Goal: Task Accomplishment & Management: Complete application form

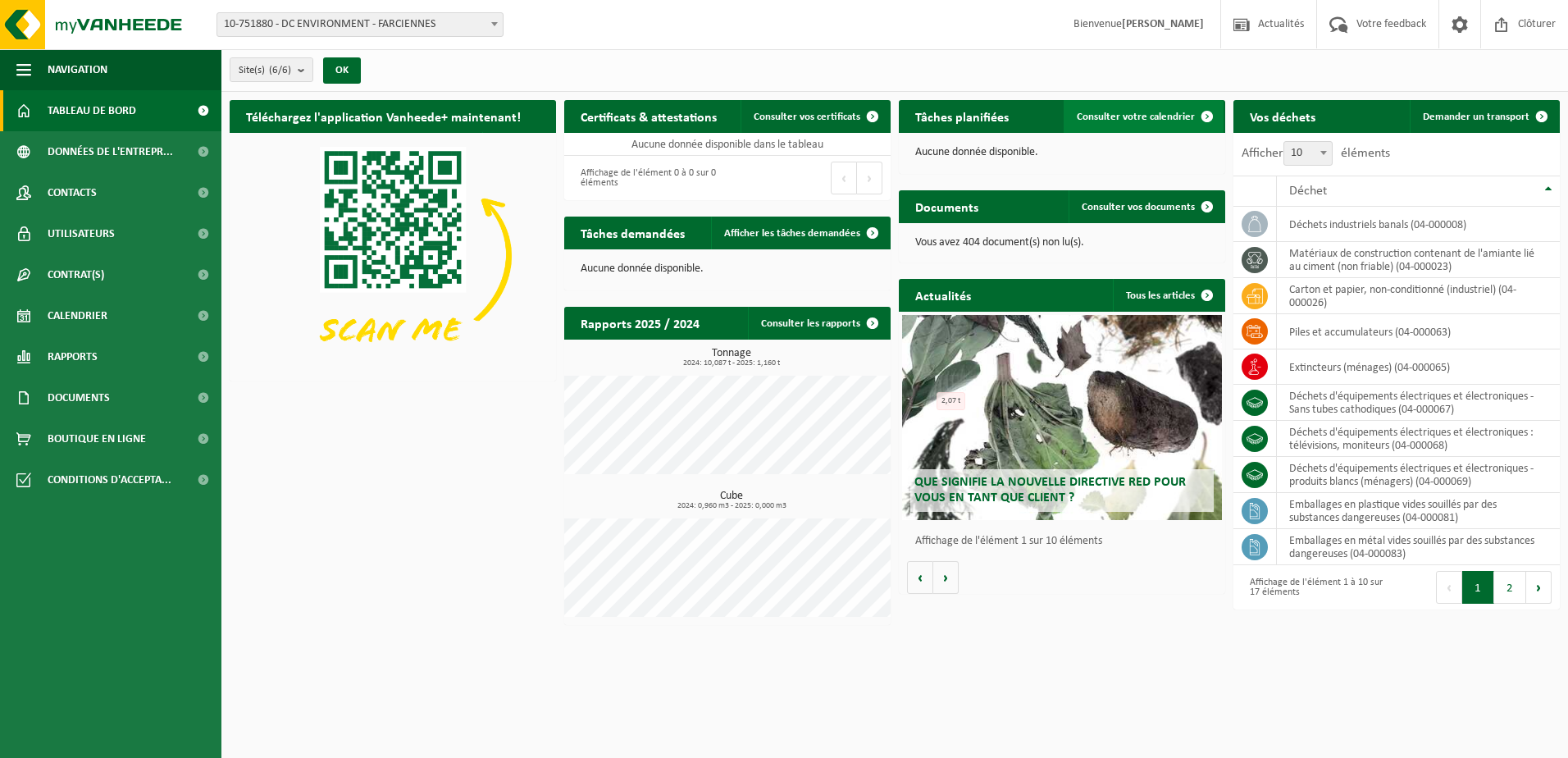
click at [1114, 121] on span "Consulter votre calendrier" at bounding box center [1136, 117] width 118 height 11
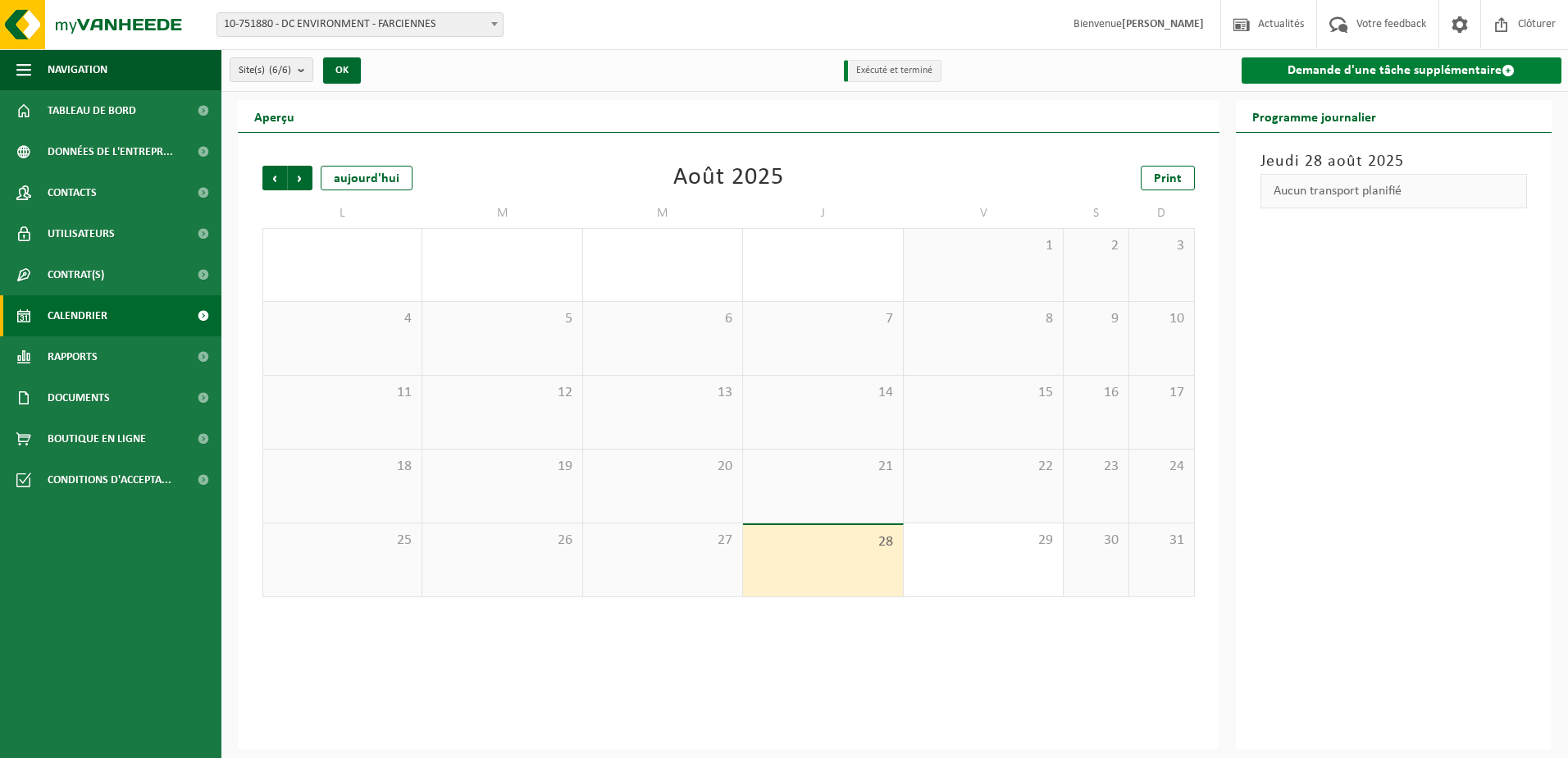
click at [1376, 77] on link "Demande d'une tâche supplémentaire" at bounding box center [1402, 70] width 320 height 26
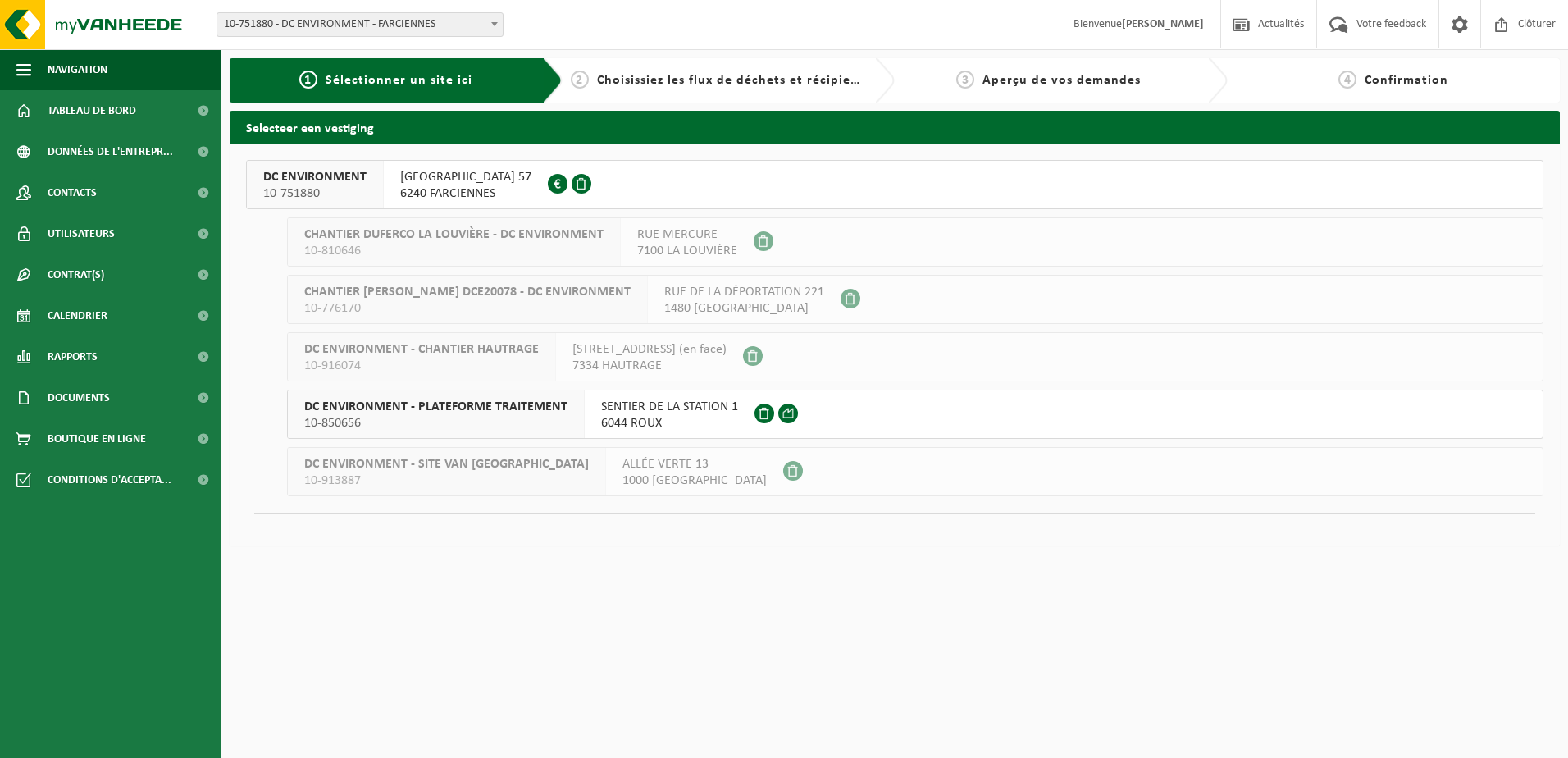
click at [458, 183] on span "RUE DU ROTON 57" at bounding box center [465, 177] width 131 height 17
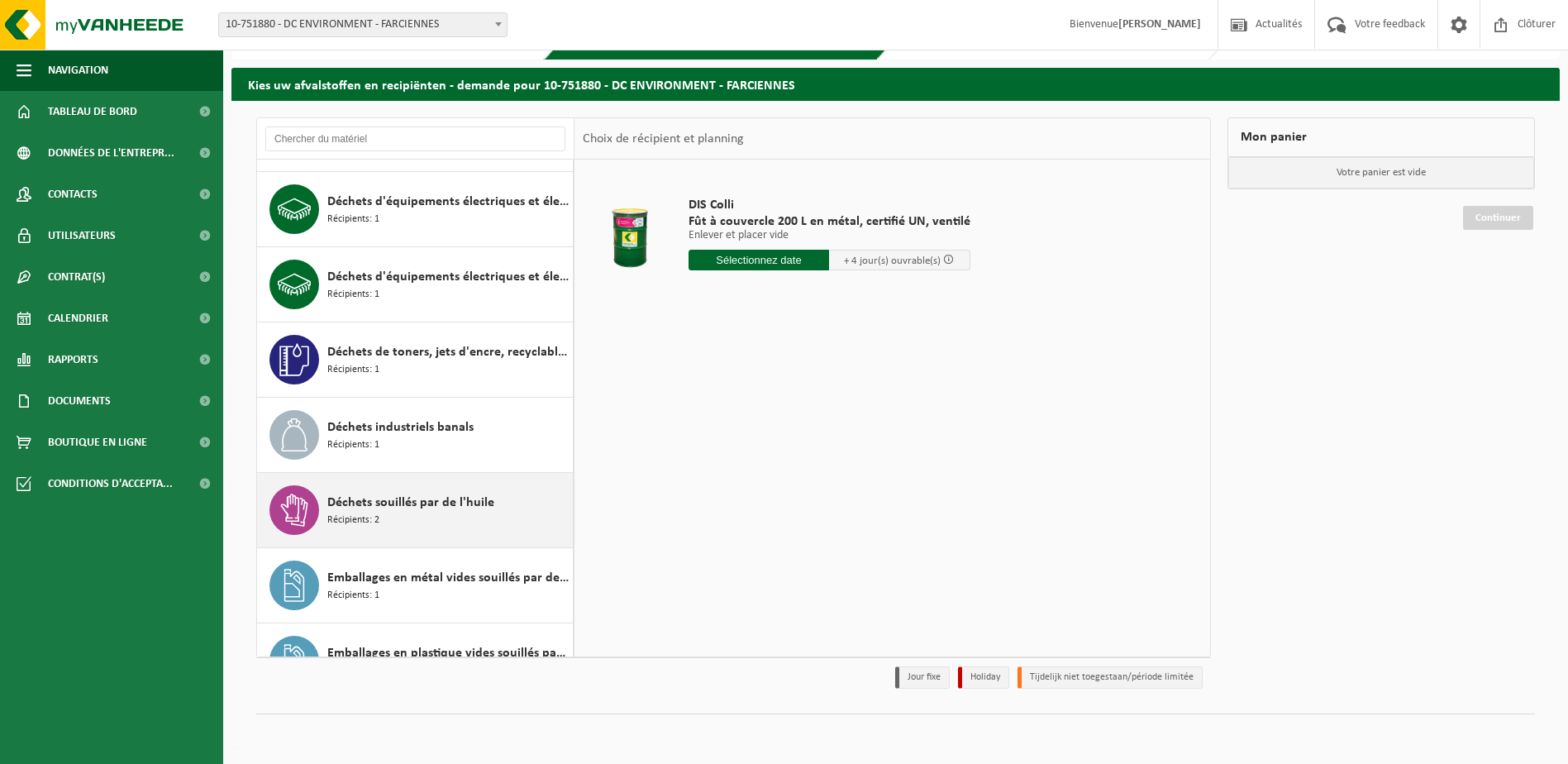
scroll to position [248, 0]
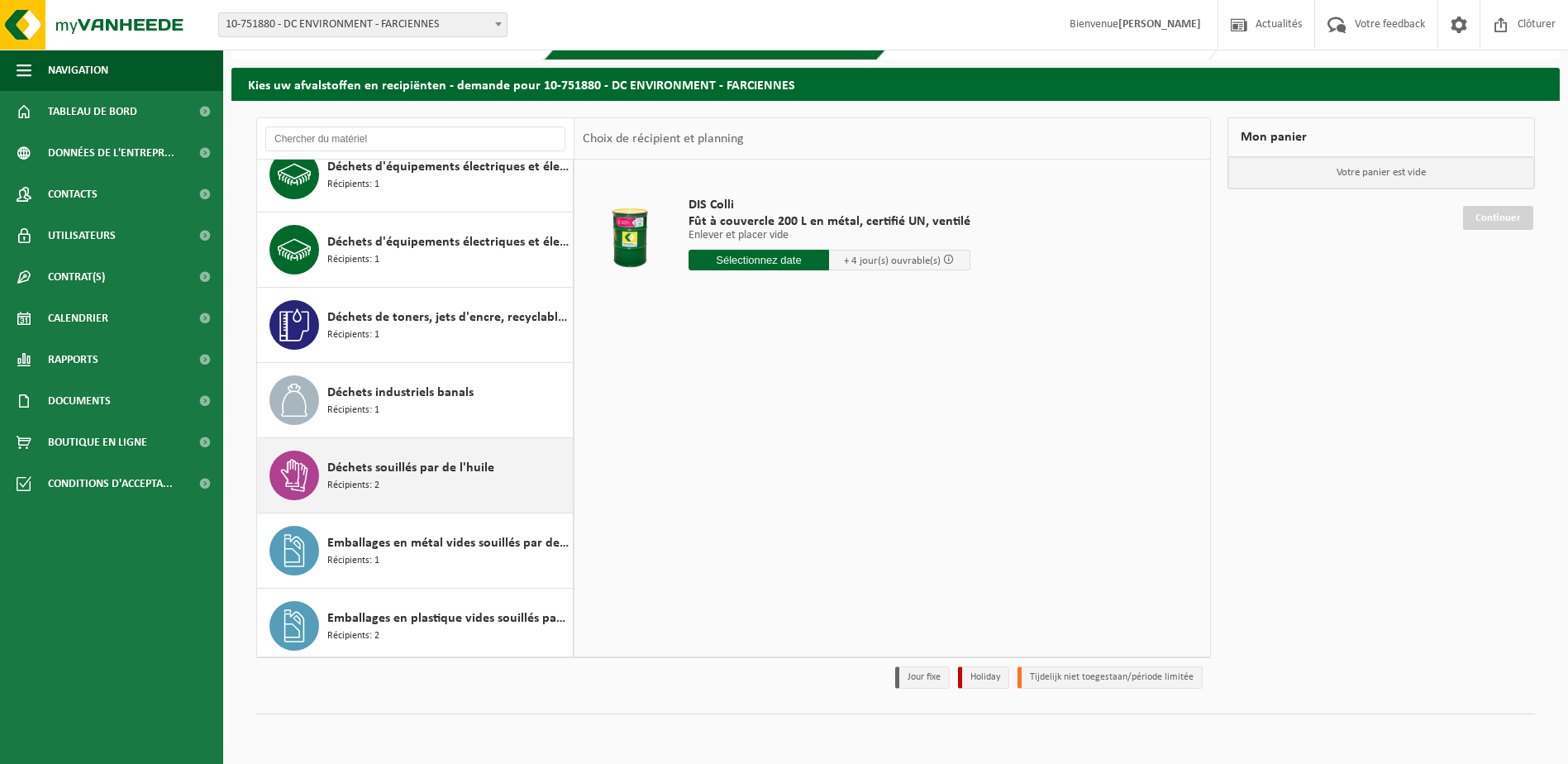
click at [447, 476] on span "Déchets souillés par de l'huile" at bounding box center [410, 467] width 167 height 20
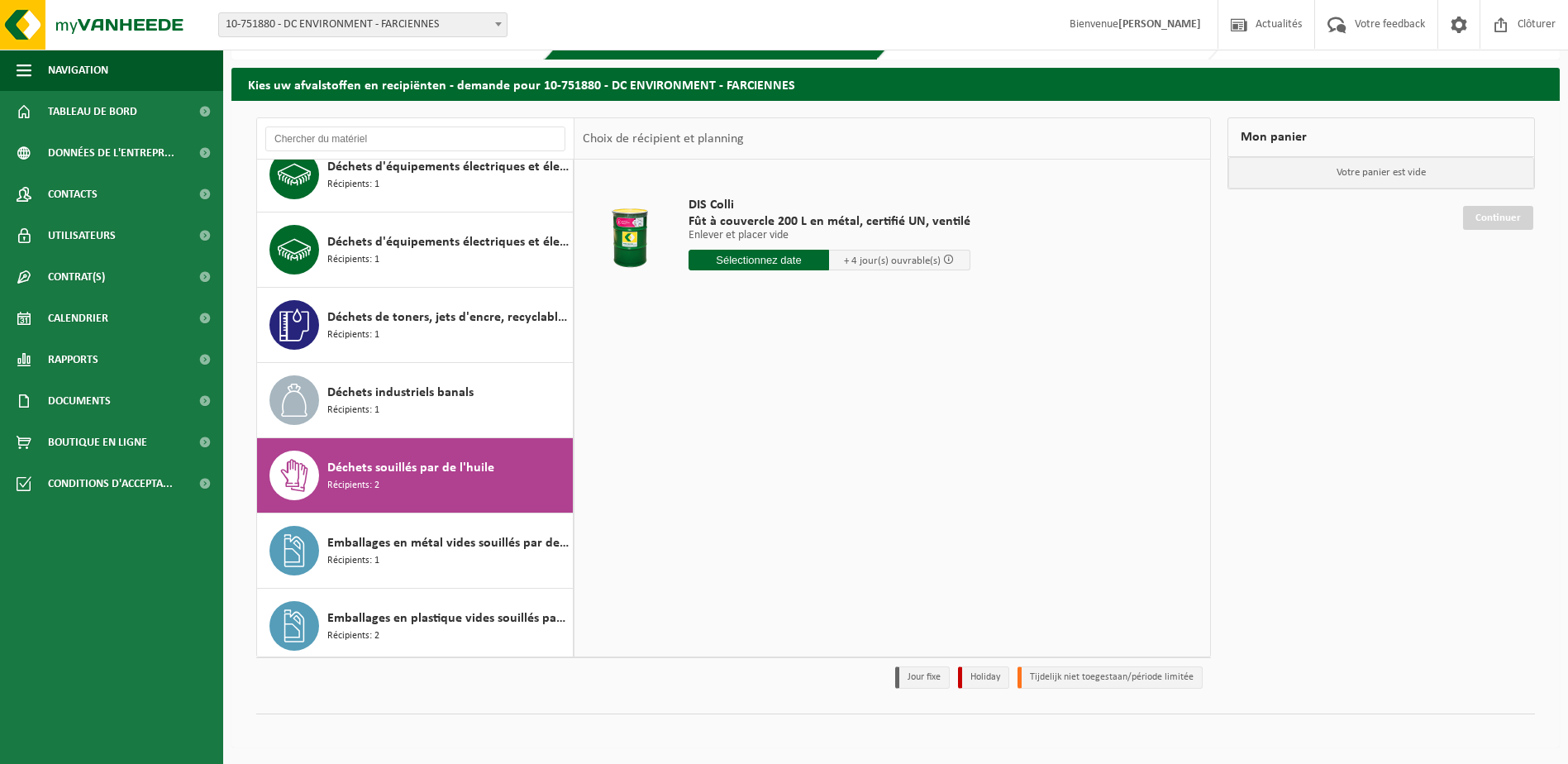
scroll to position [405, 0]
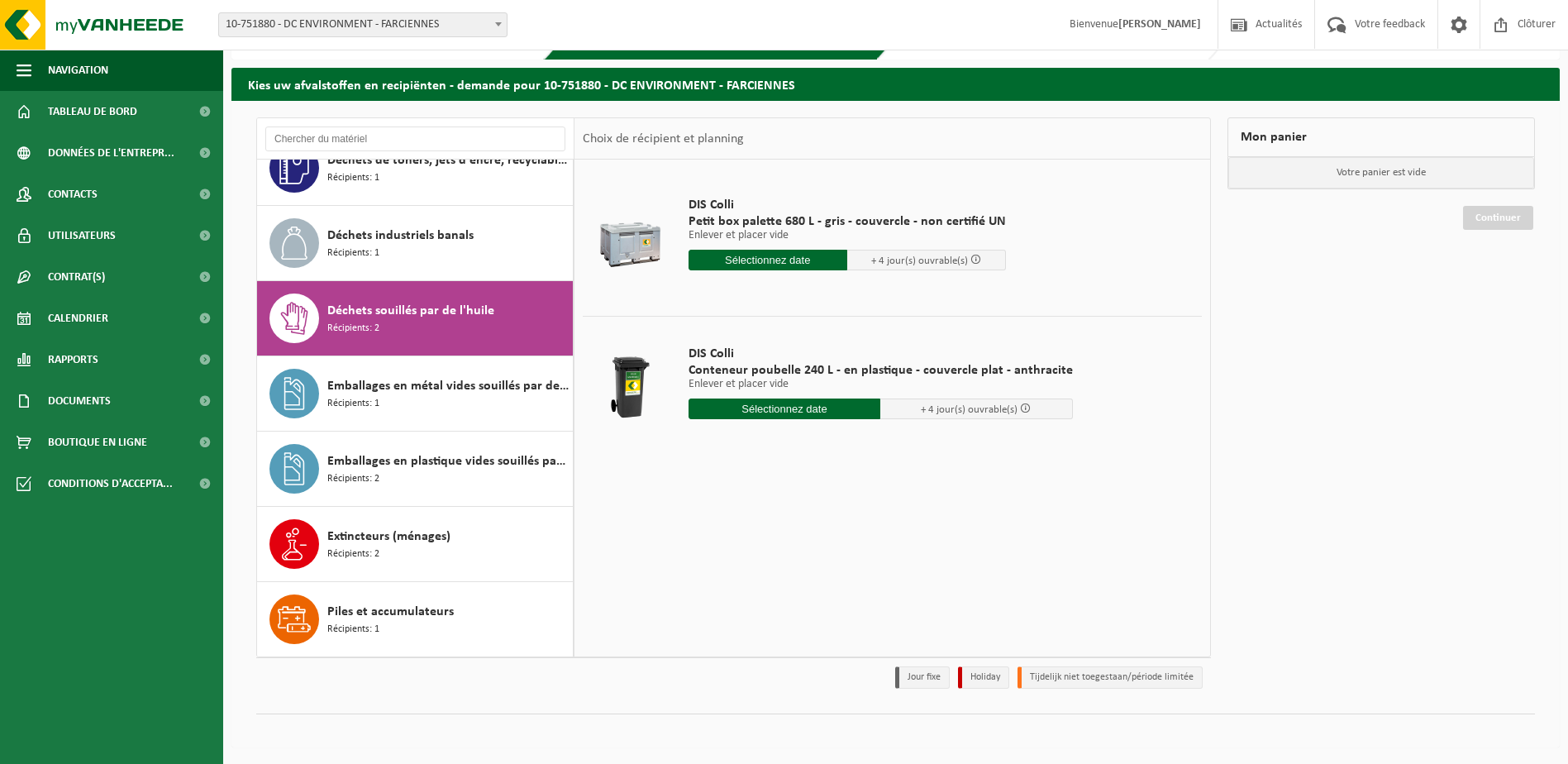
click at [750, 261] on input "text" at bounding box center [768, 260] width 159 height 20
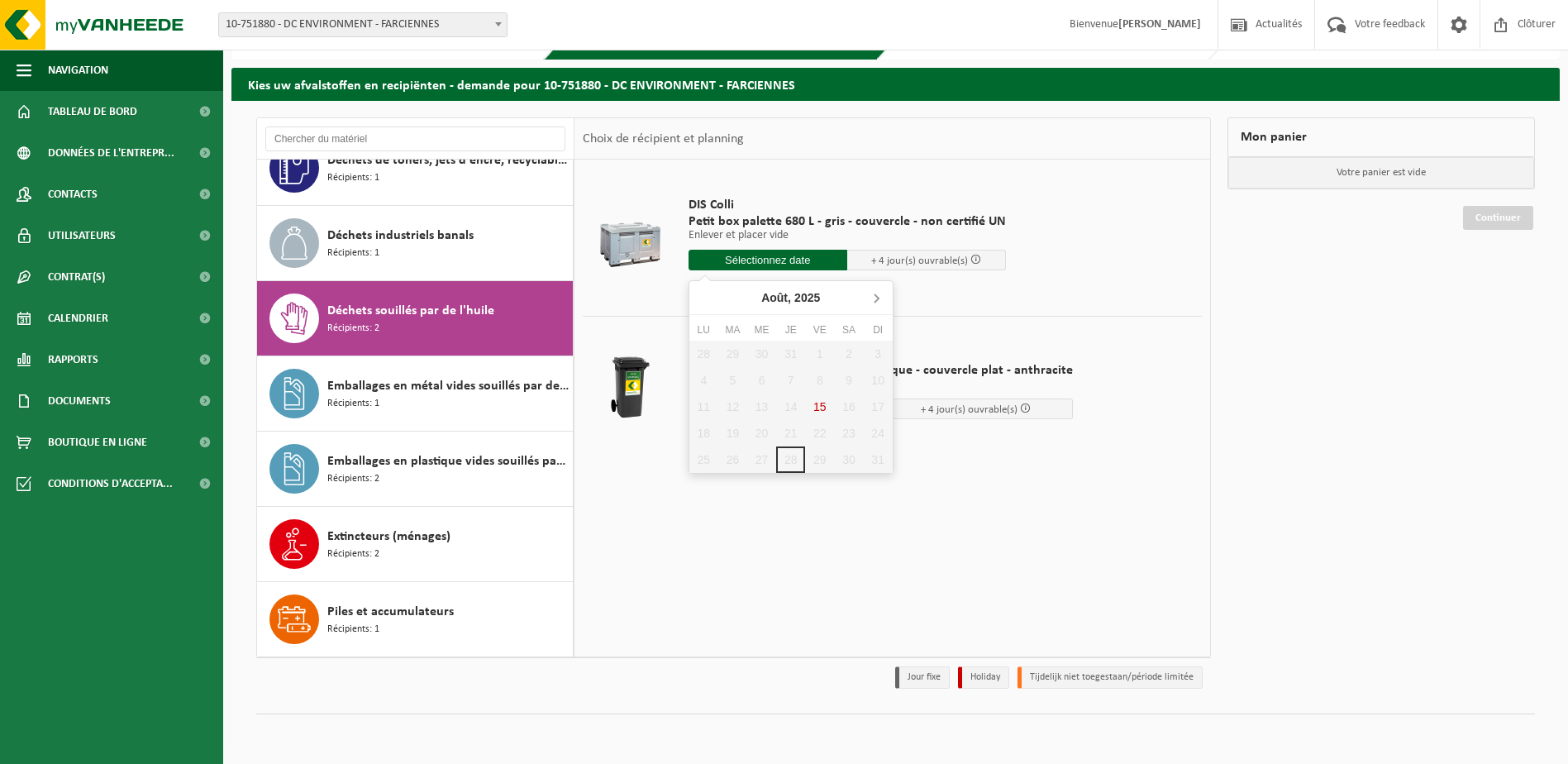
click at [876, 300] on icon at bounding box center [876, 298] width 26 height 26
click at [706, 356] on div "1" at bounding box center [704, 354] width 29 height 26
type input "à partir de 2025-09-01"
type input "2025-09-01"
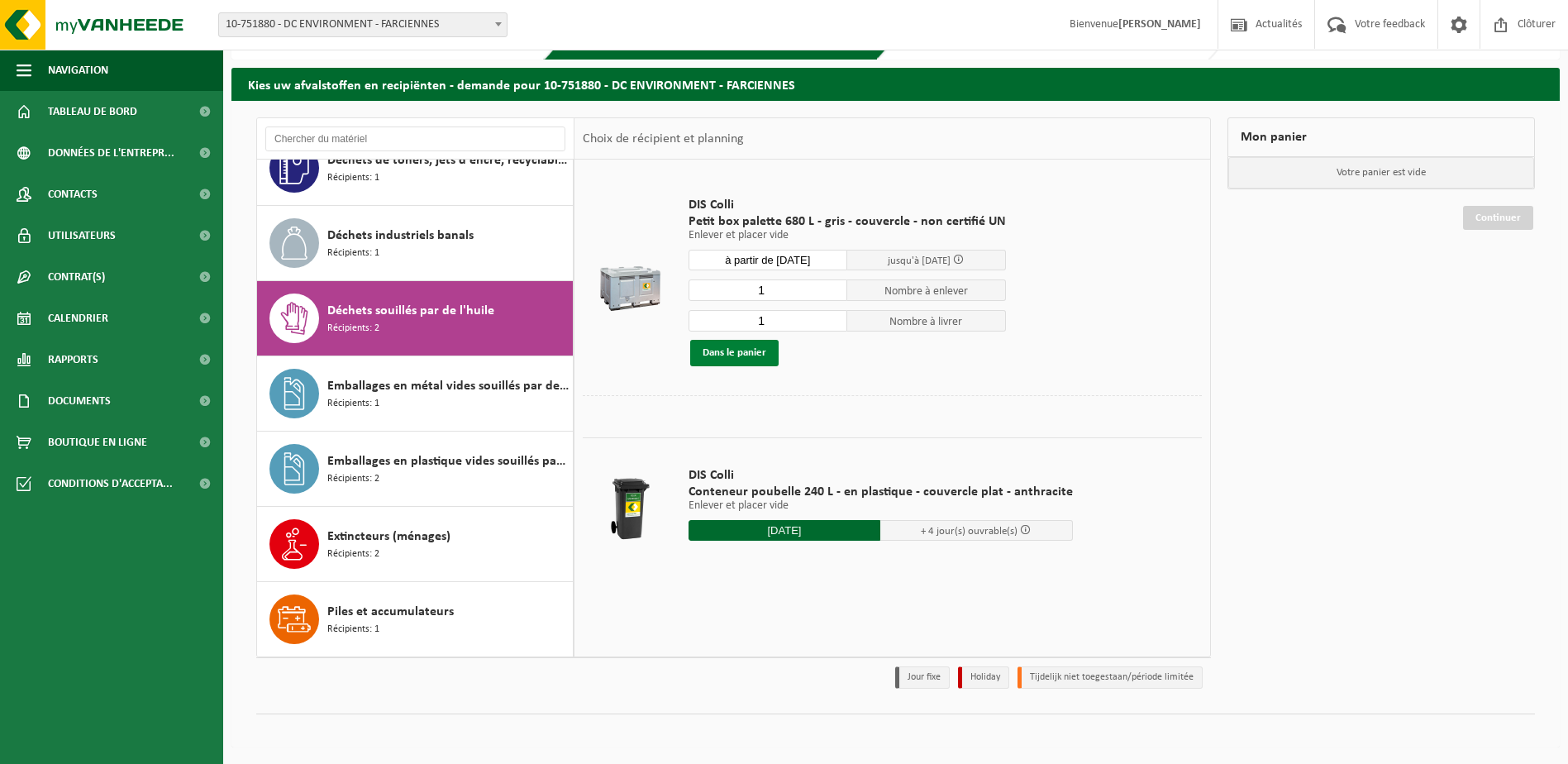
click at [746, 355] on button "Dans le panier" at bounding box center [734, 353] width 88 height 26
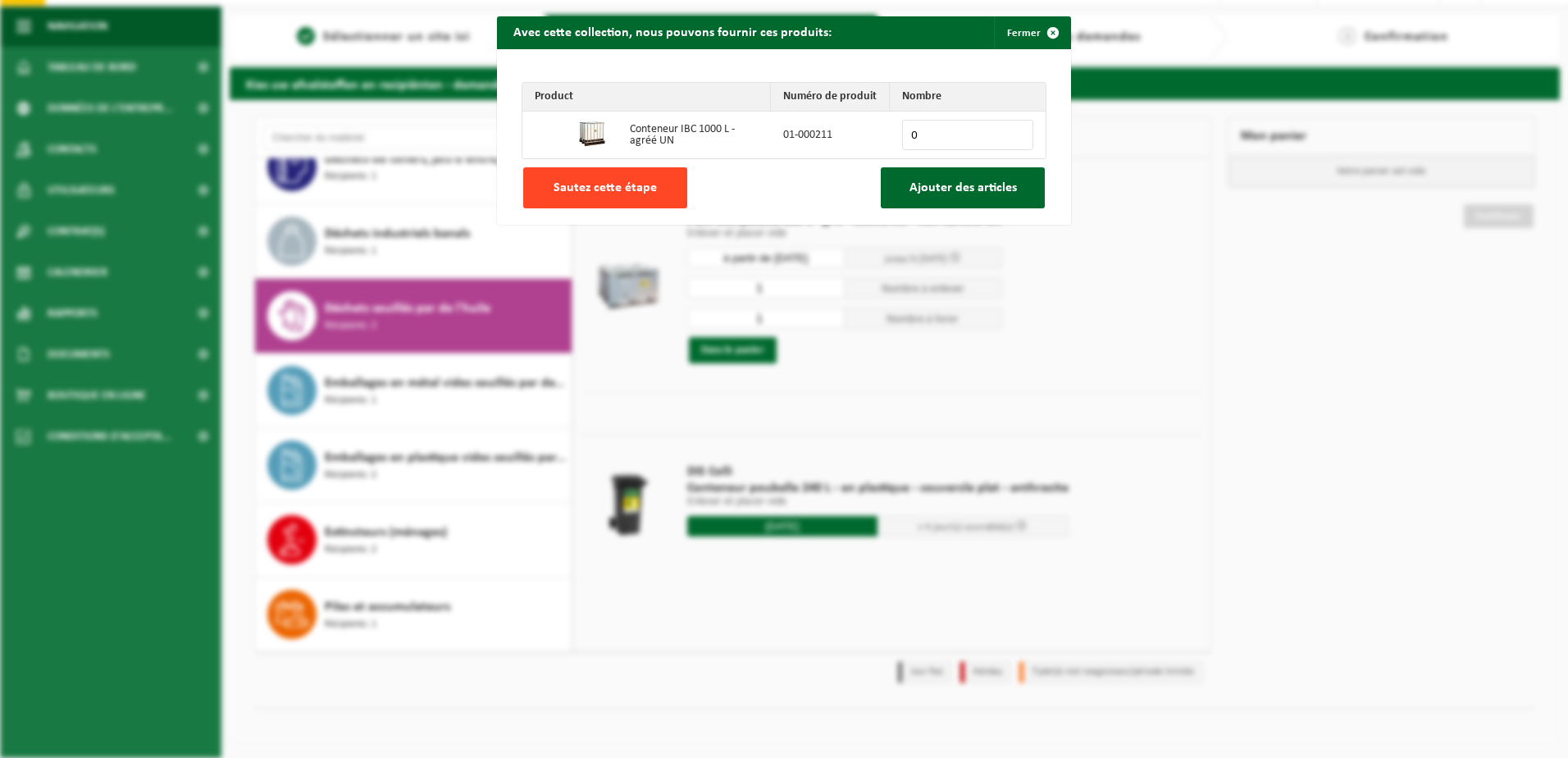
click at [590, 191] on span "Sautez cette étape" at bounding box center [606, 187] width 103 height 13
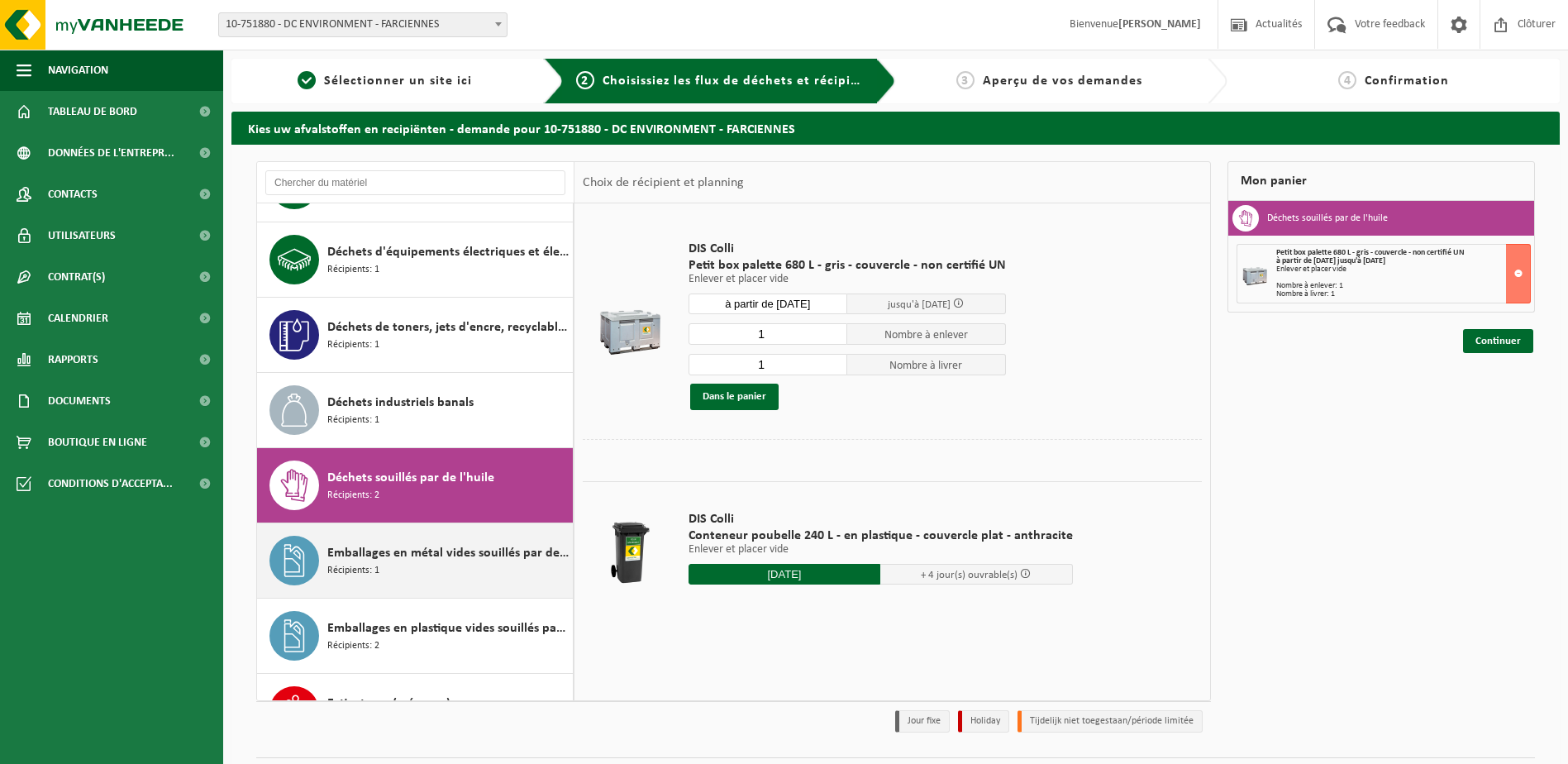
scroll to position [330, 0]
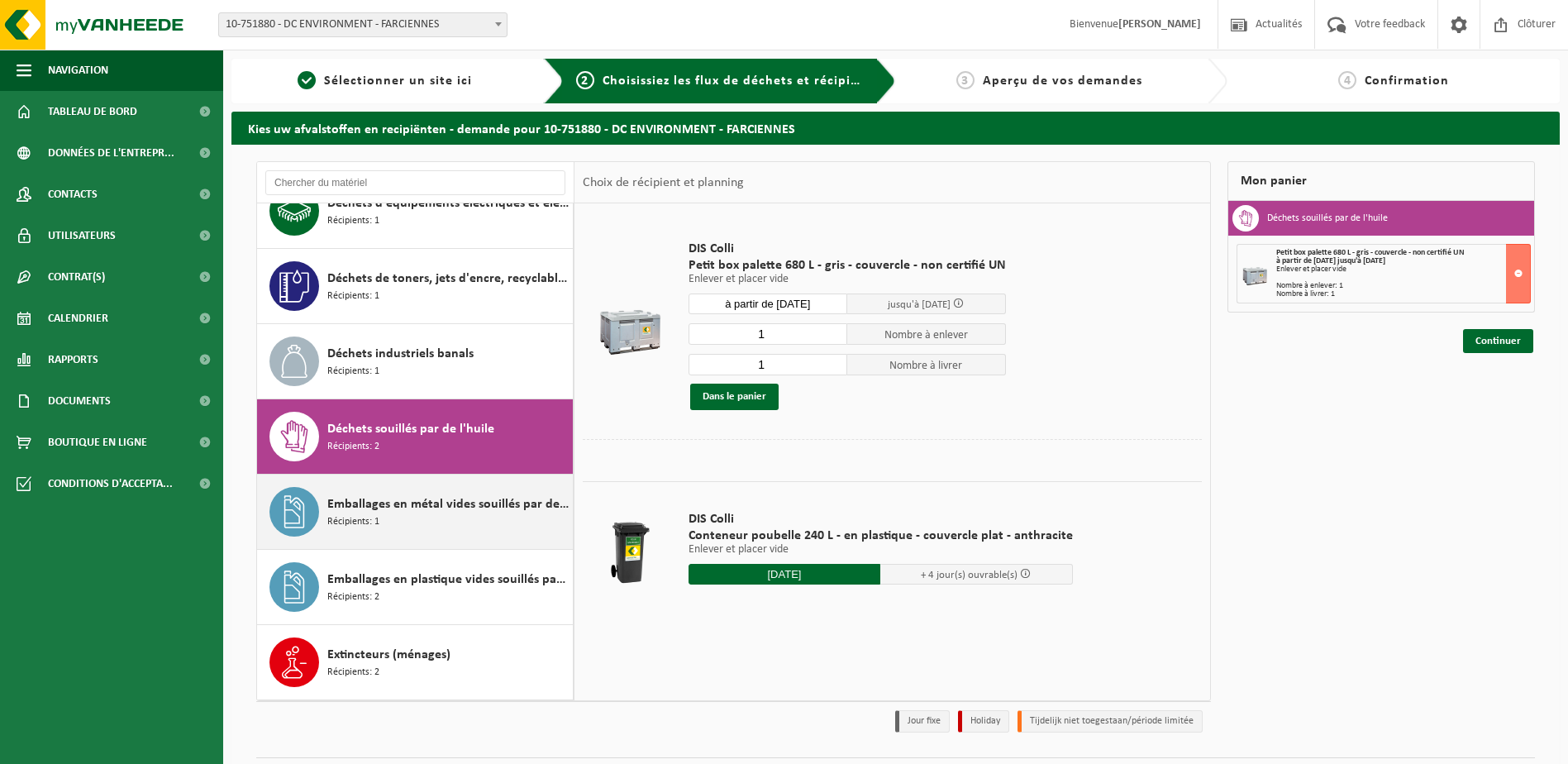
click at [456, 514] on div "Emballages en métal vides souillés par des substances dangereuses Récipients: 1" at bounding box center [448, 511] width 241 height 49
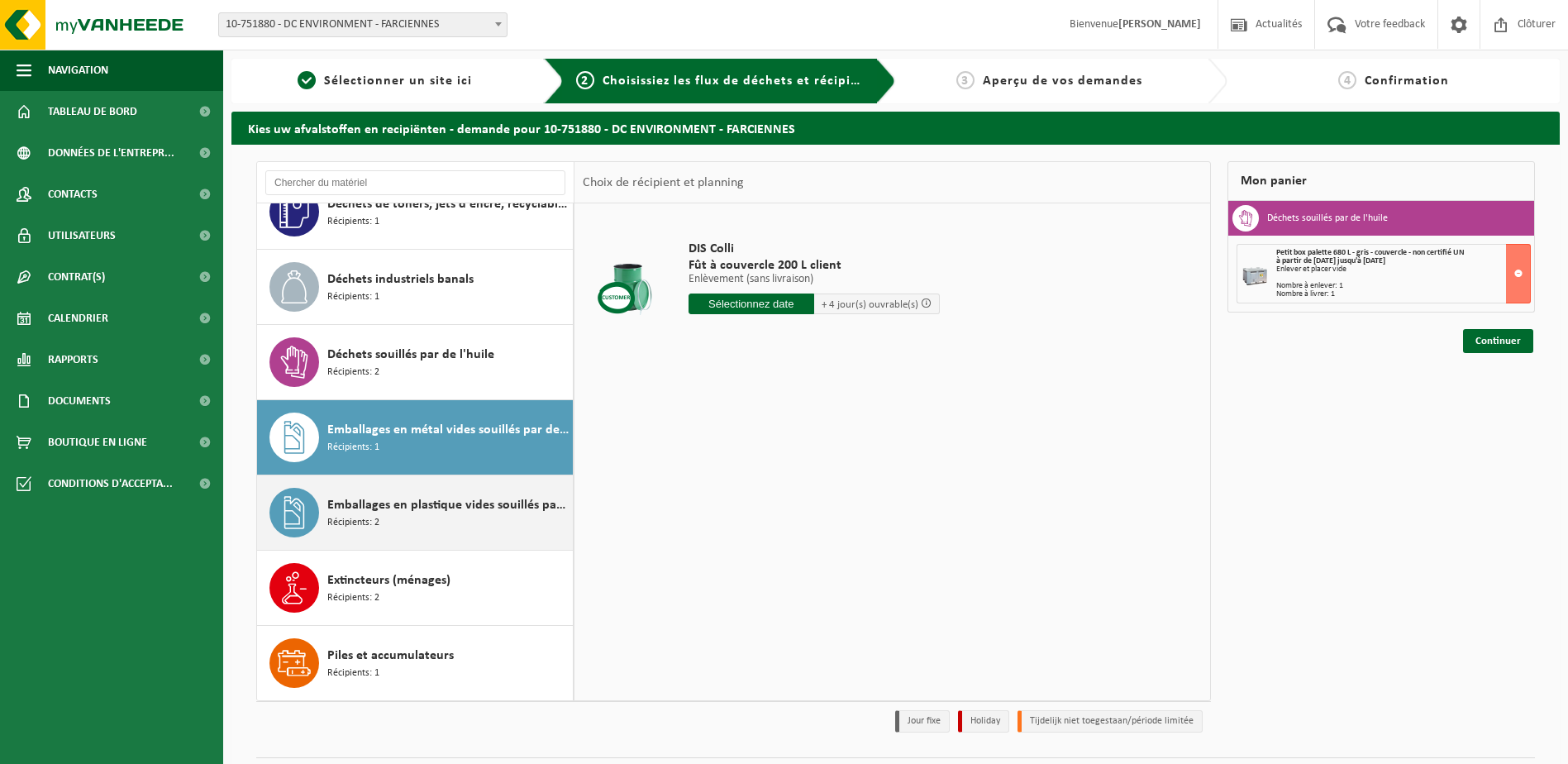
click at [377, 502] on span "Emballages en plastique vides souillés par des substances dangereuses" at bounding box center [448, 504] width 241 height 20
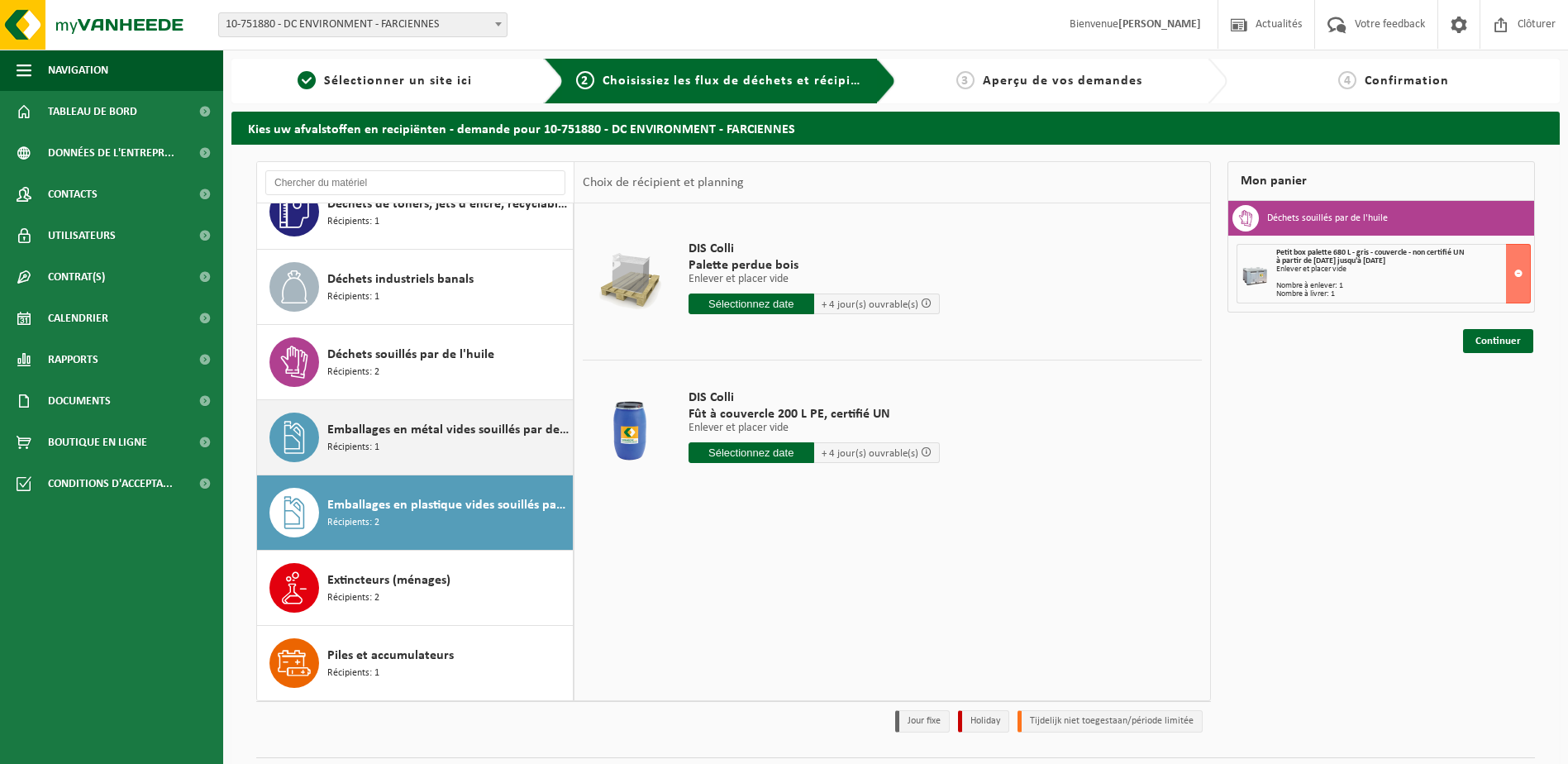
click at [381, 454] on div "Emballages en métal vides souillés par des substances dangereuses Récipients: 1" at bounding box center [448, 436] width 241 height 49
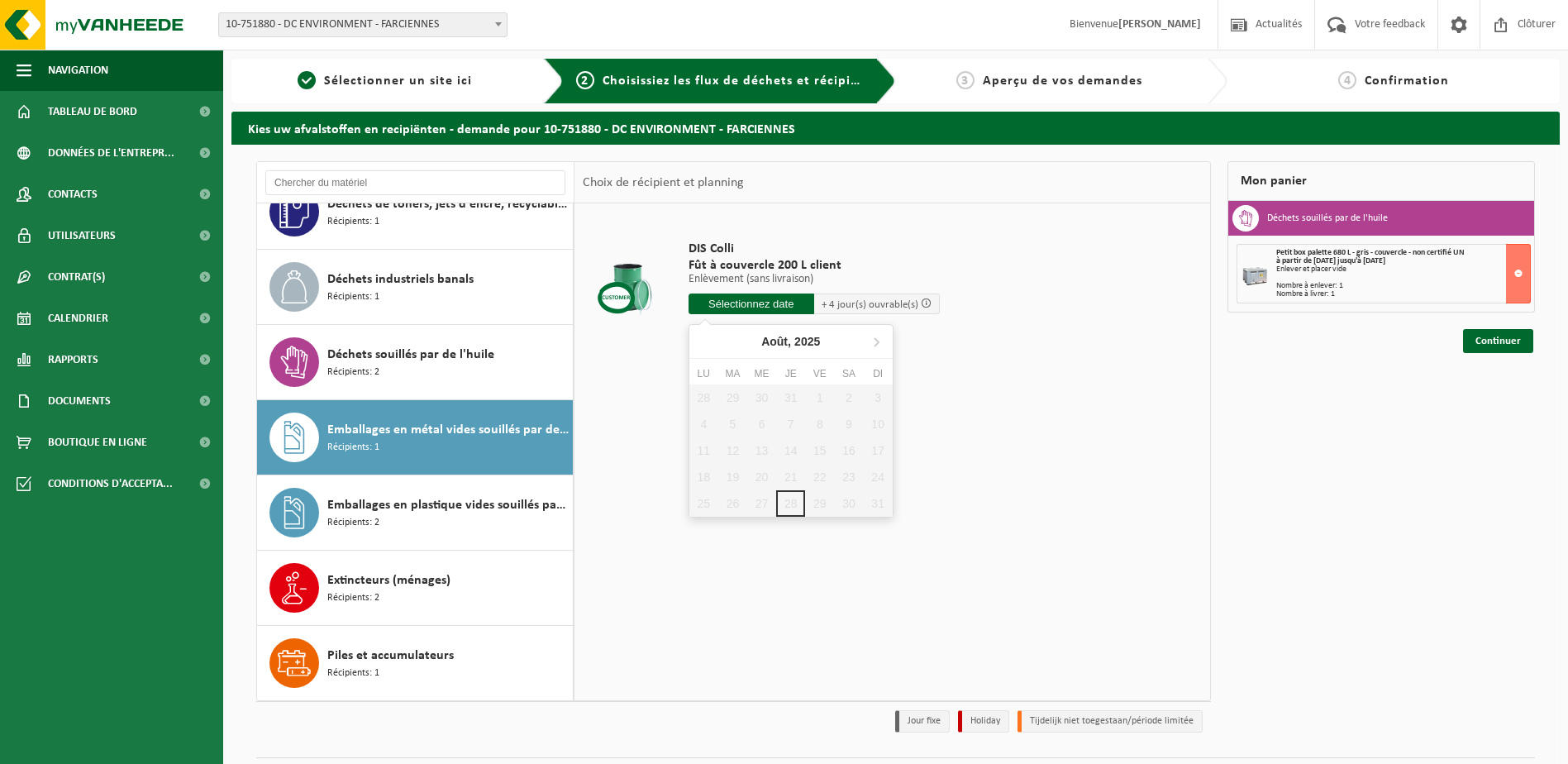
click at [766, 312] on input "text" at bounding box center [751, 303] width 126 height 20
click at [881, 339] on icon at bounding box center [876, 342] width 26 height 26
click at [704, 402] on div "1" at bounding box center [704, 397] width 29 height 26
type input "à partir de 2025-09-01"
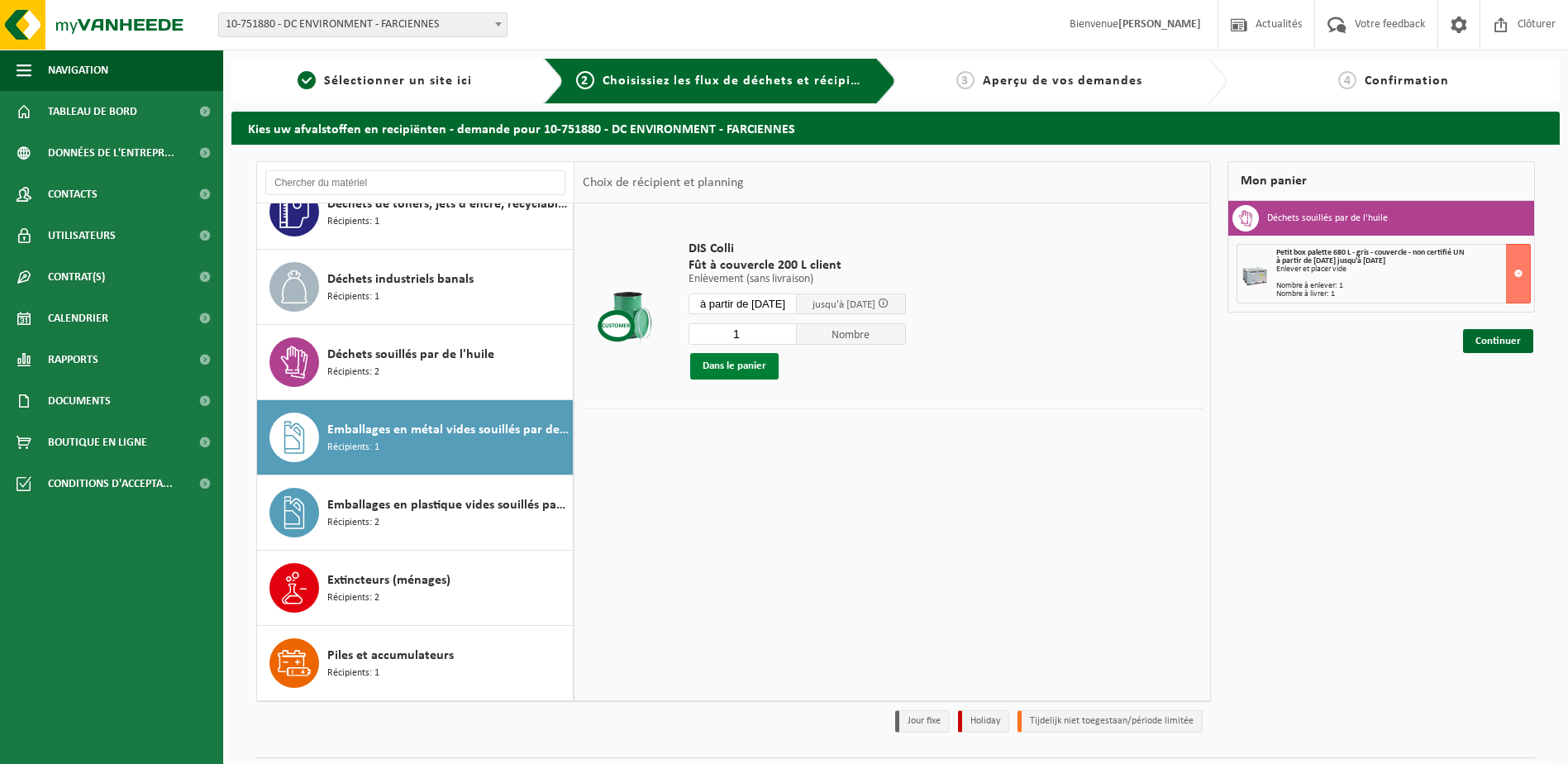
click at [743, 363] on button "Dans le panier" at bounding box center [734, 366] width 88 height 26
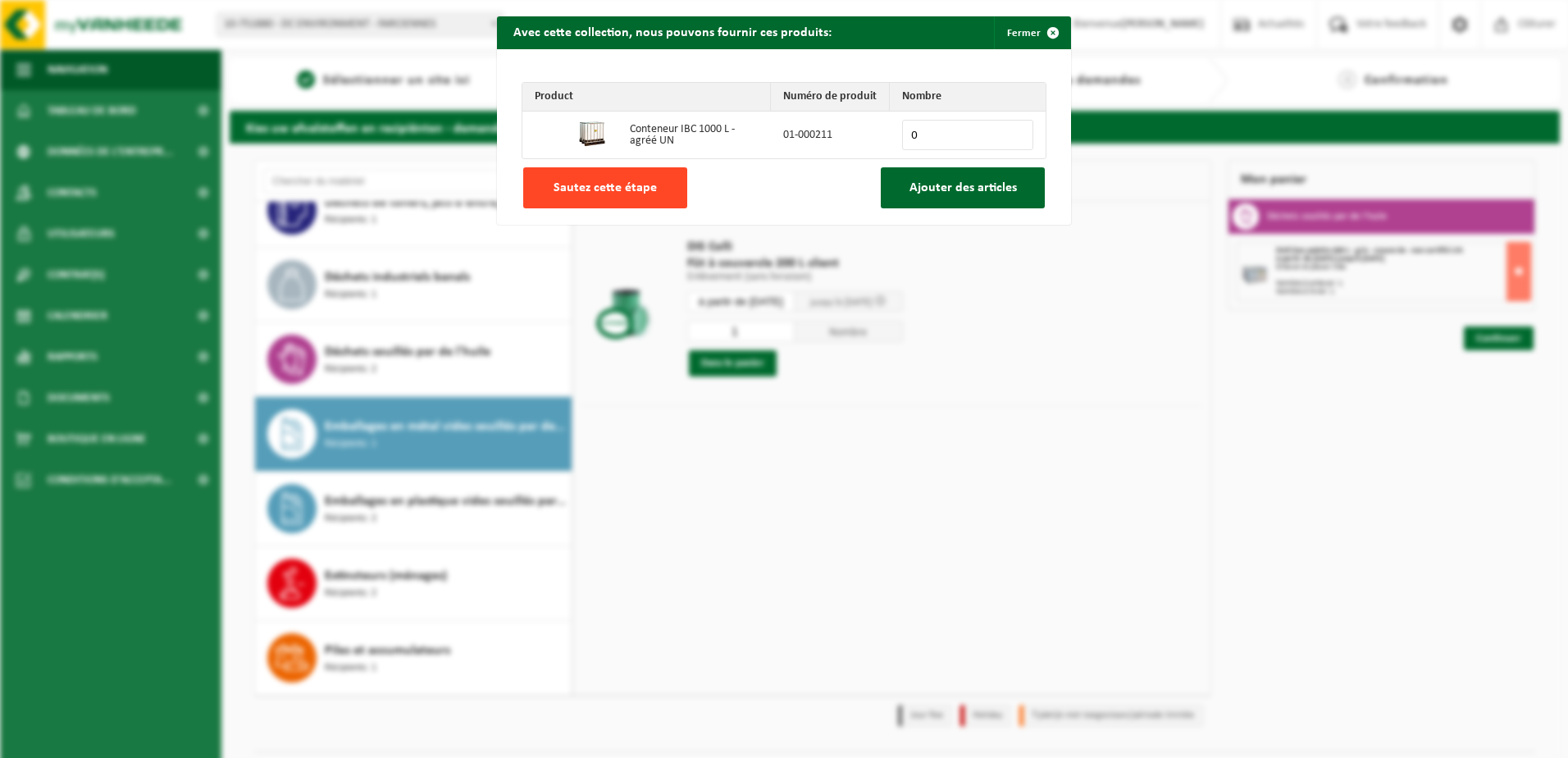
click at [587, 187] on span "Sautez cette étape" at bounding box center [606, 187] width 103 height 13
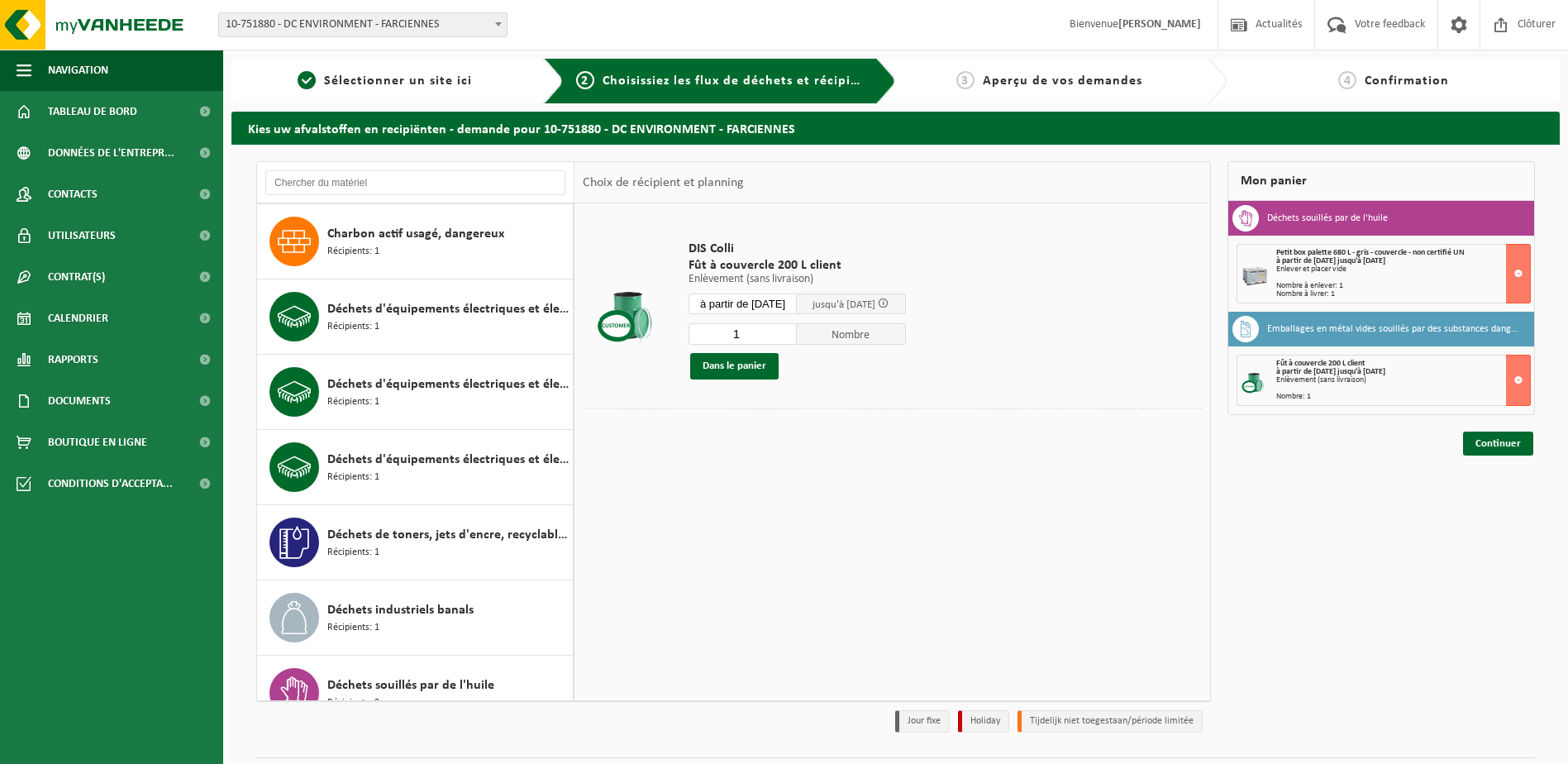
scroll to position [0, 0]
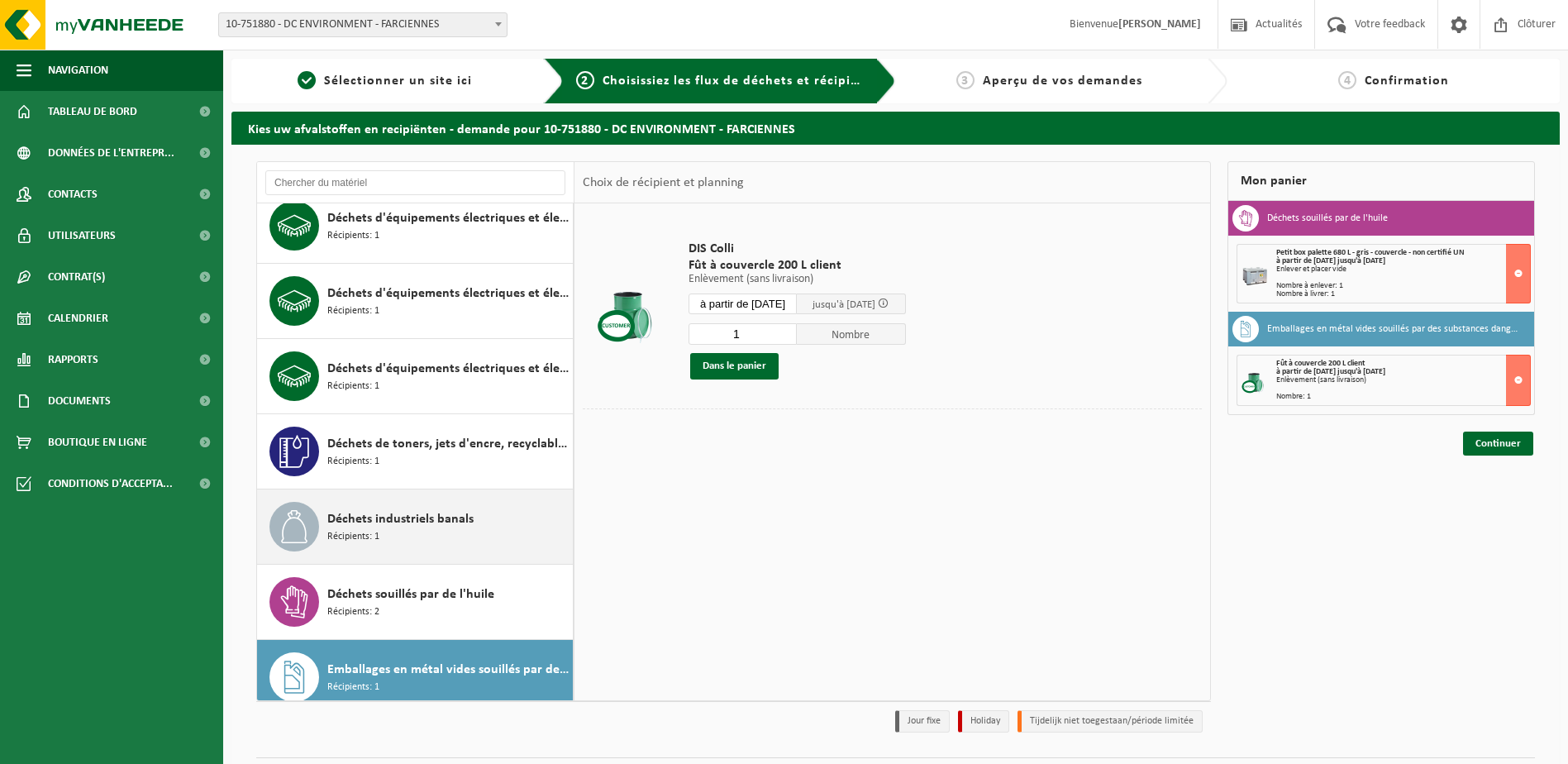
click at [455, 519] on span "Déchets industriels banals" at bounding box center [400, 518] width 146 height 20
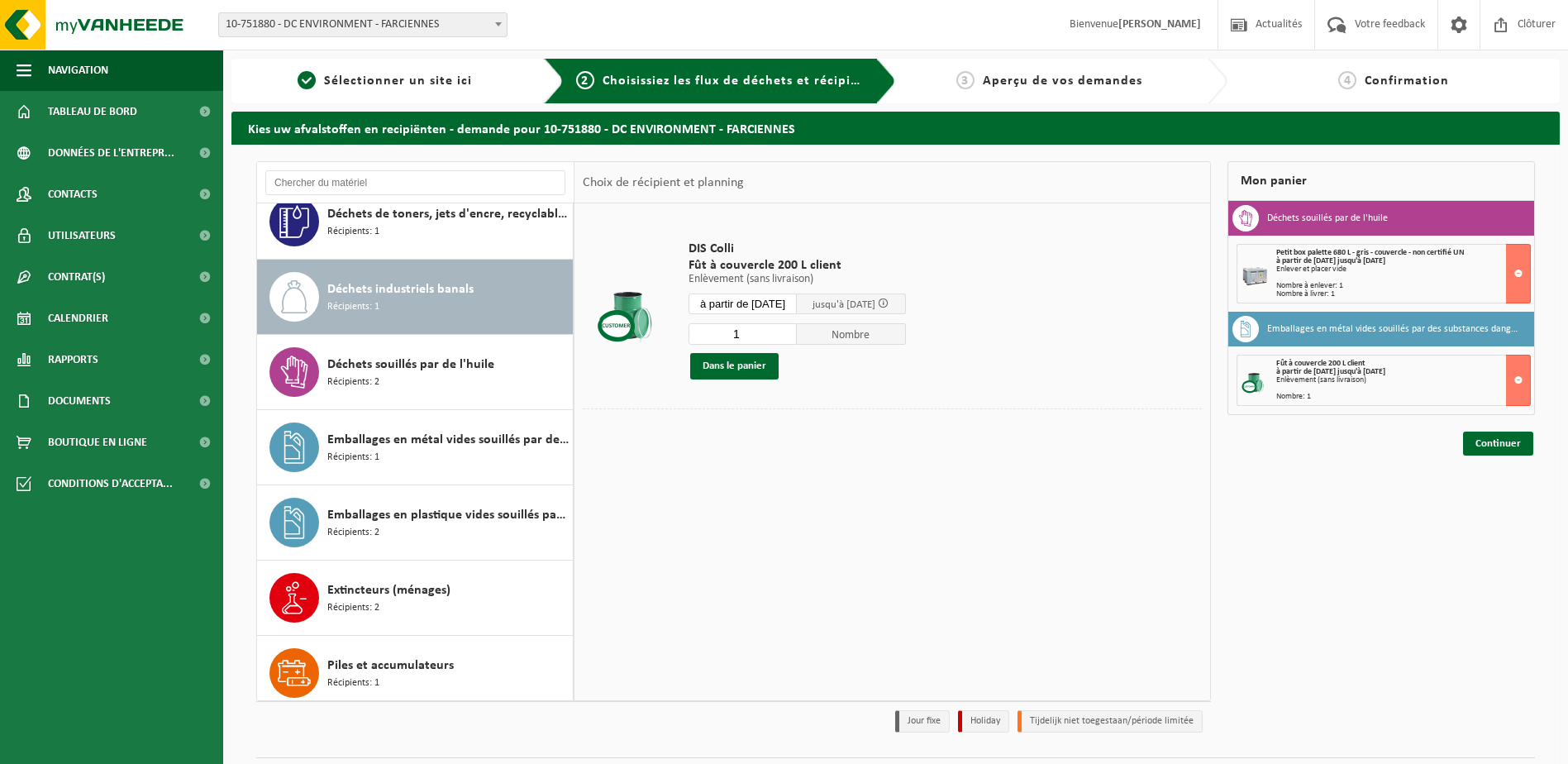
scroll to position [405, 0]
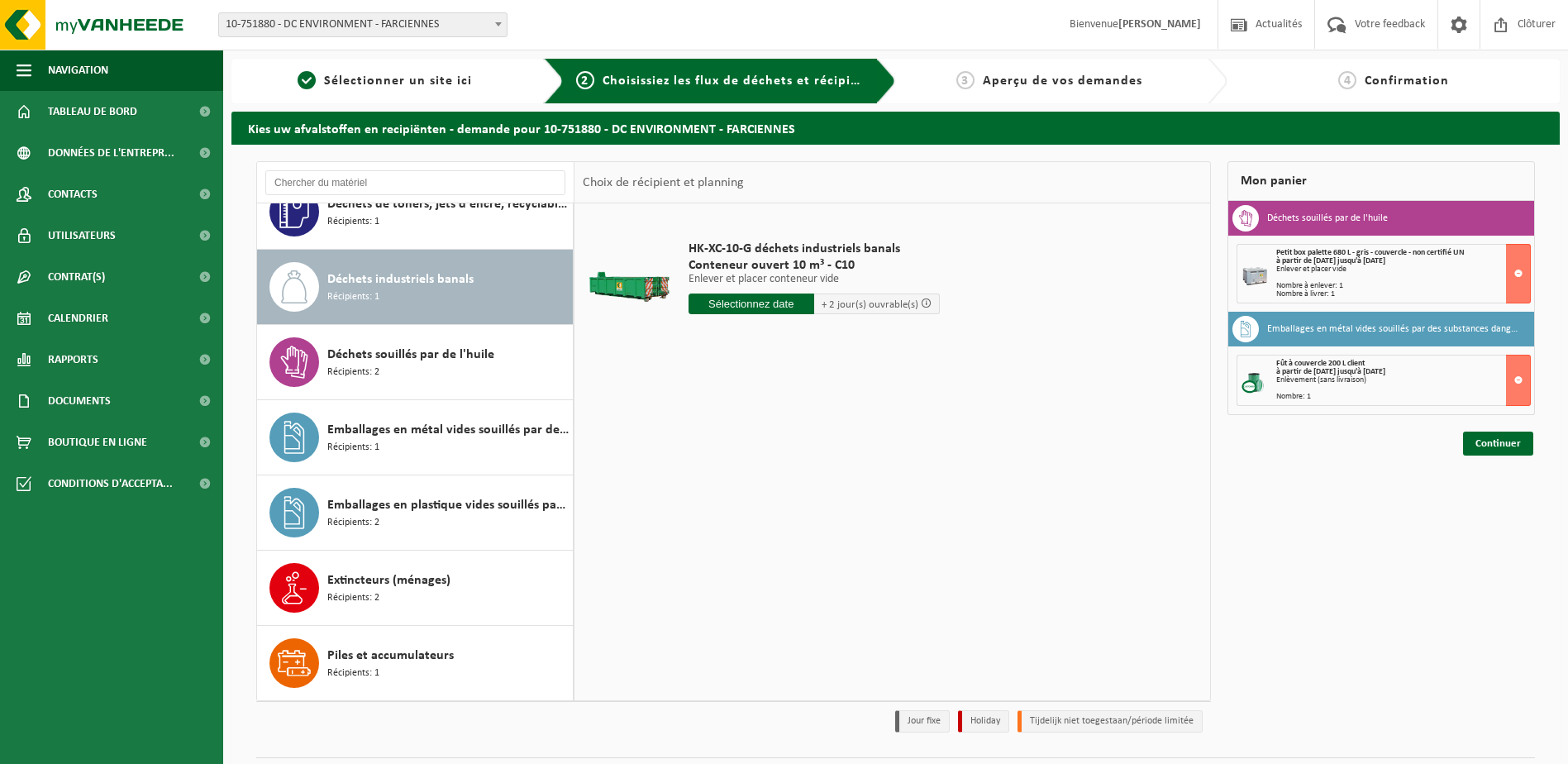
click at [774, 308] on input "text" at bounding box center [751, 303] width 126 height 20
click at [879, 340] on icon at bounding box center [876, 342] width 26 height 26
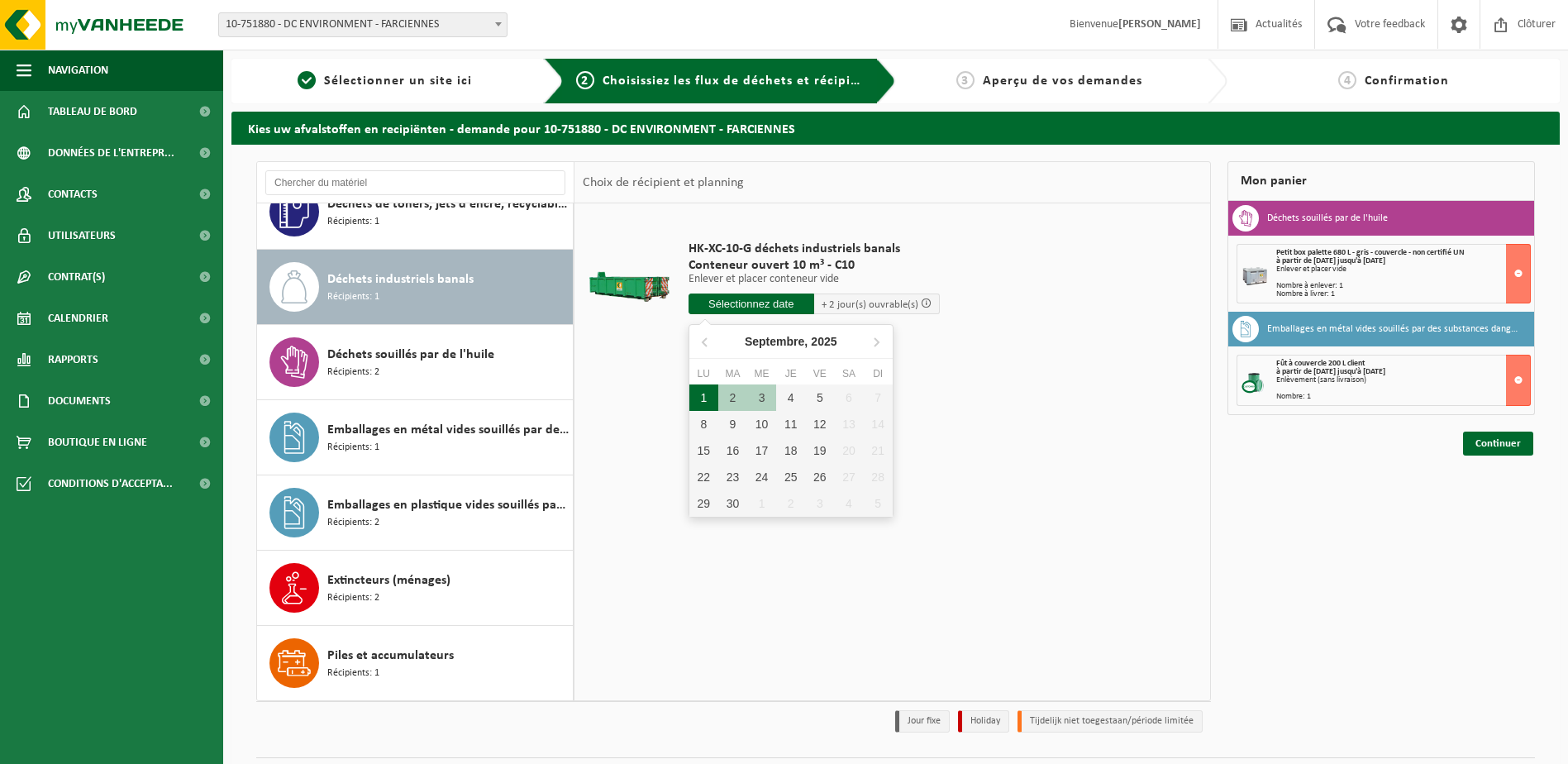
click at [703, 396] on div "1" at bounding box center [704, 397] width 29 height 26
type input "à partir de 2025-09-01"
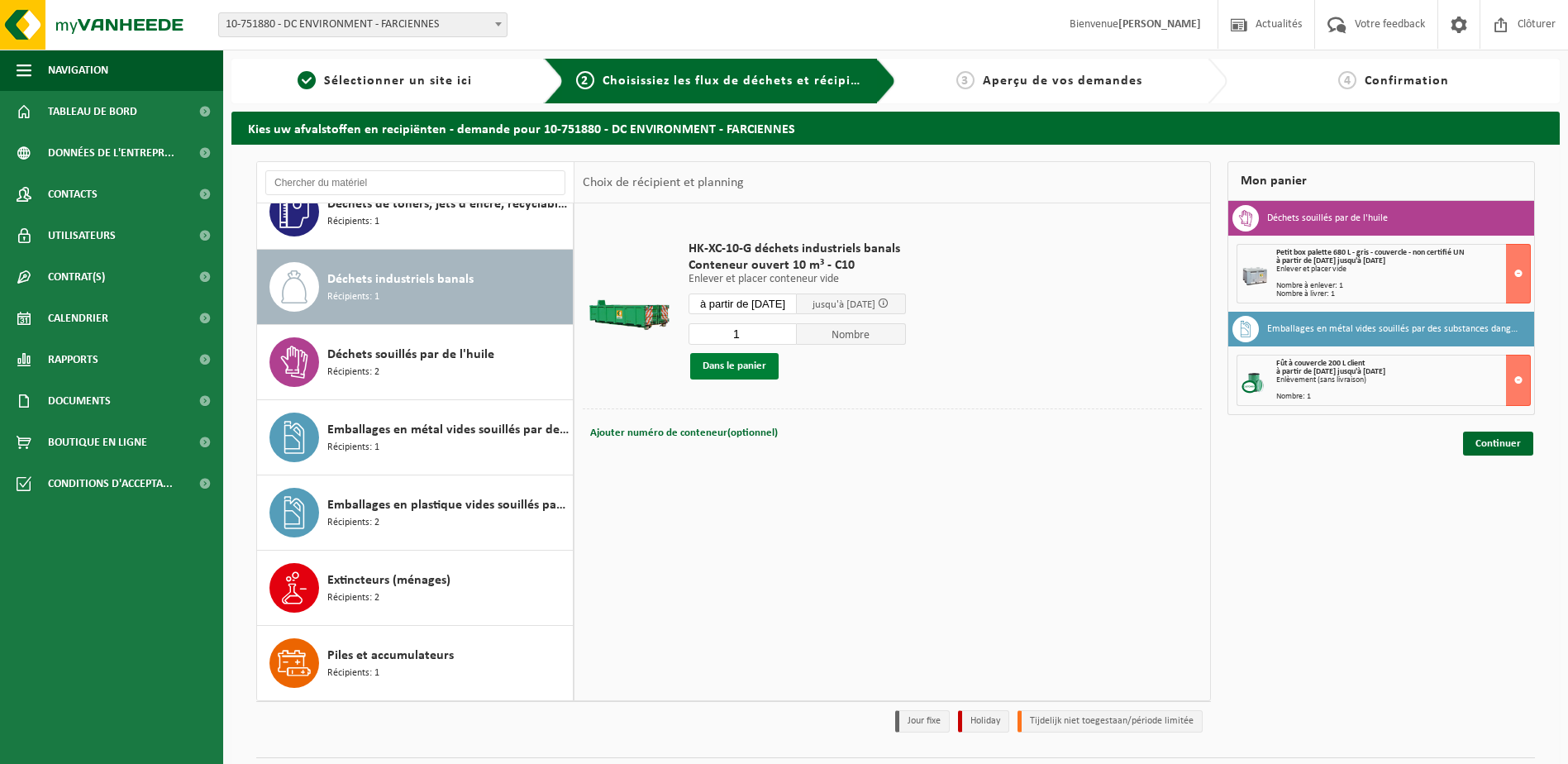
click at [750, 364] on button "Dans le panier" at bounding box center [734, 366] width 88 height 26
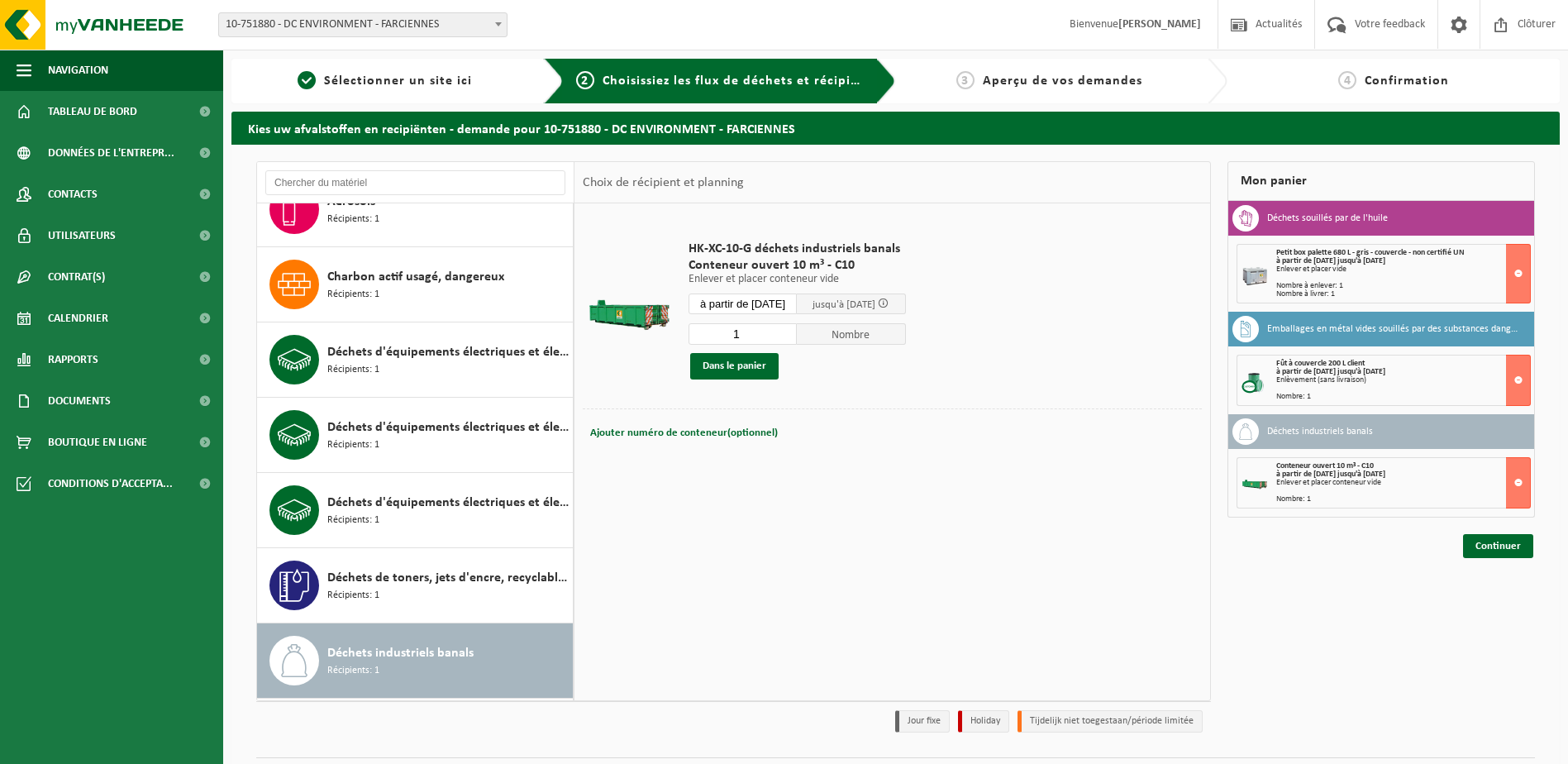
scroll to position [0, 0]
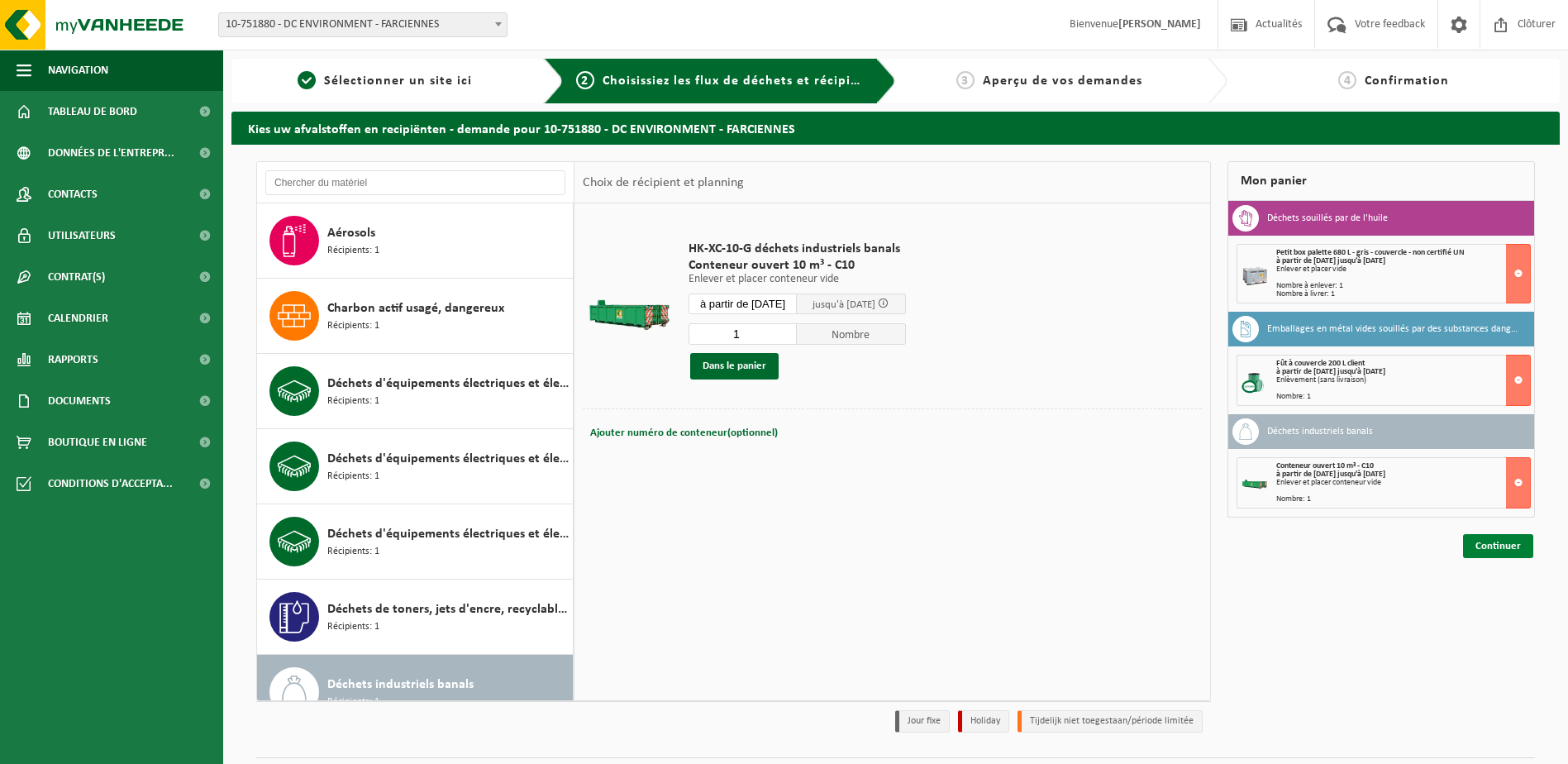
click at [1488, 547] on link "Continuer" at bounding box center [1498, 546] width 71 height 24
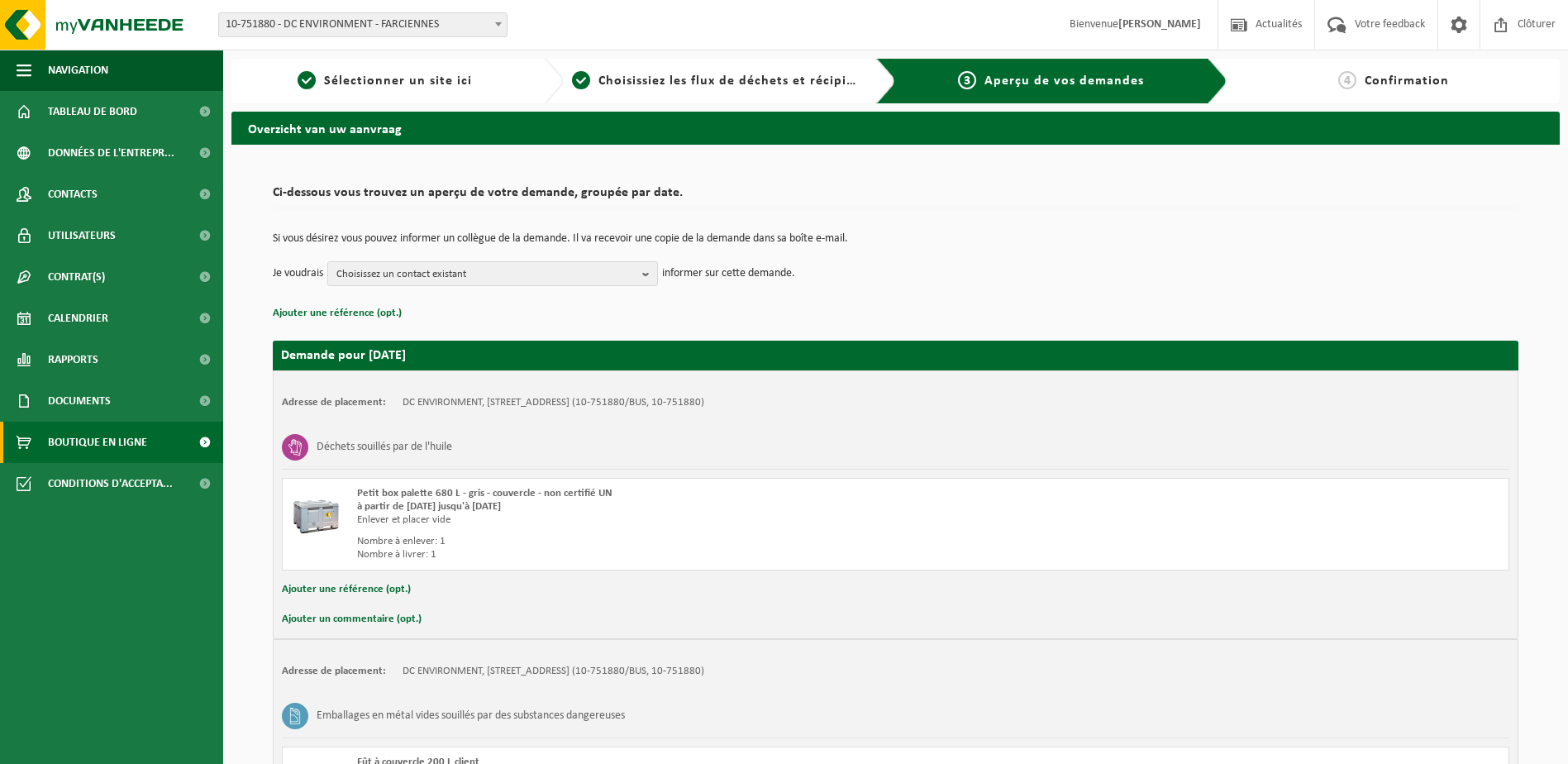
click at [104, 449] on span "Boutique en ligne" at bounding box center [98, 442] width 100 height 41
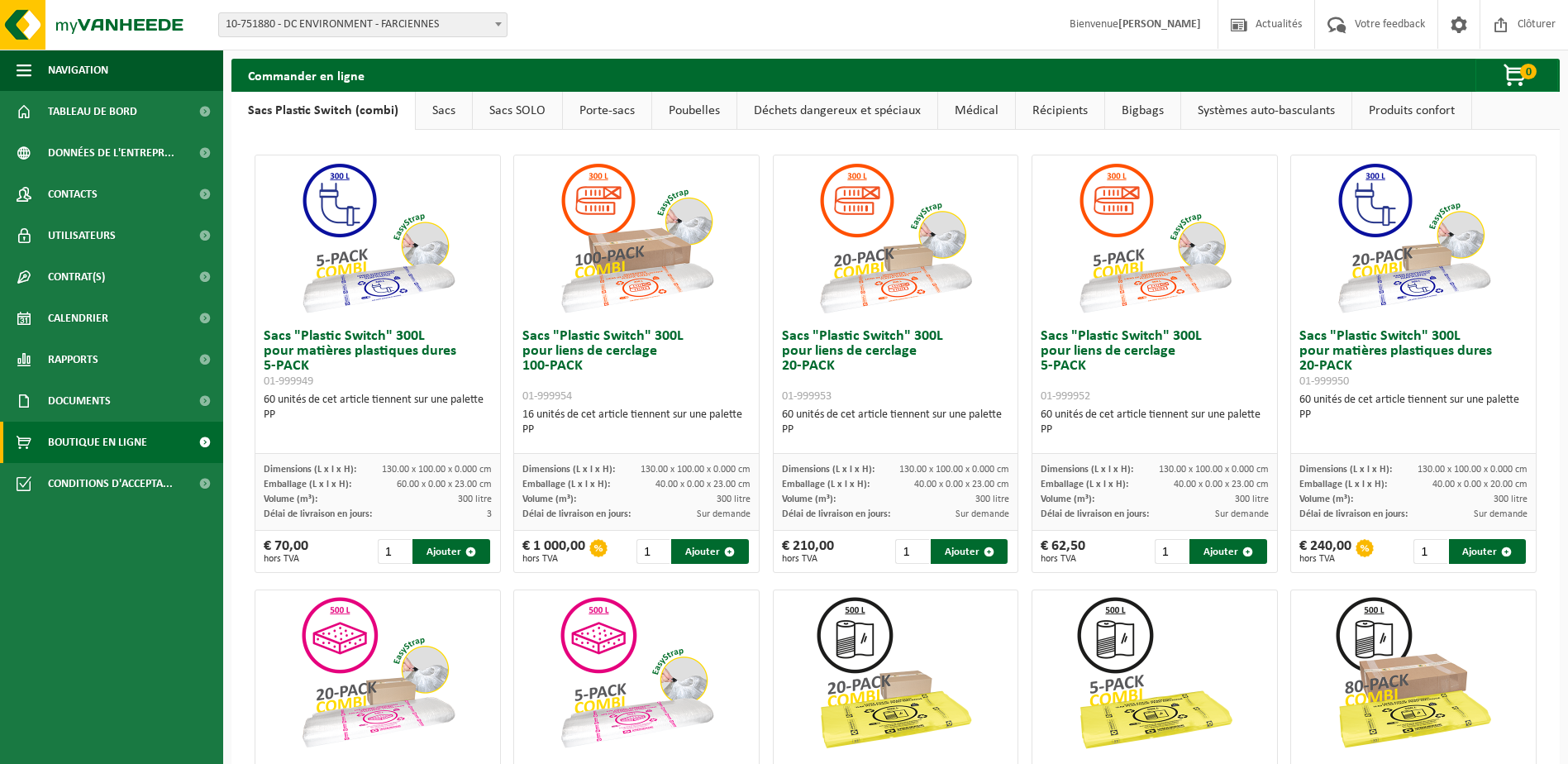
click at [789, 117] on link "Déchets dangereux et spéciaux" at bounding box center [837, 111] width 200 height 38
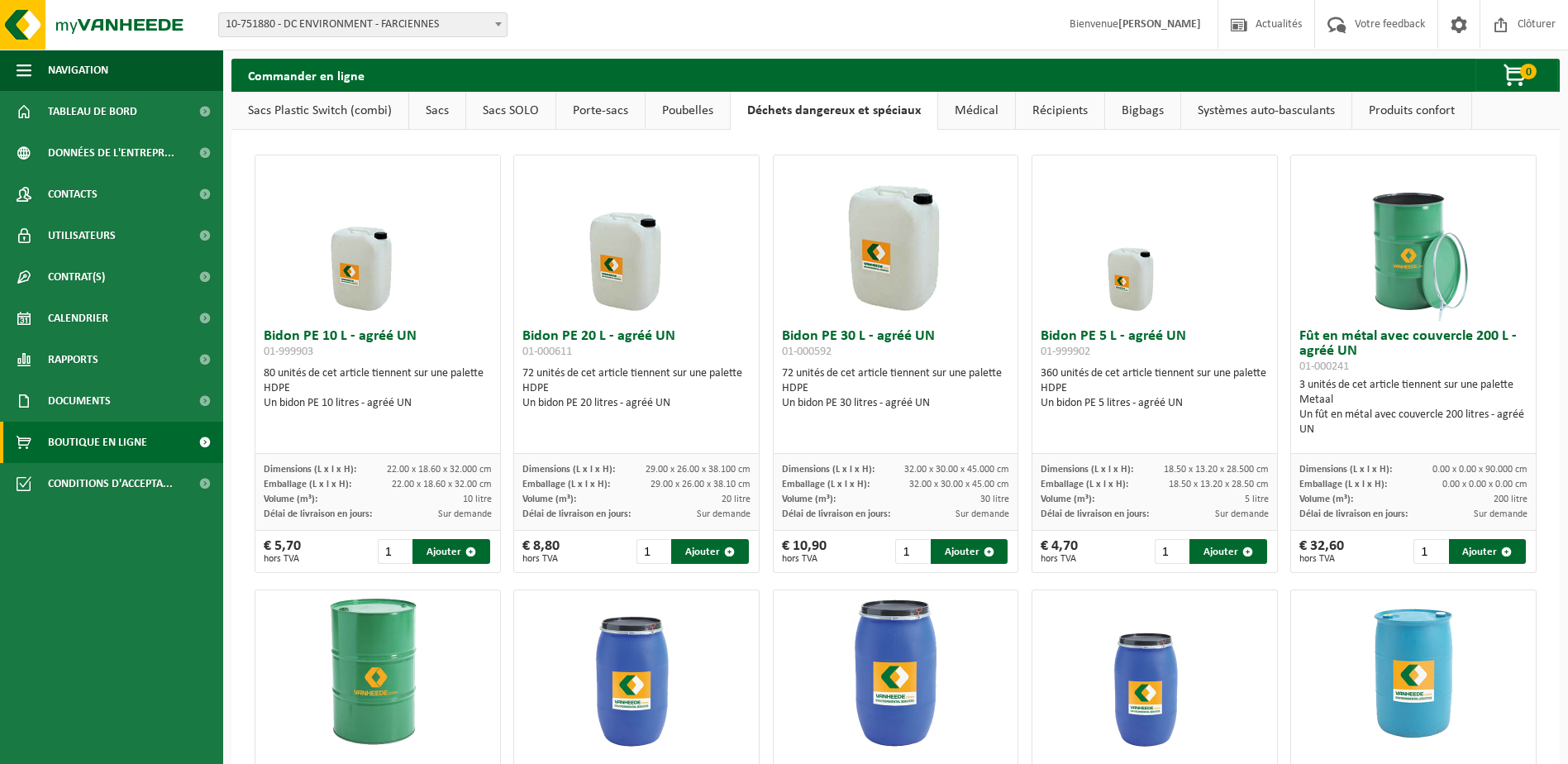
click at [1144, 107] on link "Bigbags" at bounding box center [1143, 111] width 75 height 38
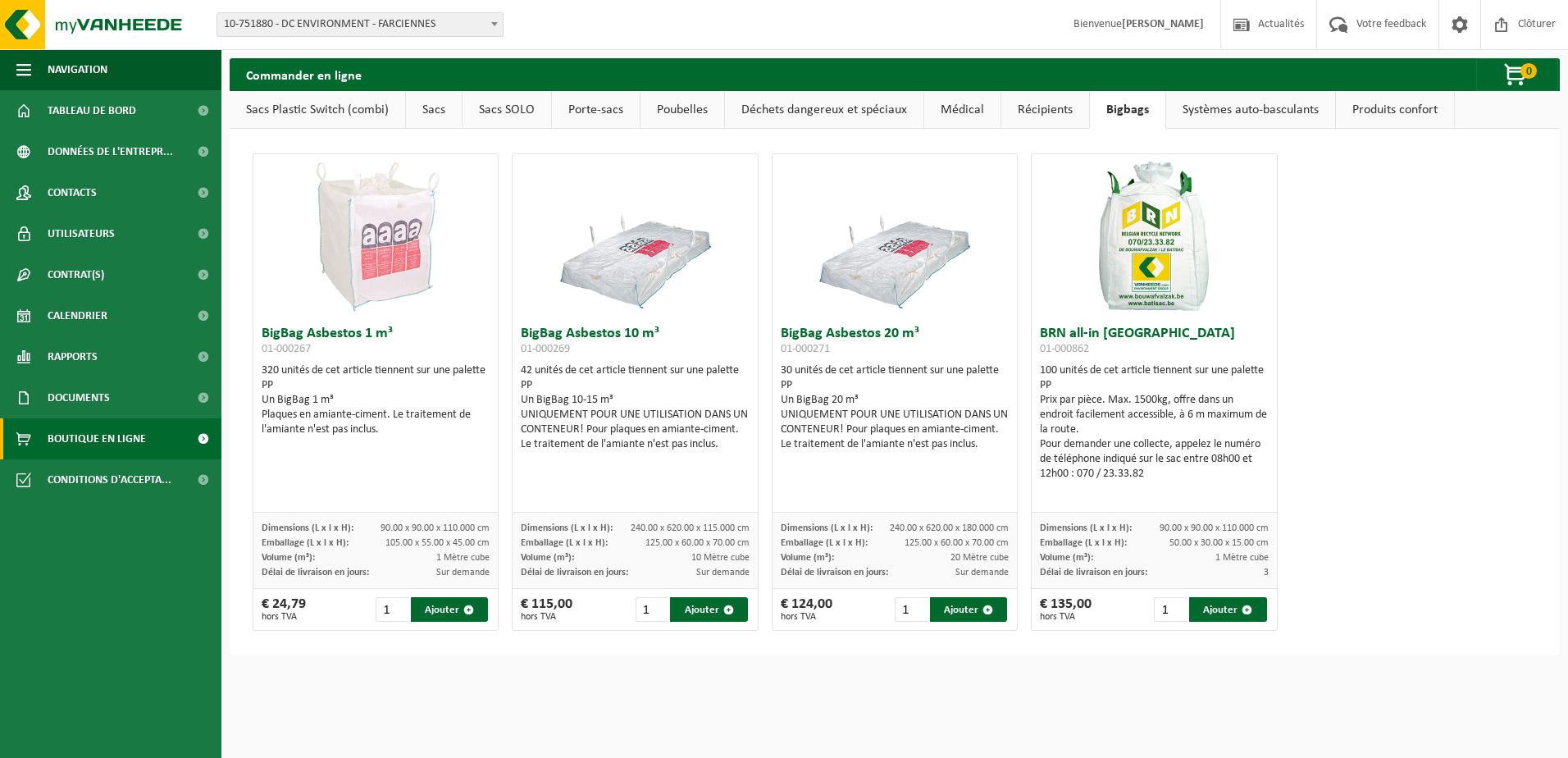
click at [1043, 116] on link "Récipients" at bounding box center [1045, 110] width 88 height 38
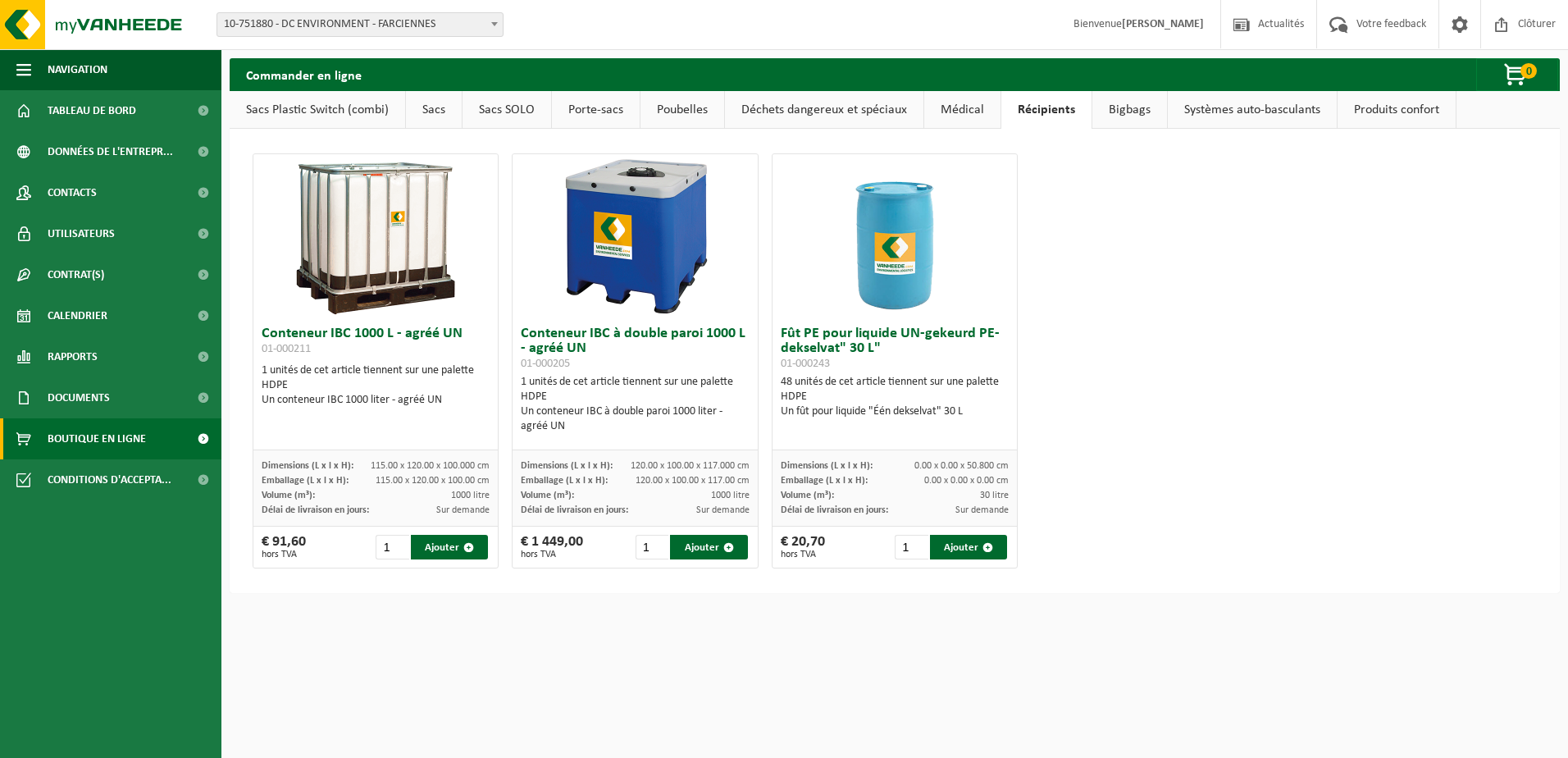
click at [609, 110] on link "Porte-sacs" at bounding box center [596, 110] width 88 height 38
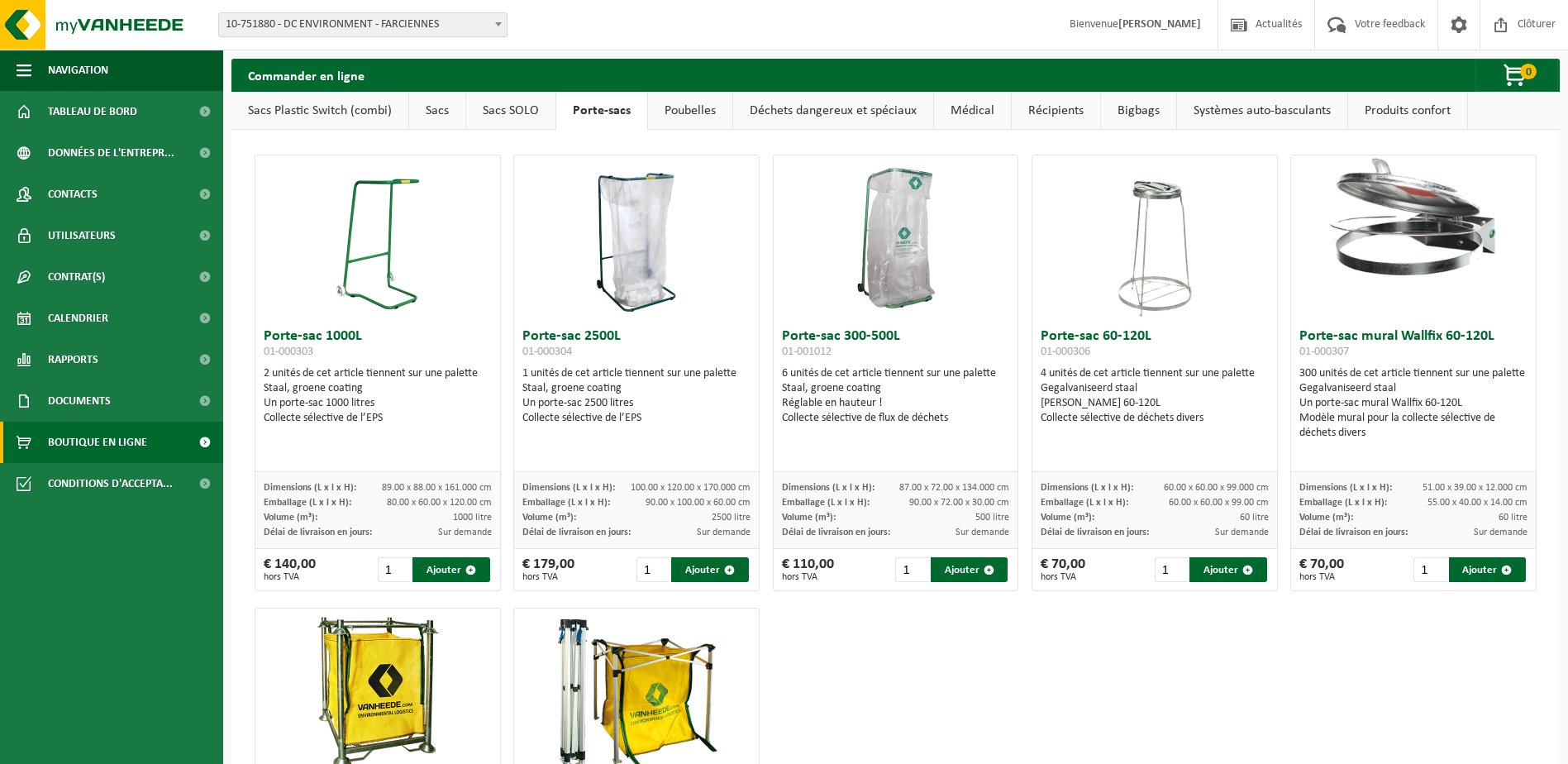
click at [678, 108] on link "Poubelles" at bounding box center [690, 111] width 85 height 38
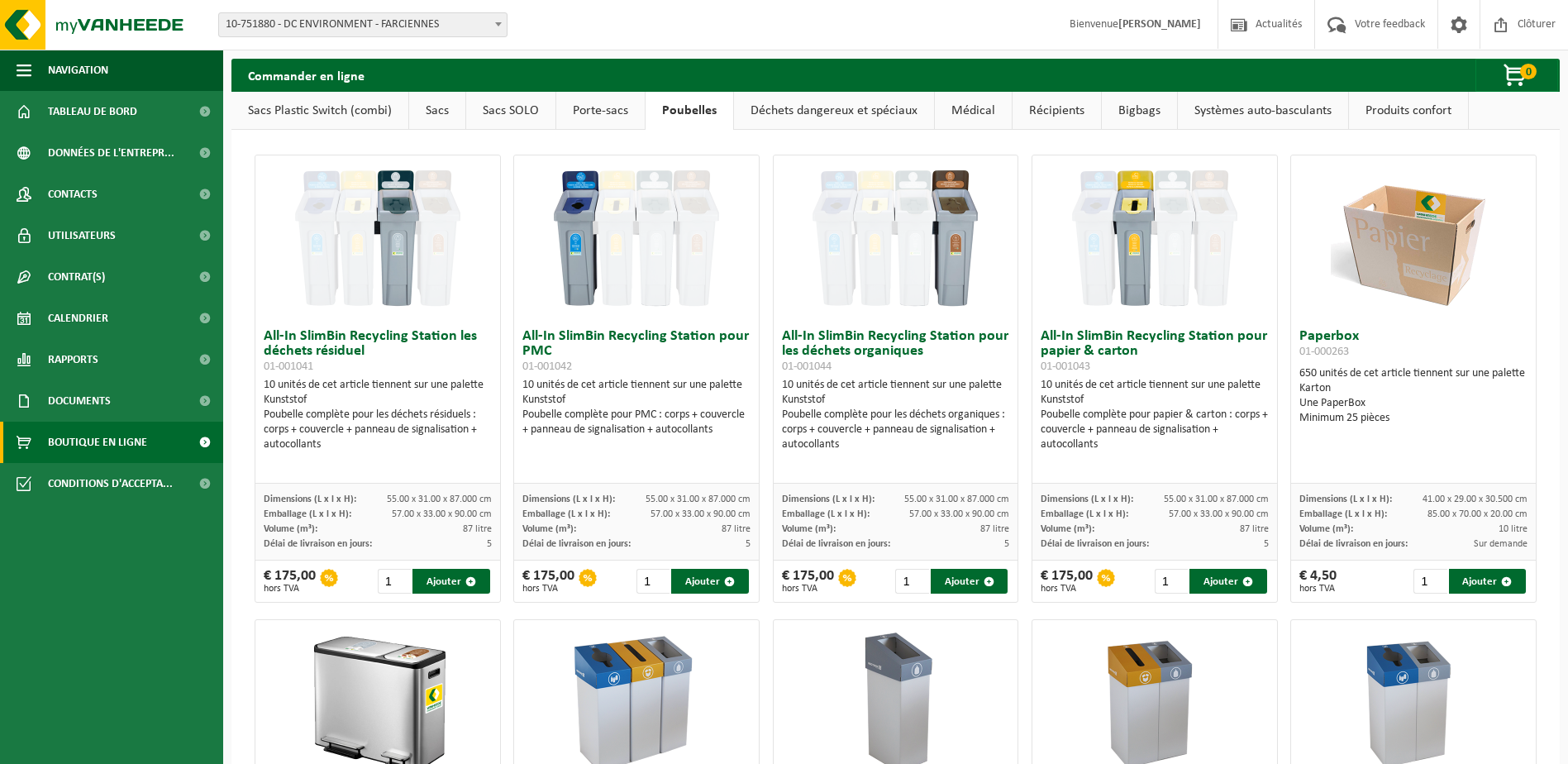
click at [300, 117] on link "Sacs Plastic Switch (combi)" at bounding box center [320, 111] width 177 height 38
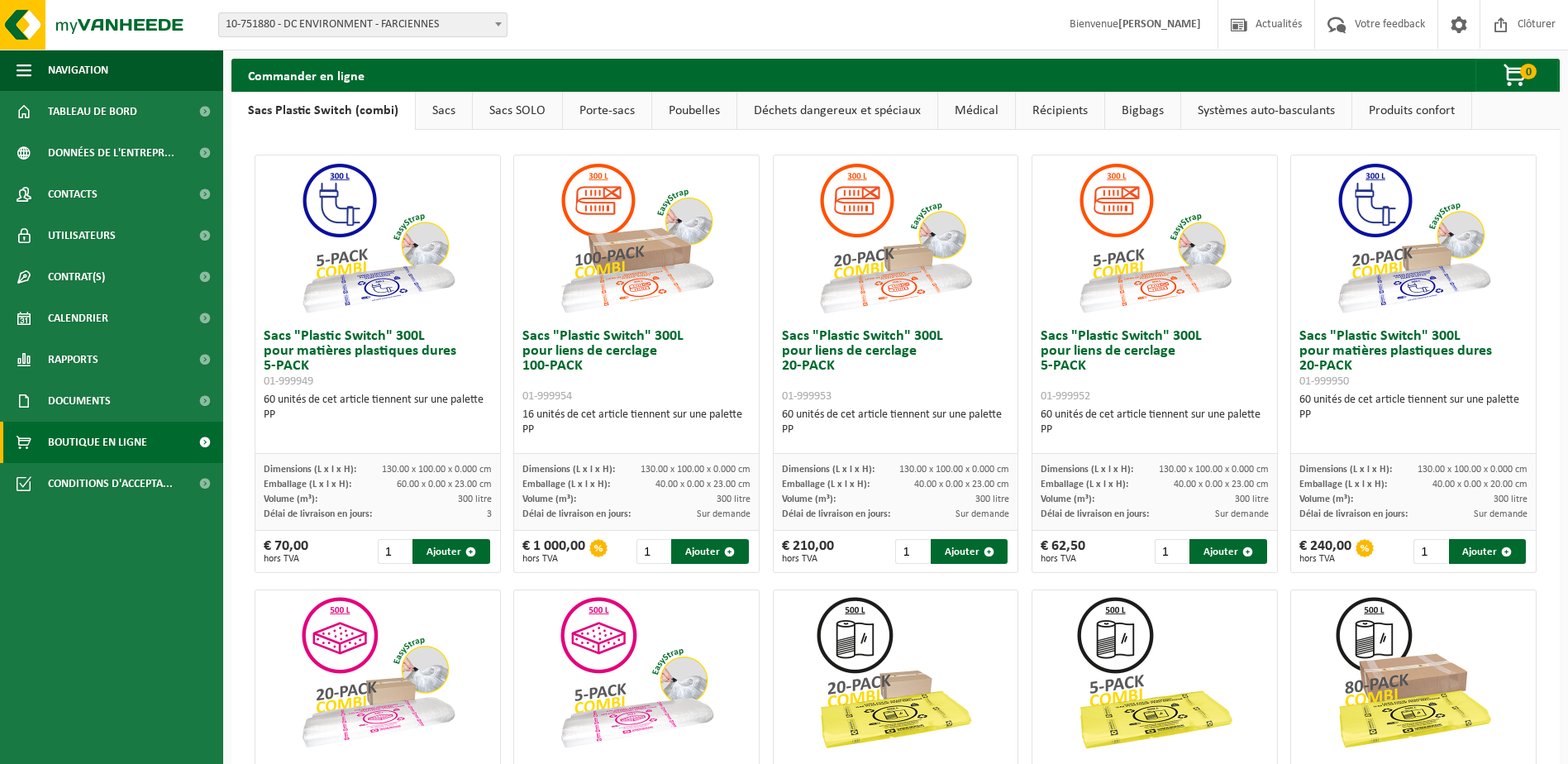
click at [681, 116] on link "Poubelles" at bounding box center [694, 111] width 85 height 38
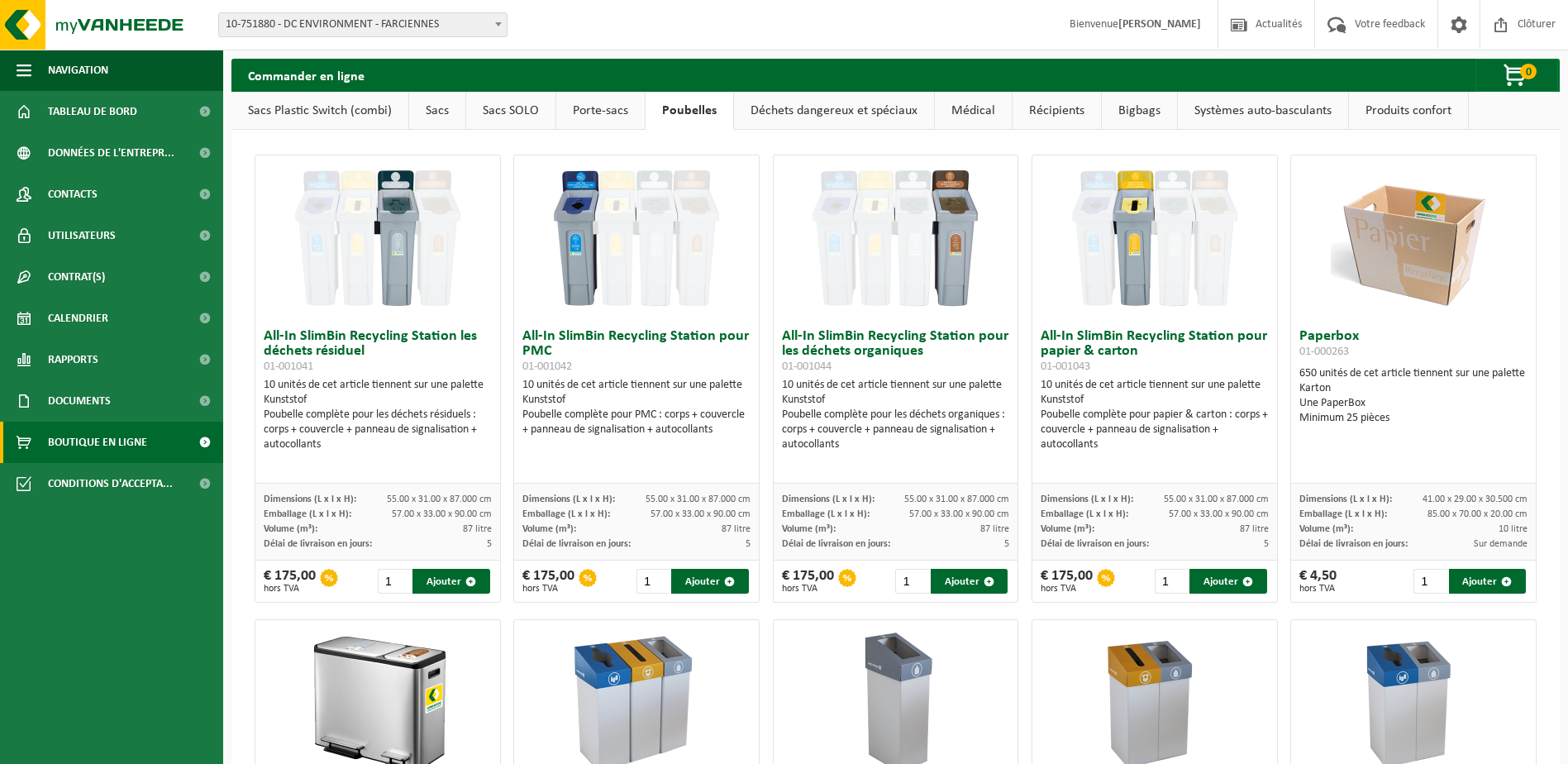
click at [873, 109] on link "Déchets dangereux et spéciaux" at bounding box center [834, 111] width 200 height 38
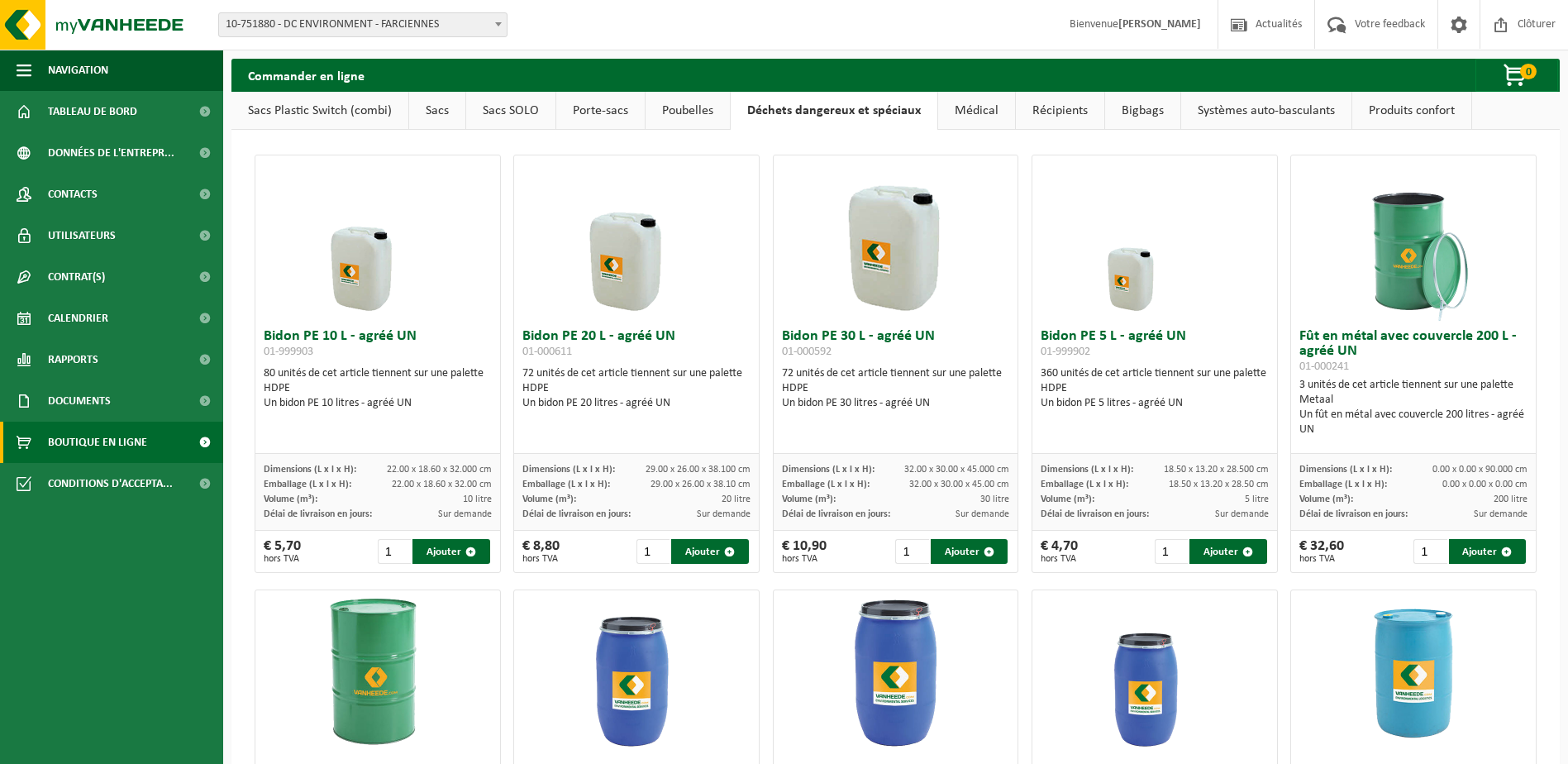
click at [1058, 112] on link "Récipients" at bounding box center [1060, 111] width 88 height 38
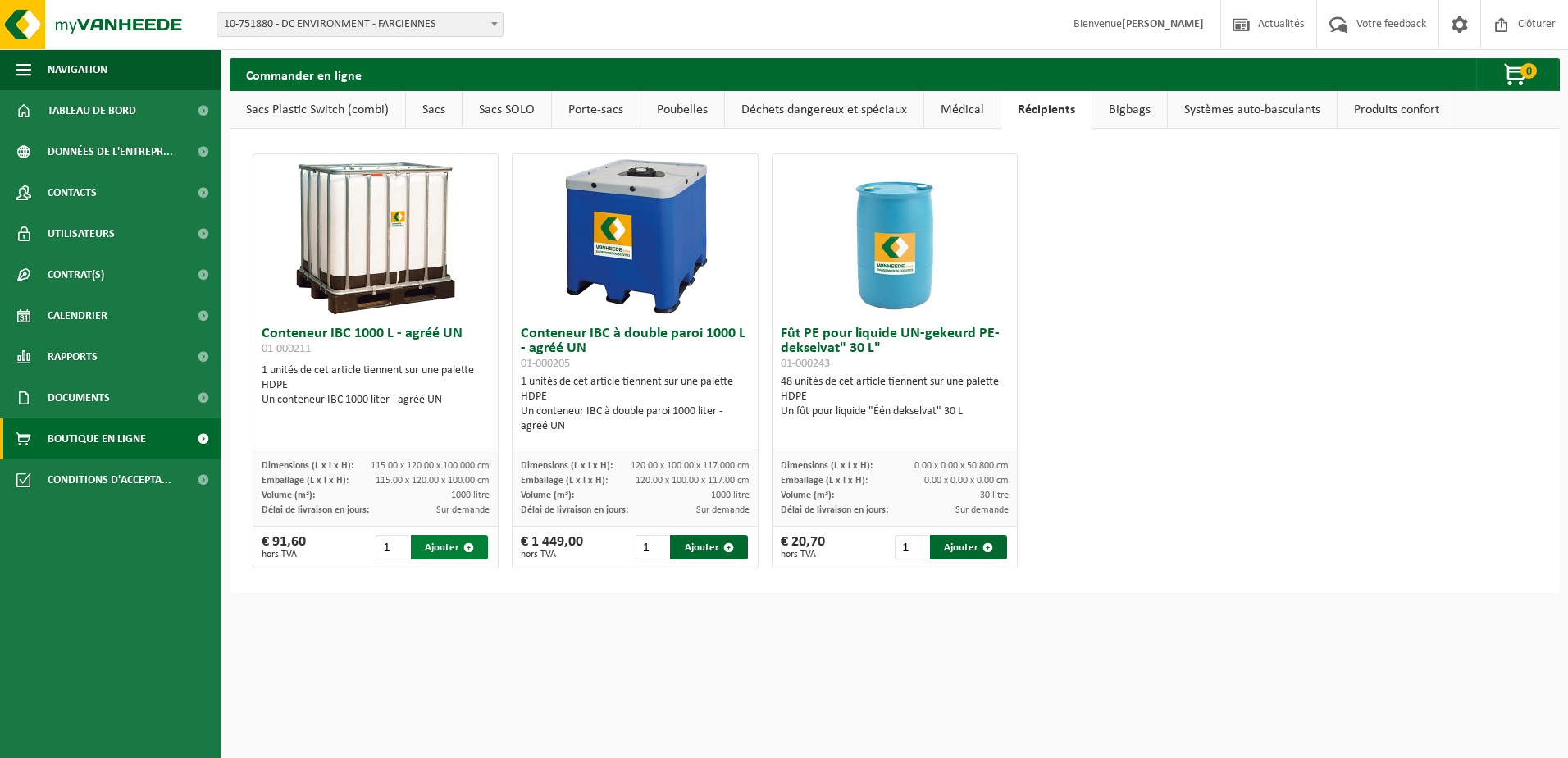
click at [472, 549] on span "button" at bounding box center [469, 547] width 11 height 11
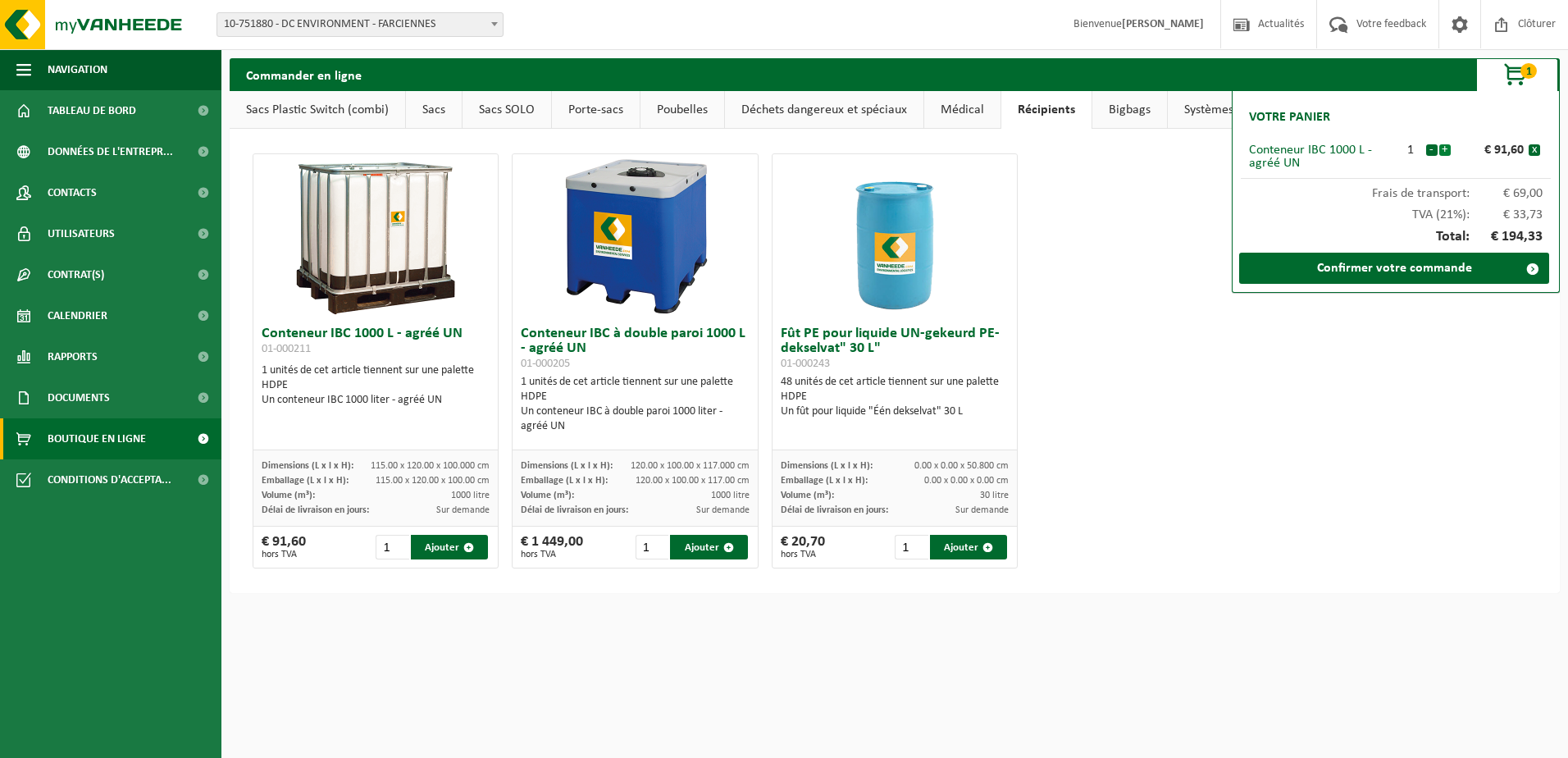
click at [1445, 153] on button "+" at bounding box center [1445, 150] width 11 height 11
click at [1373, 272] on link "Confirmer votre commande" at bounding box center [1394, 269] width 310 height 31
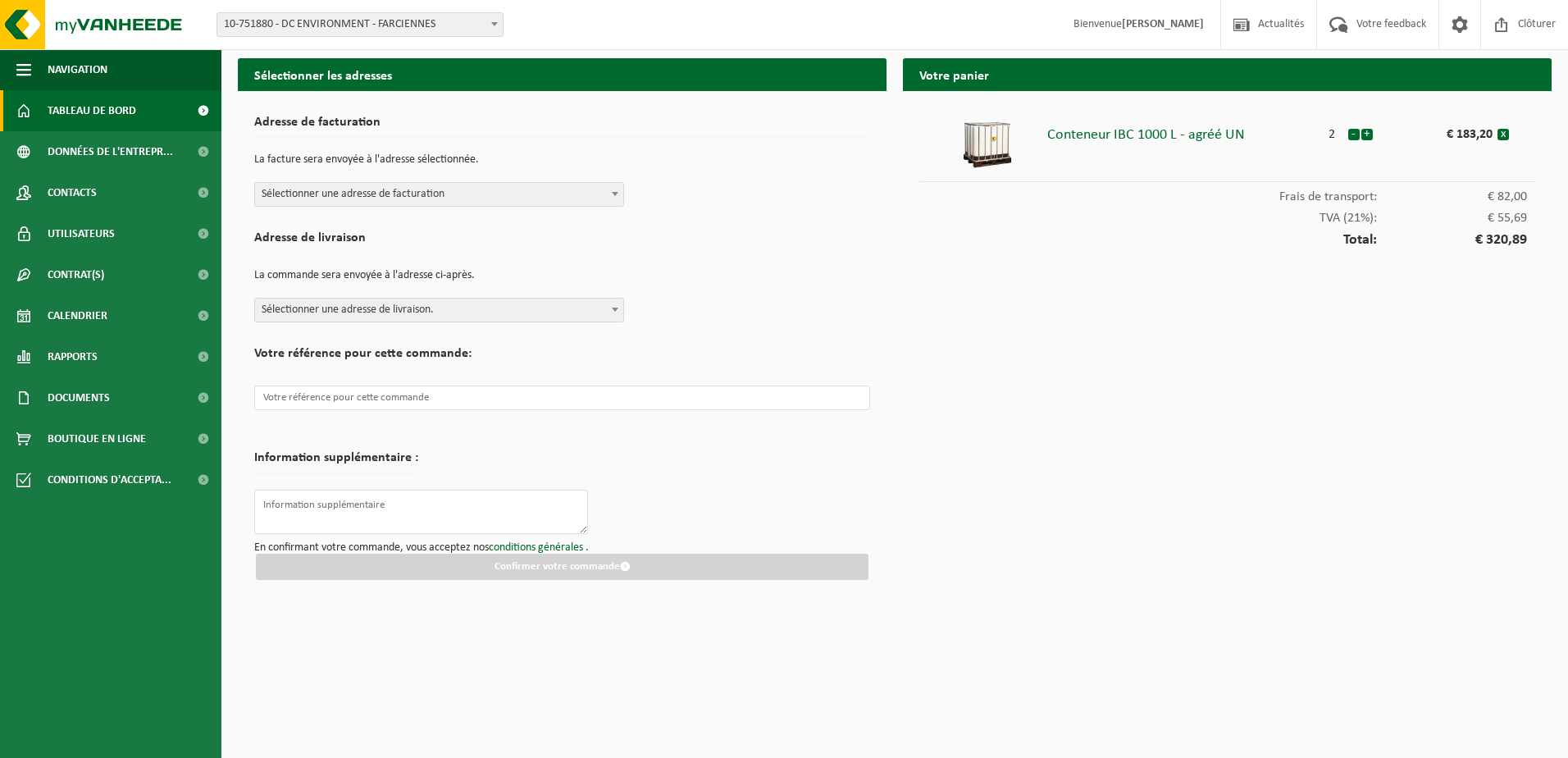
click at [73, 107] on span "Tableau de bord" at bounding box center [92, 111] width 89 height 41
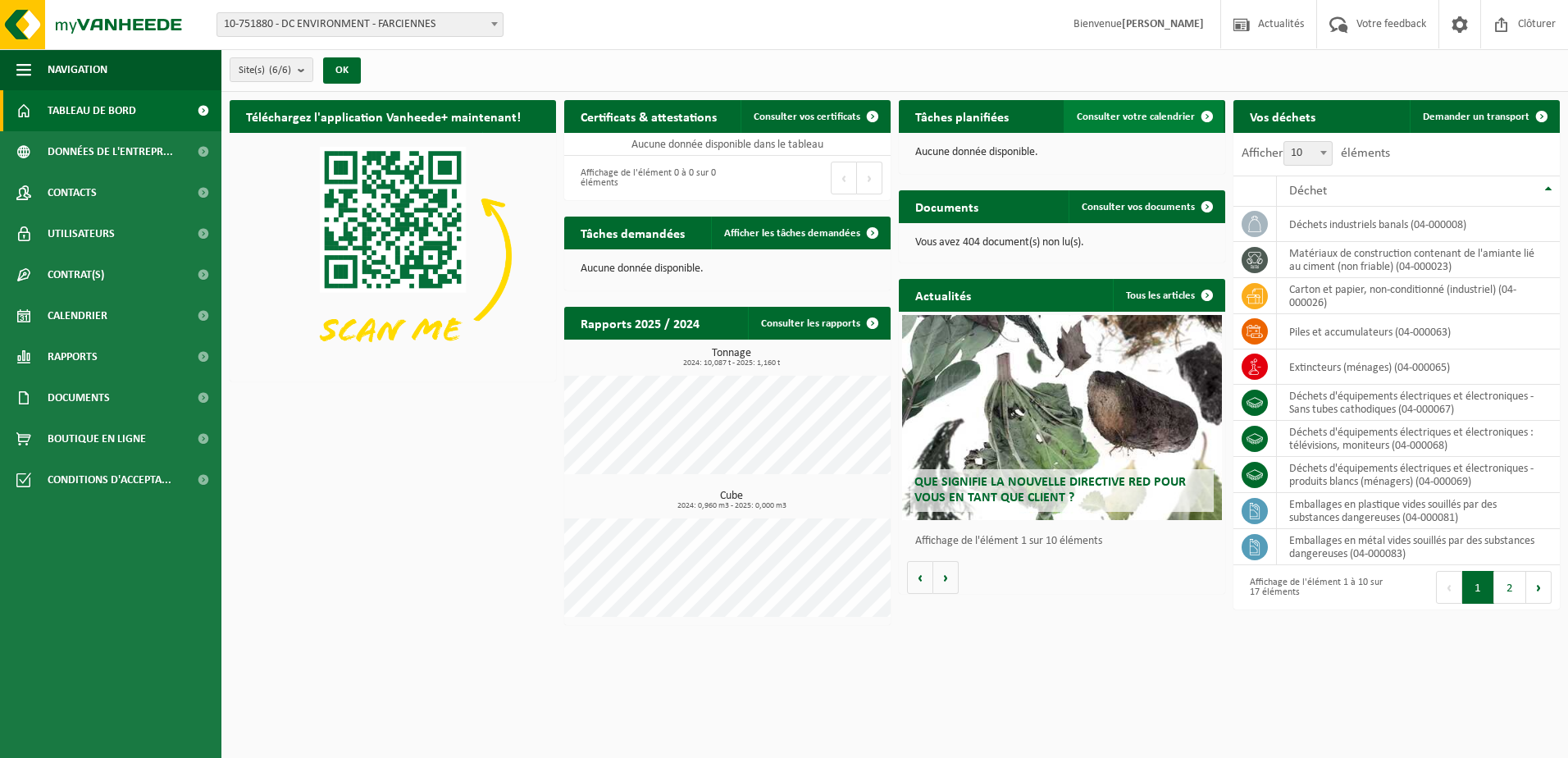
click at [1141, 114] on span "Consulter votre calendrier" at bounding box center [1136, 117] width 118 height 11
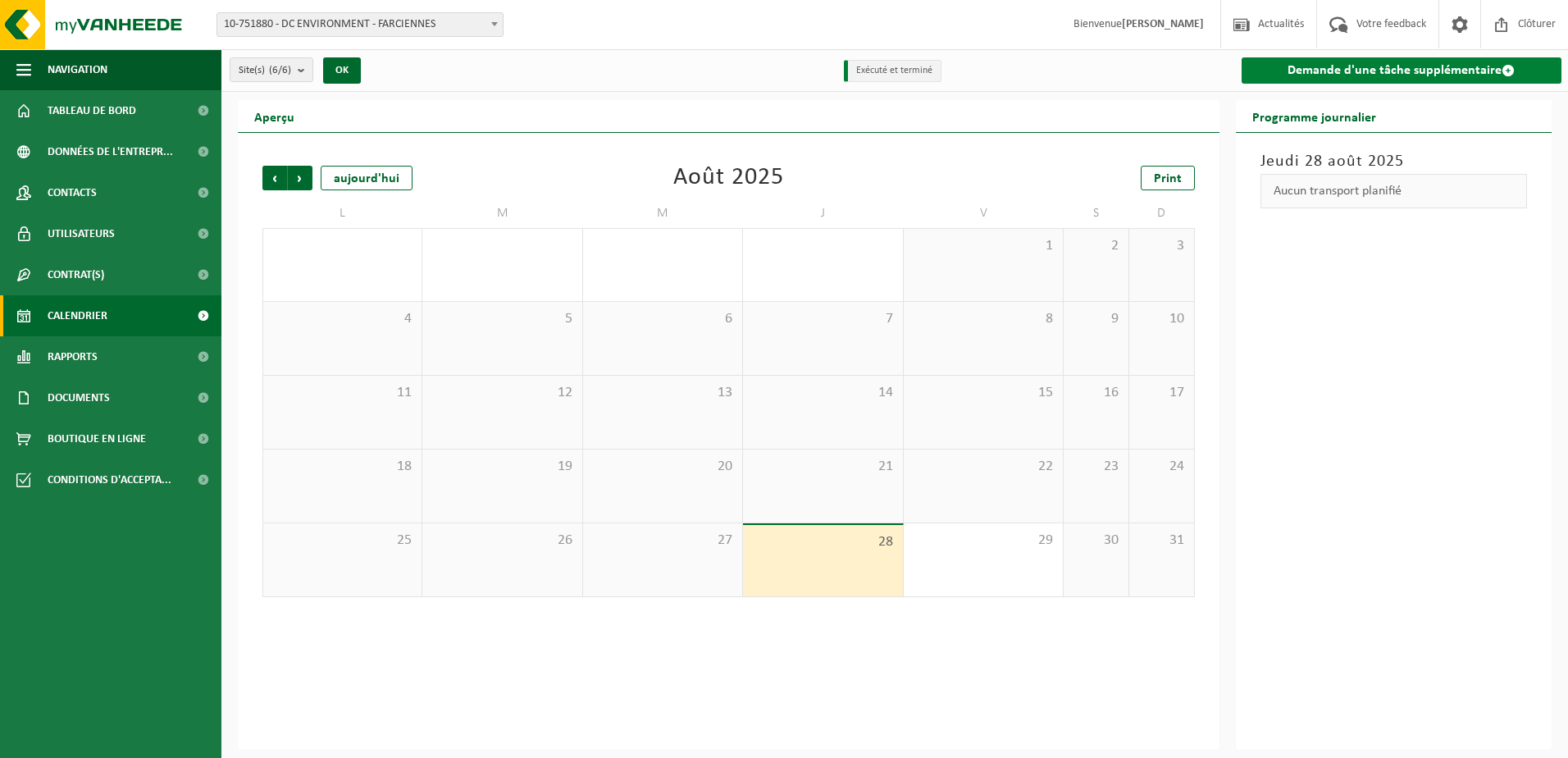
click at [1368, 70] on link "Demande d'une tâche supplémentaire" at bounding box center [1402, 70] width 320 height 26
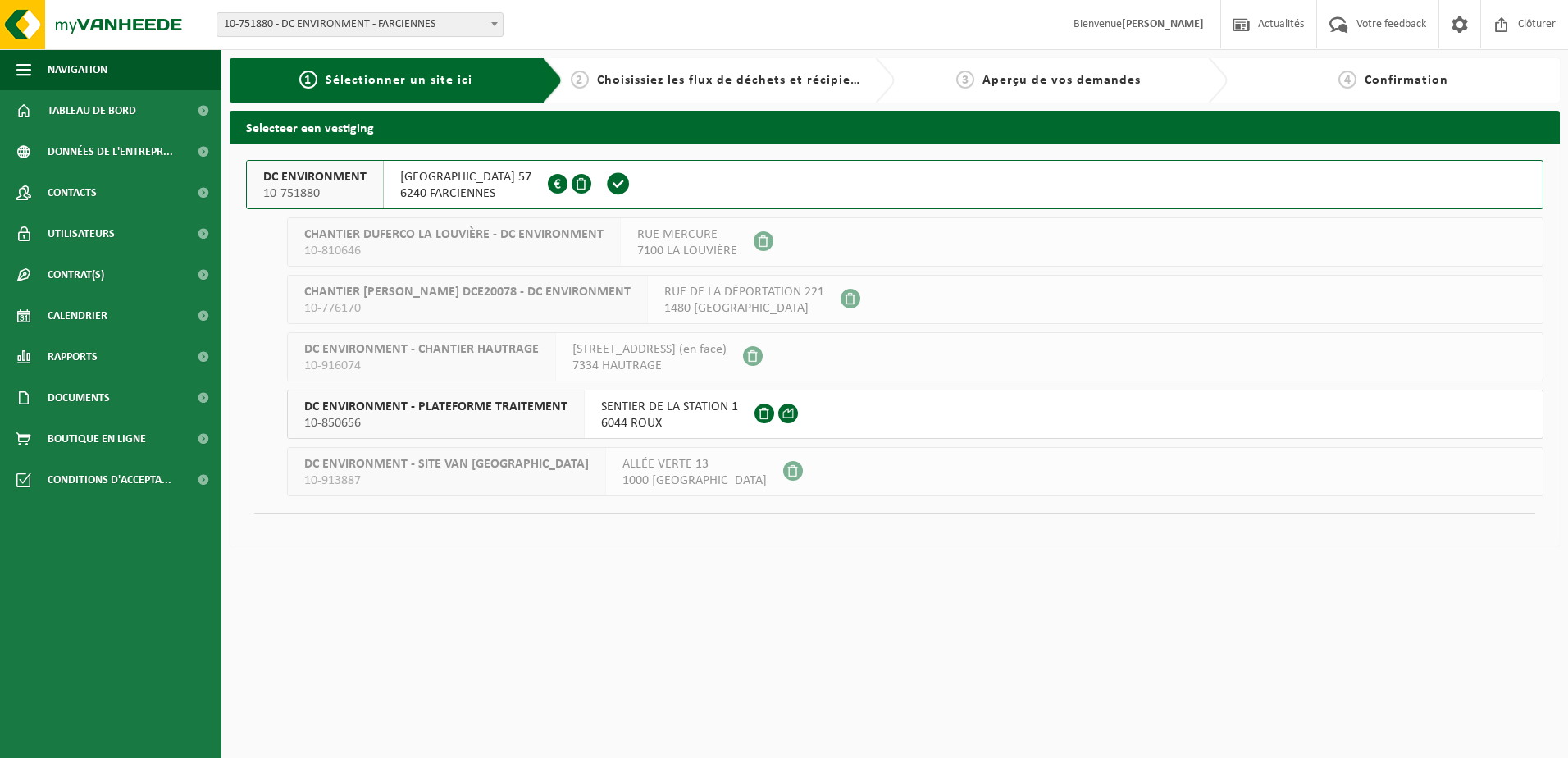
click at [442, 187] on span "6240 FARCIENNES" at bounding box center [465, 194] width 131 height 17
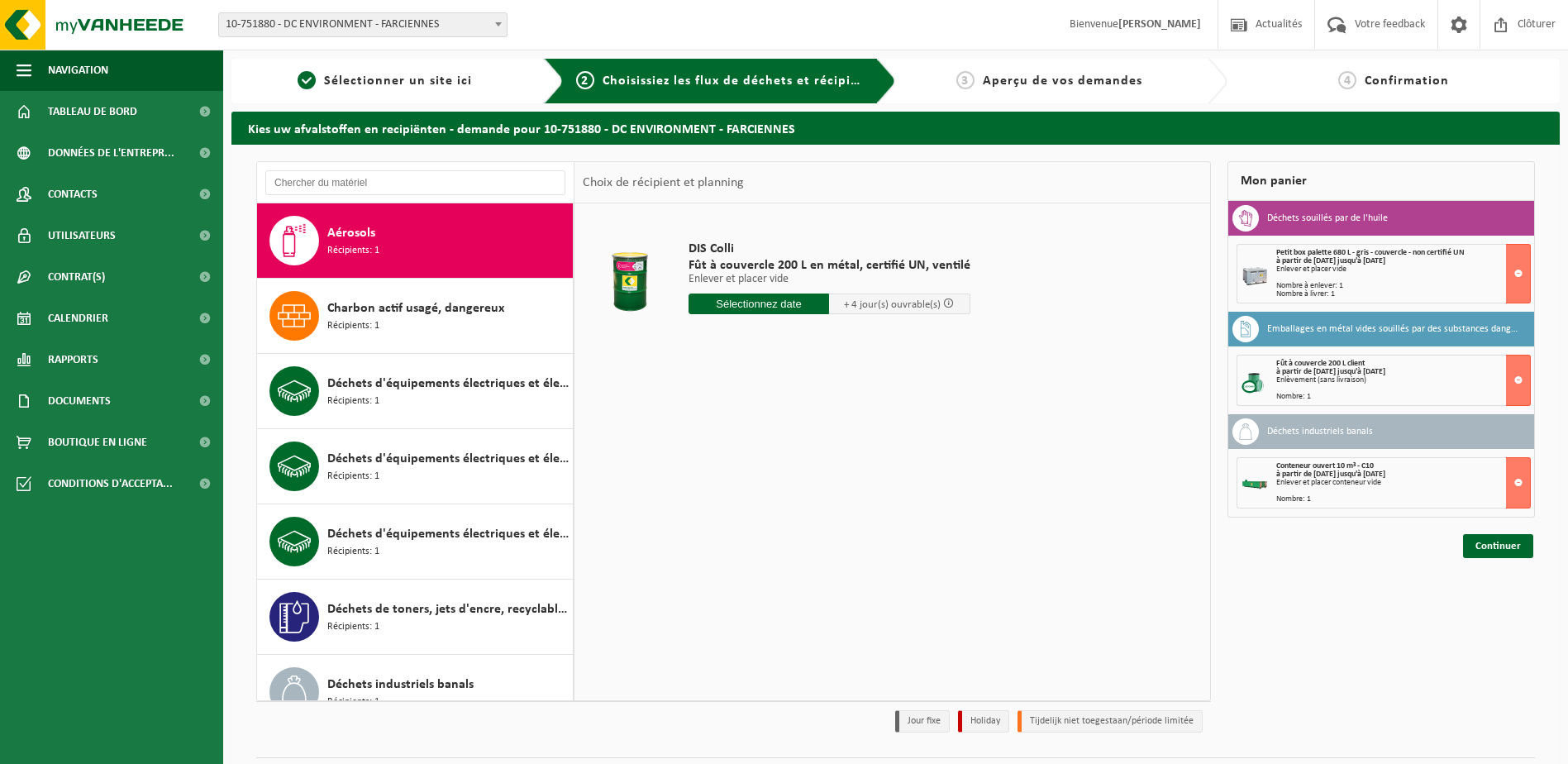
click at [1422, 267] on div "Enlever et placer vide" at bounding box center [1402, 269] width 254 height 8
click at [1521, 270] on button at bounding box center [1518, 274] width 25 height 60
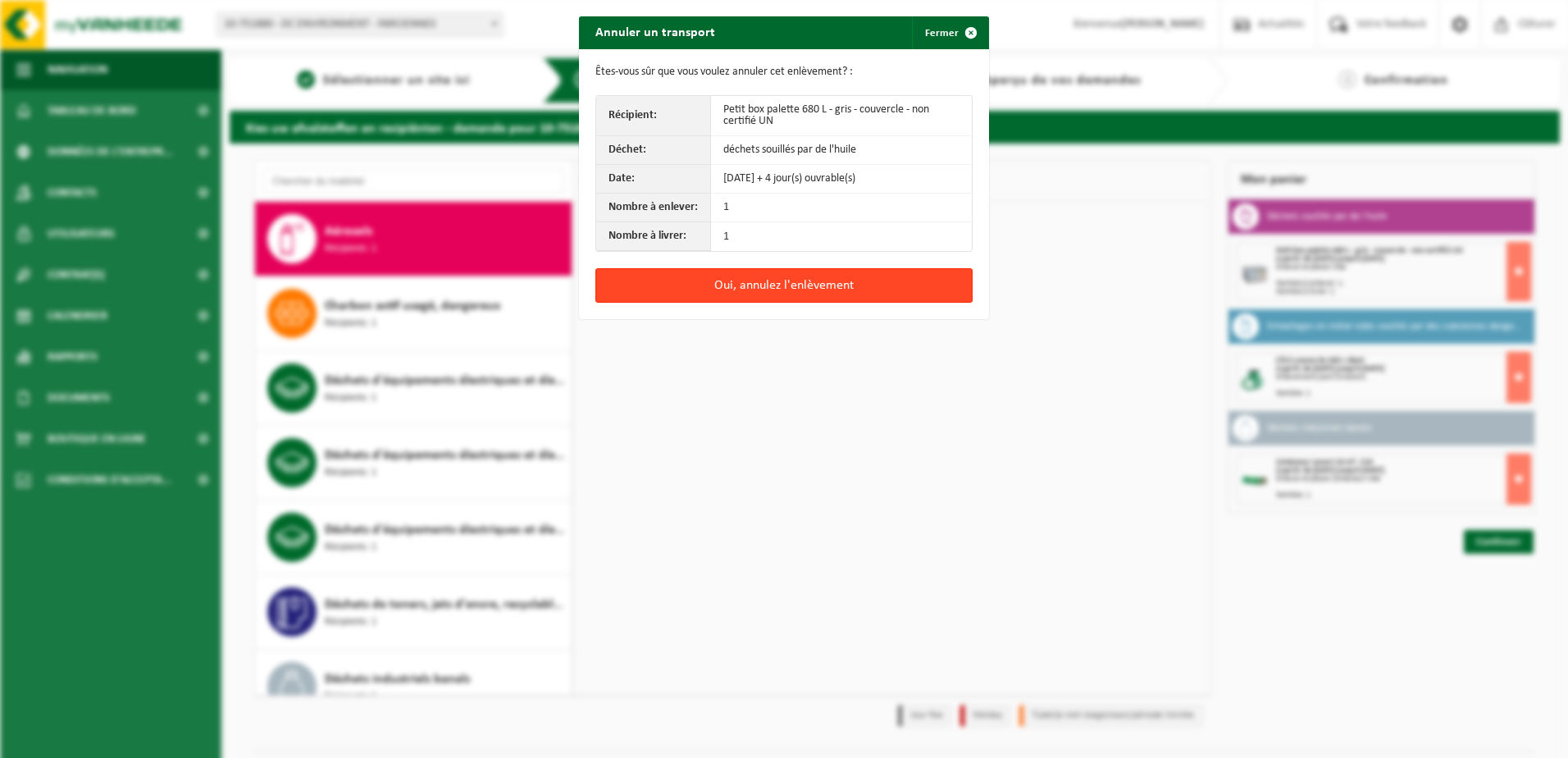
click at [752, 296] on button "Oui, annulez l'enlèvement" at bounding box center [784, 284] width 378 height 34
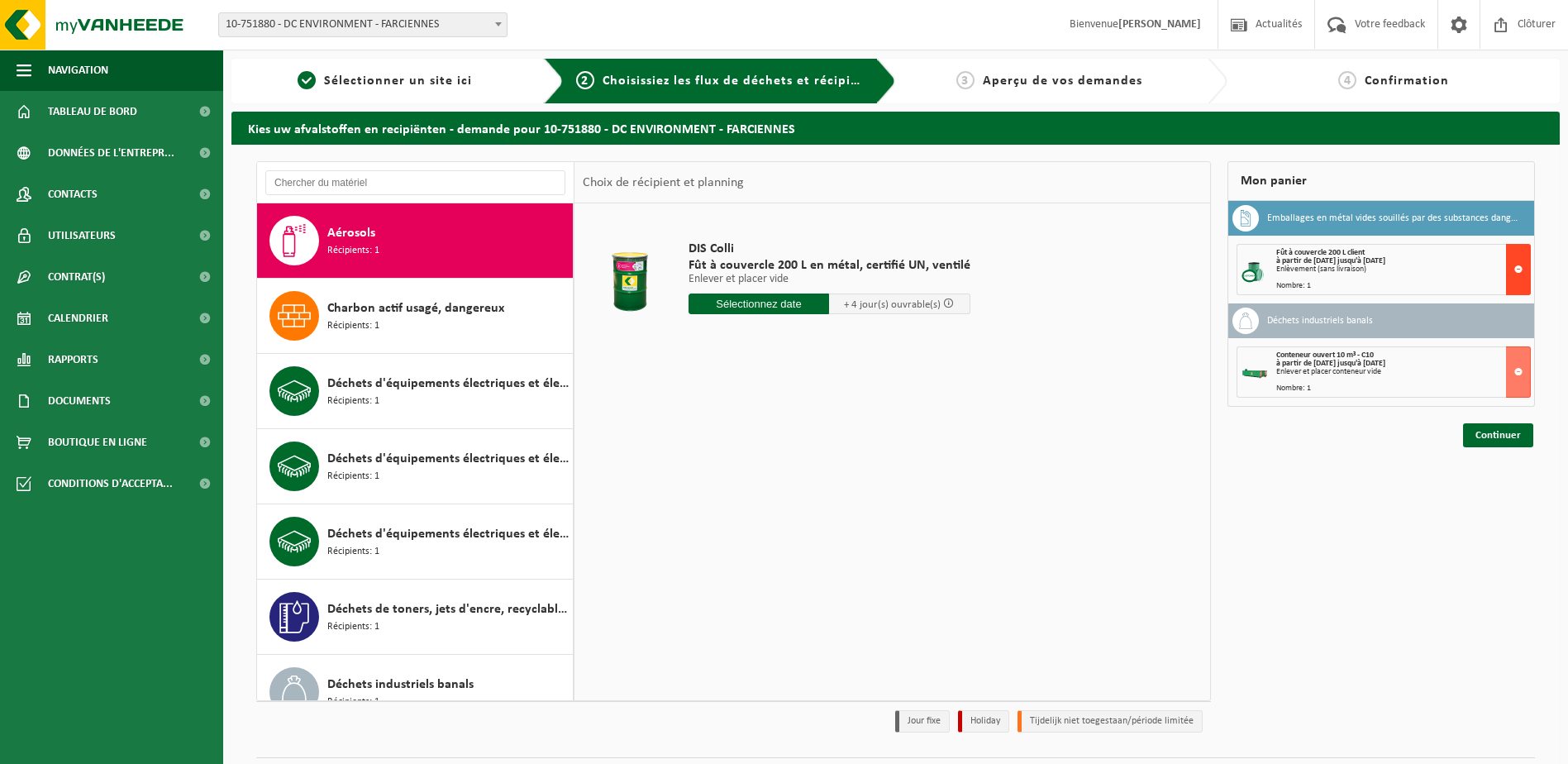
click at [1521, 268] on button at bounding box center [1518, 269] width 25 height 51
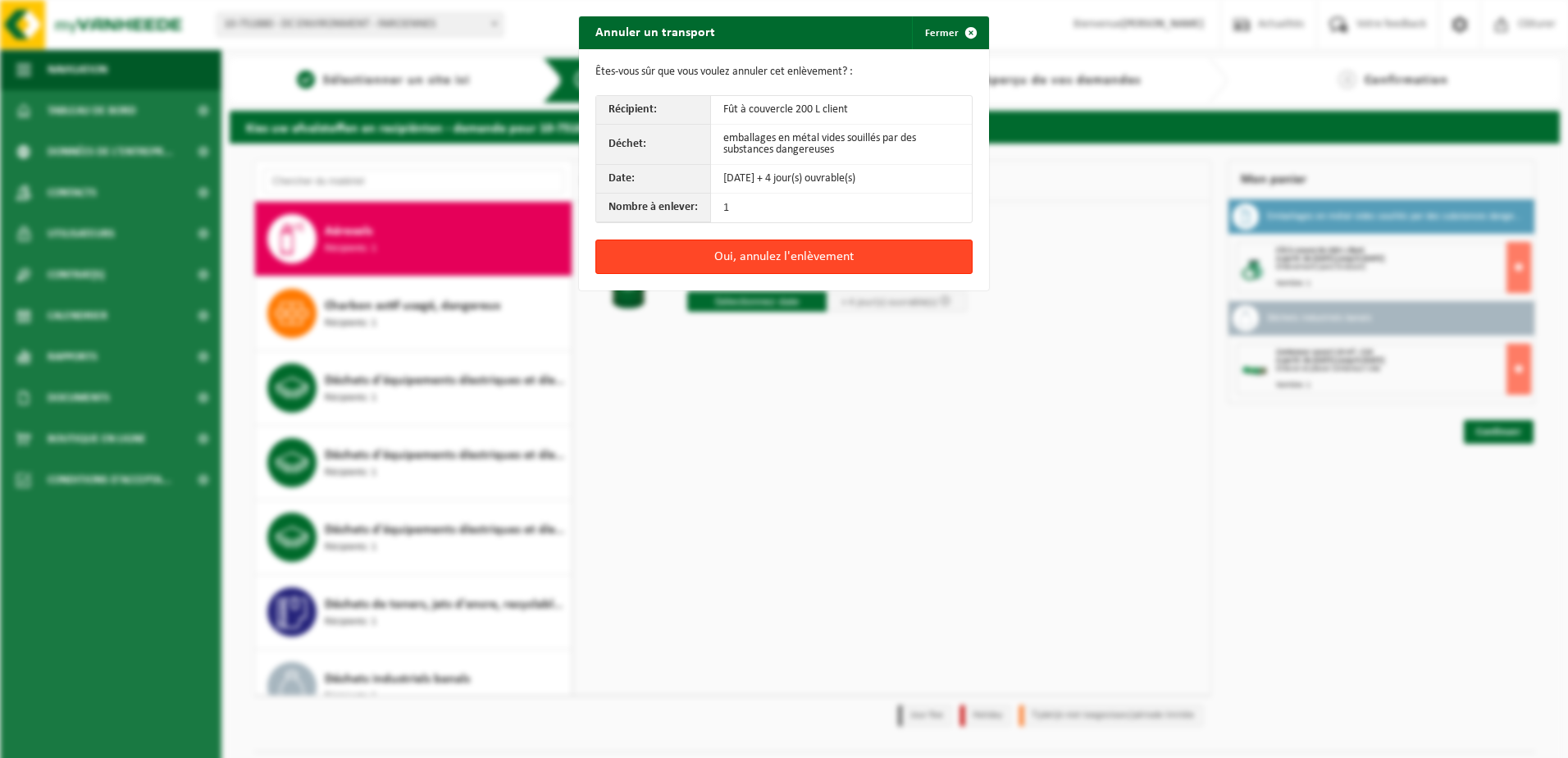
click at [779, 264] on button "Oui, annulez l'enlèvement" at bounding box center [784, 256] width 378 height 34
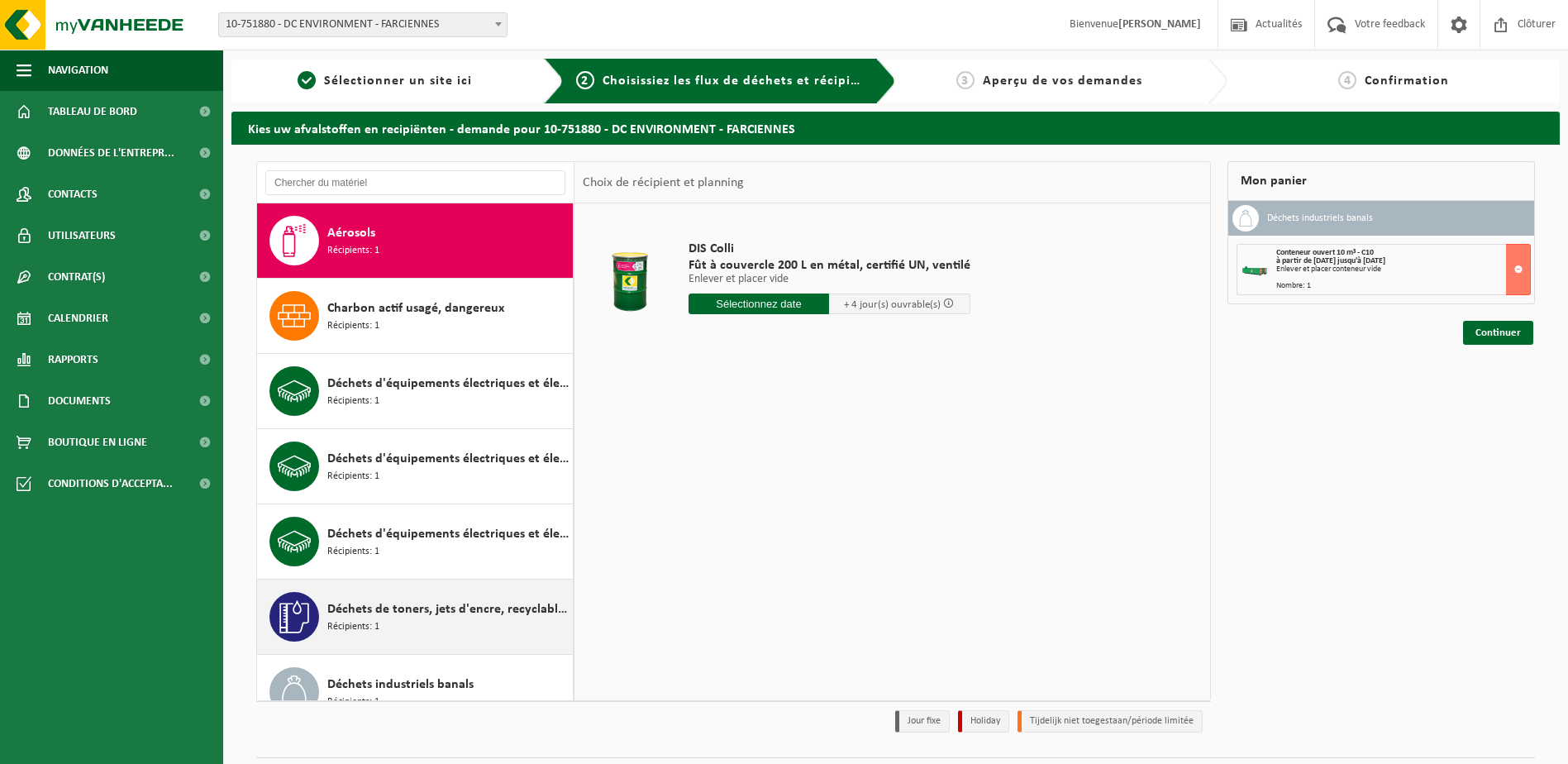
click at [400, 618] on span "Déchets de toners, jets d'encre, recyclable, dangereux" at bounding box center [448, 609] width 241 height 20
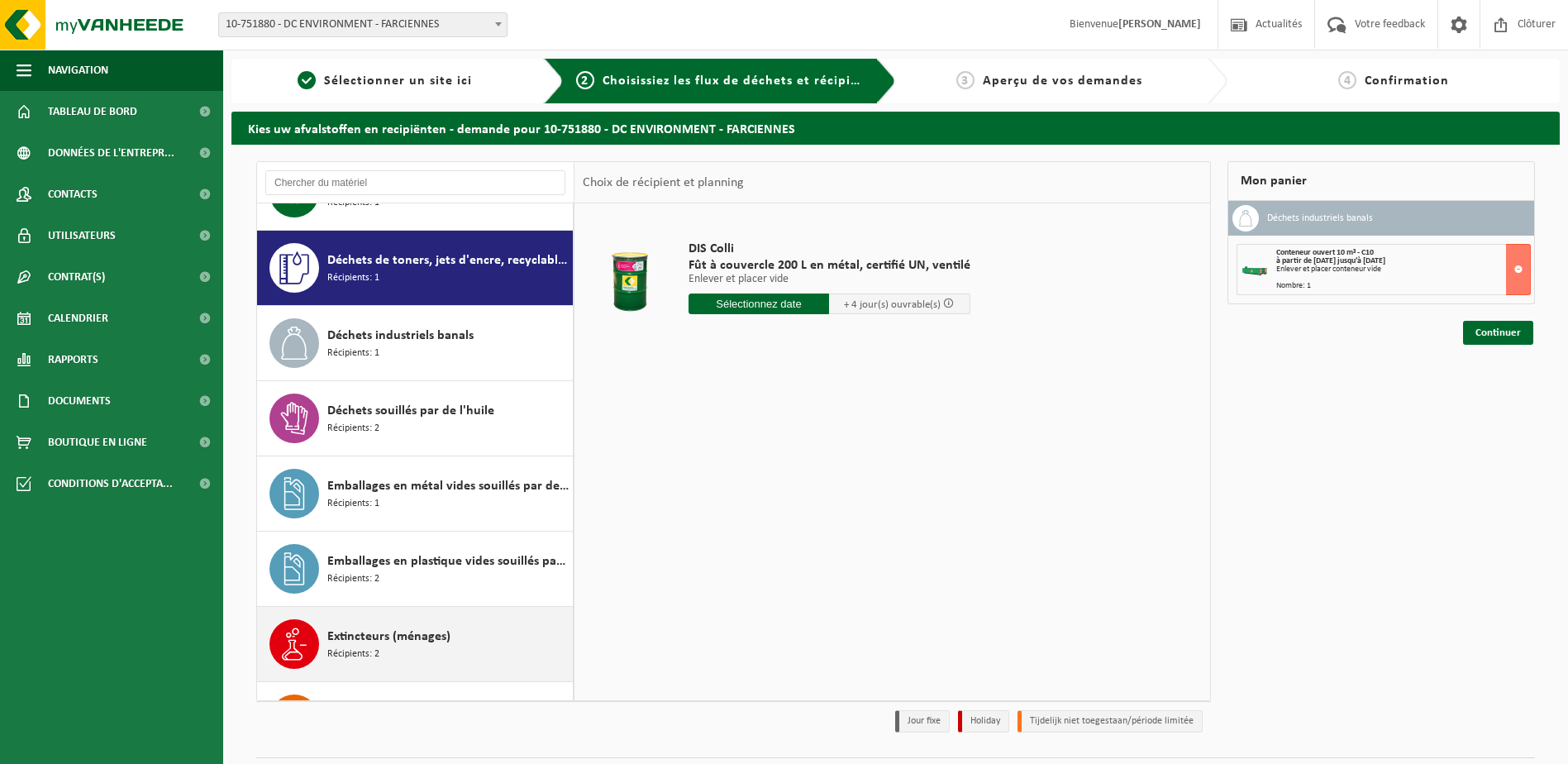
scroll to position [376, 0]
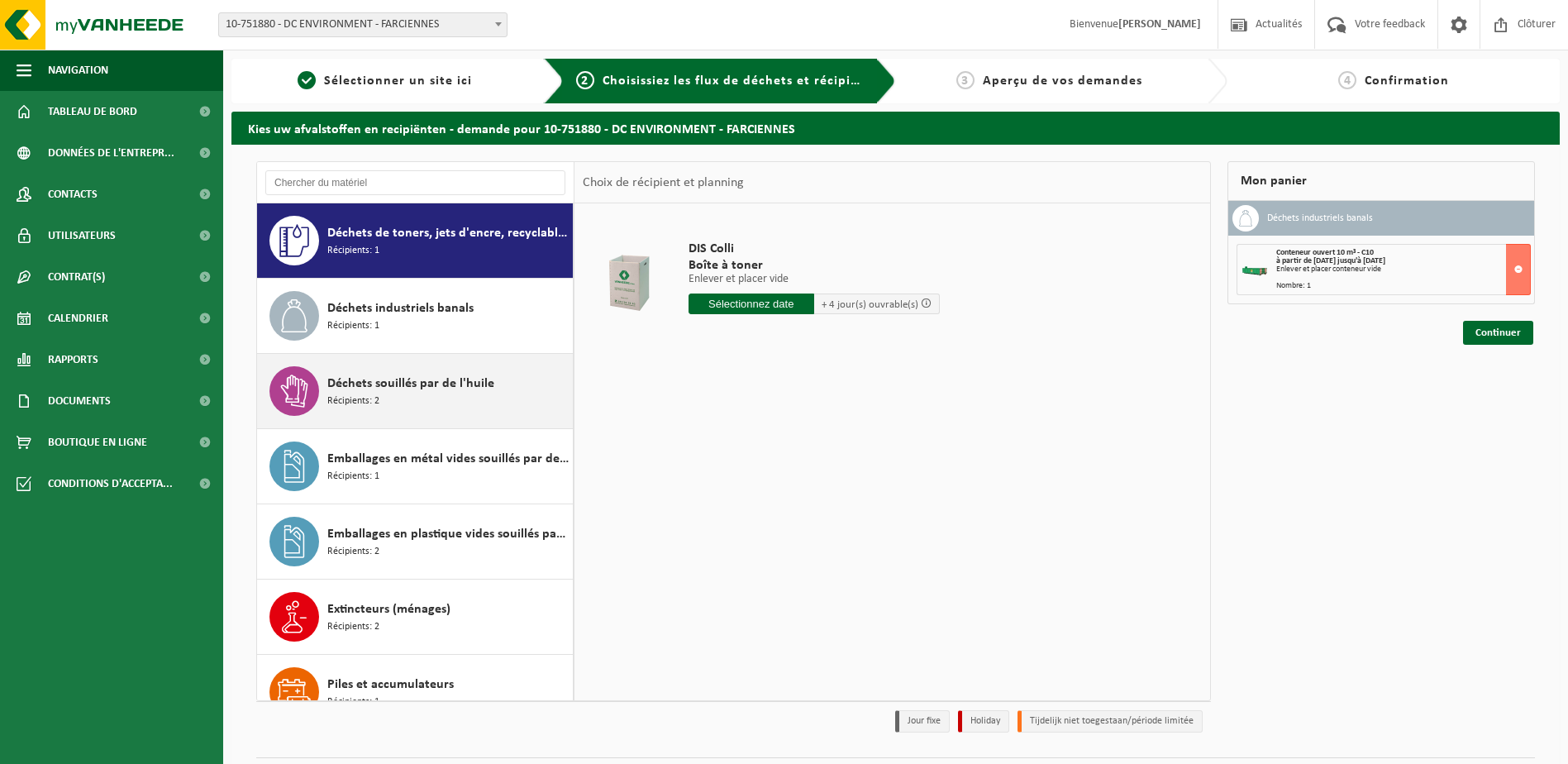
click at [403, 389] on span "Déchets souillés par de l'huile" at bounding box center [410, 382] width 167 height 20
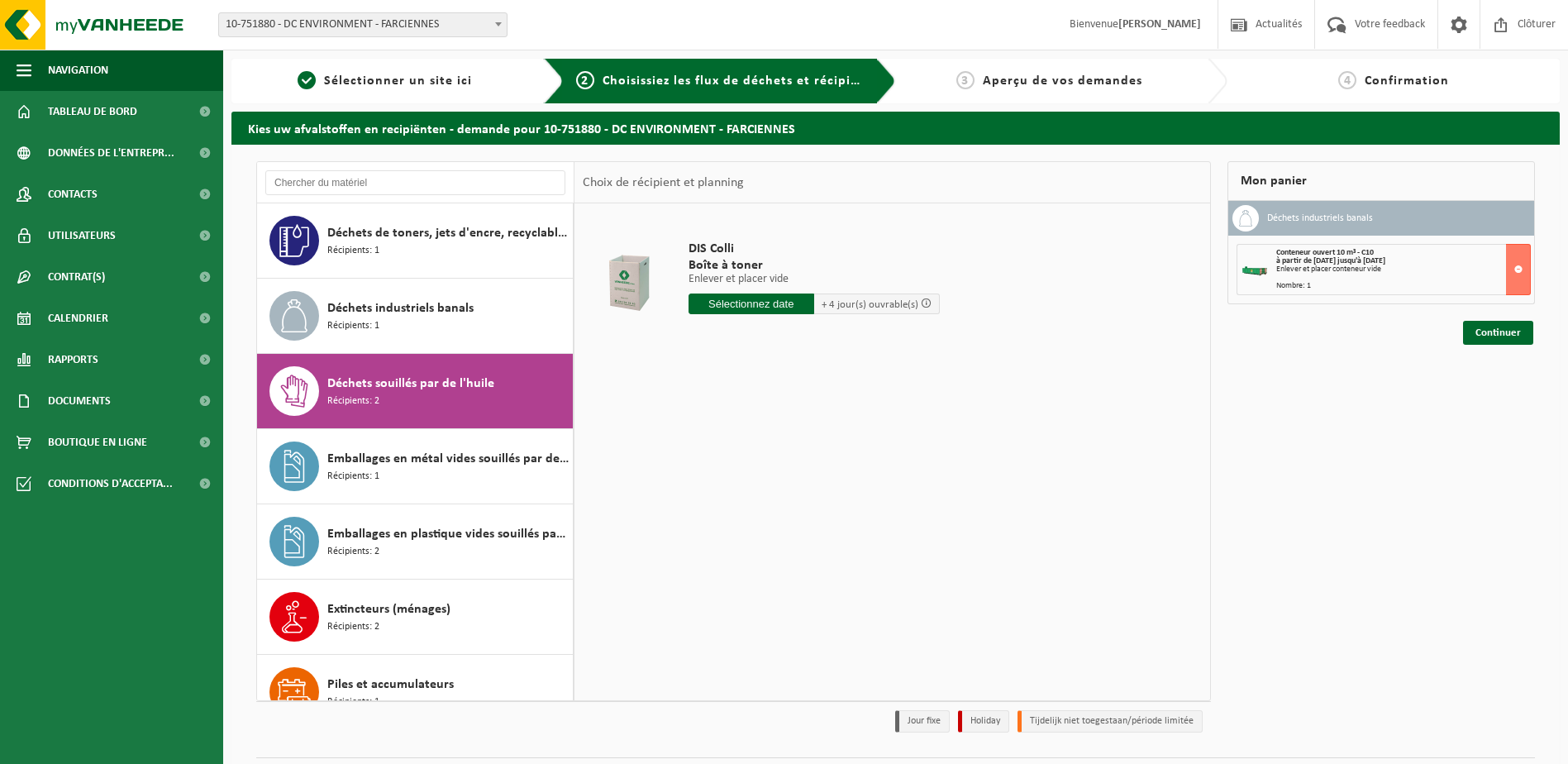
scroll to position [405, 0]
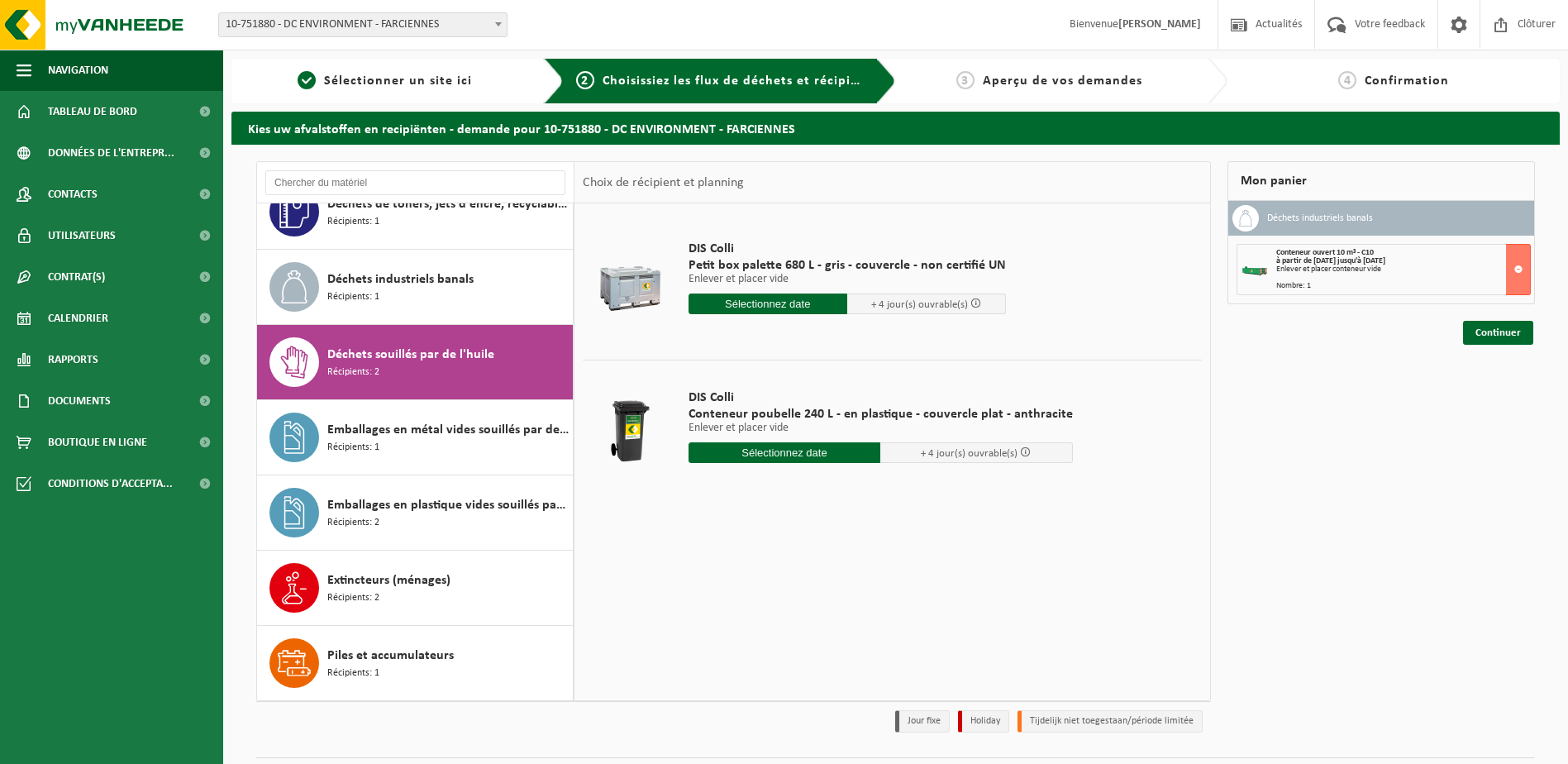
click at [731, 306] on input "text" at bounding box center [768, 303] width 159 height 20
click at [727, 306] on input "text" at bounding box center [768, 303] width 159 height 20
click at [807, 301] on input "text" at bounding box center [768, 303] width 159 height 20
click at [933, 301] on span "+ 4 jour(s) ouvrable(s)" at bounding box center [919, 305] width 97 height 11
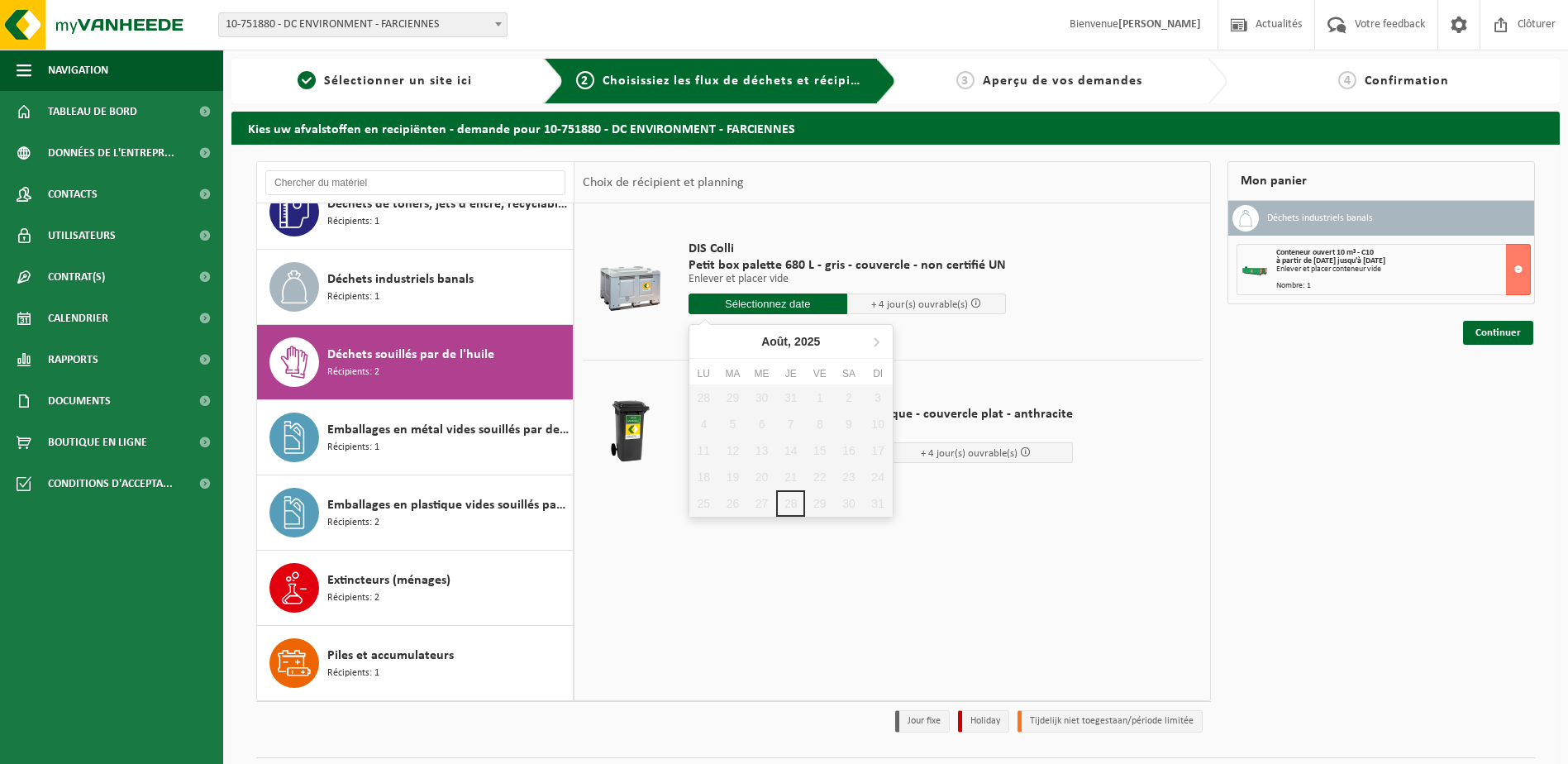
click at [788, 293] on input "text" at bounding box center [768, 303] width 159 height 20
click at [875, 344] on icon at bounding box center [876, 342] width 26 height 26
click at [709, 395] on div "1" at bounding box center [704, 397] width 29 height 26
type input "à partir de 2025-09-01"
type input "2025-09-01"
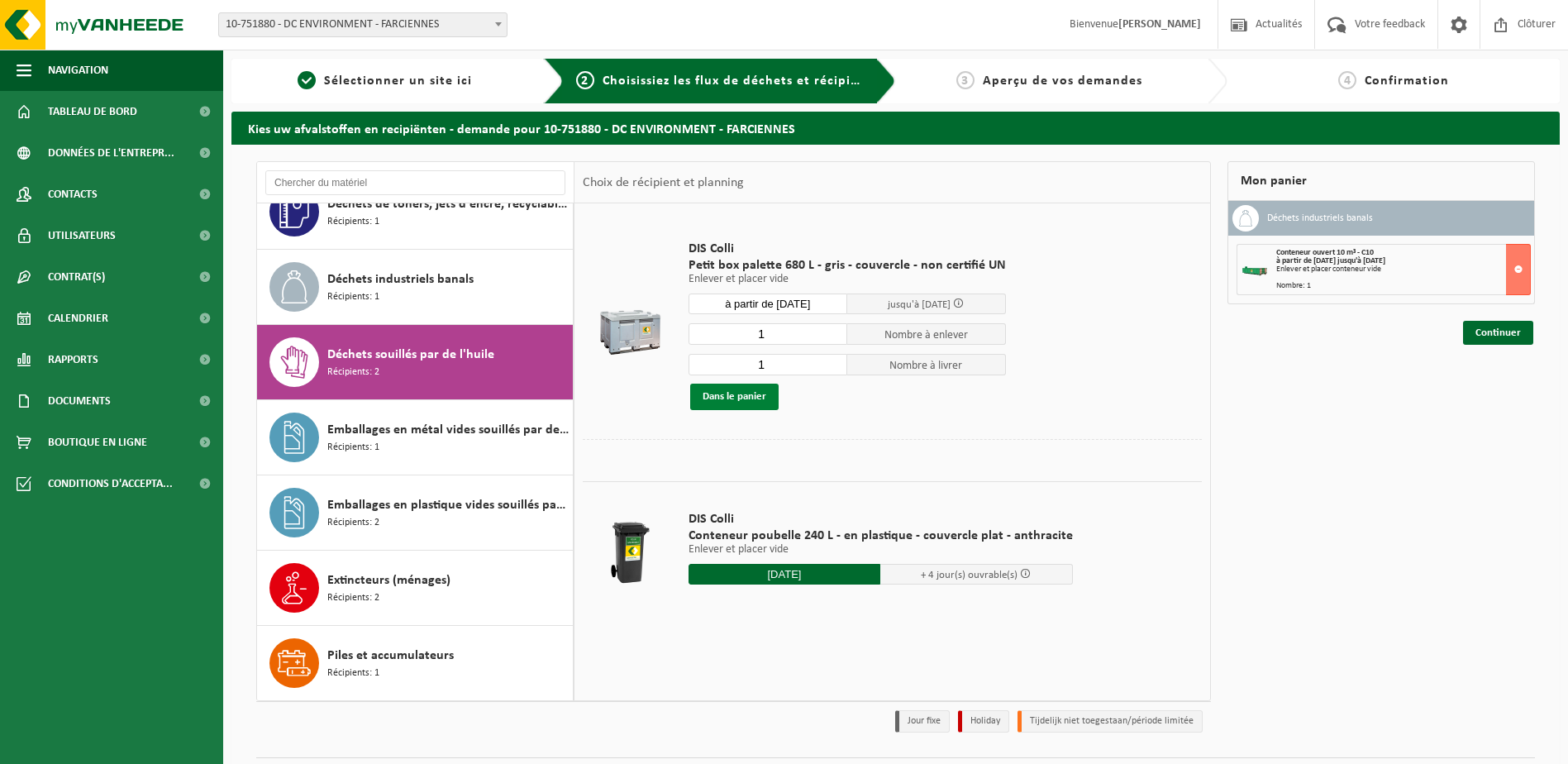
click at [740, 397] on button "Dans le panier" at bounding box center [734, 396] width 88 height 26
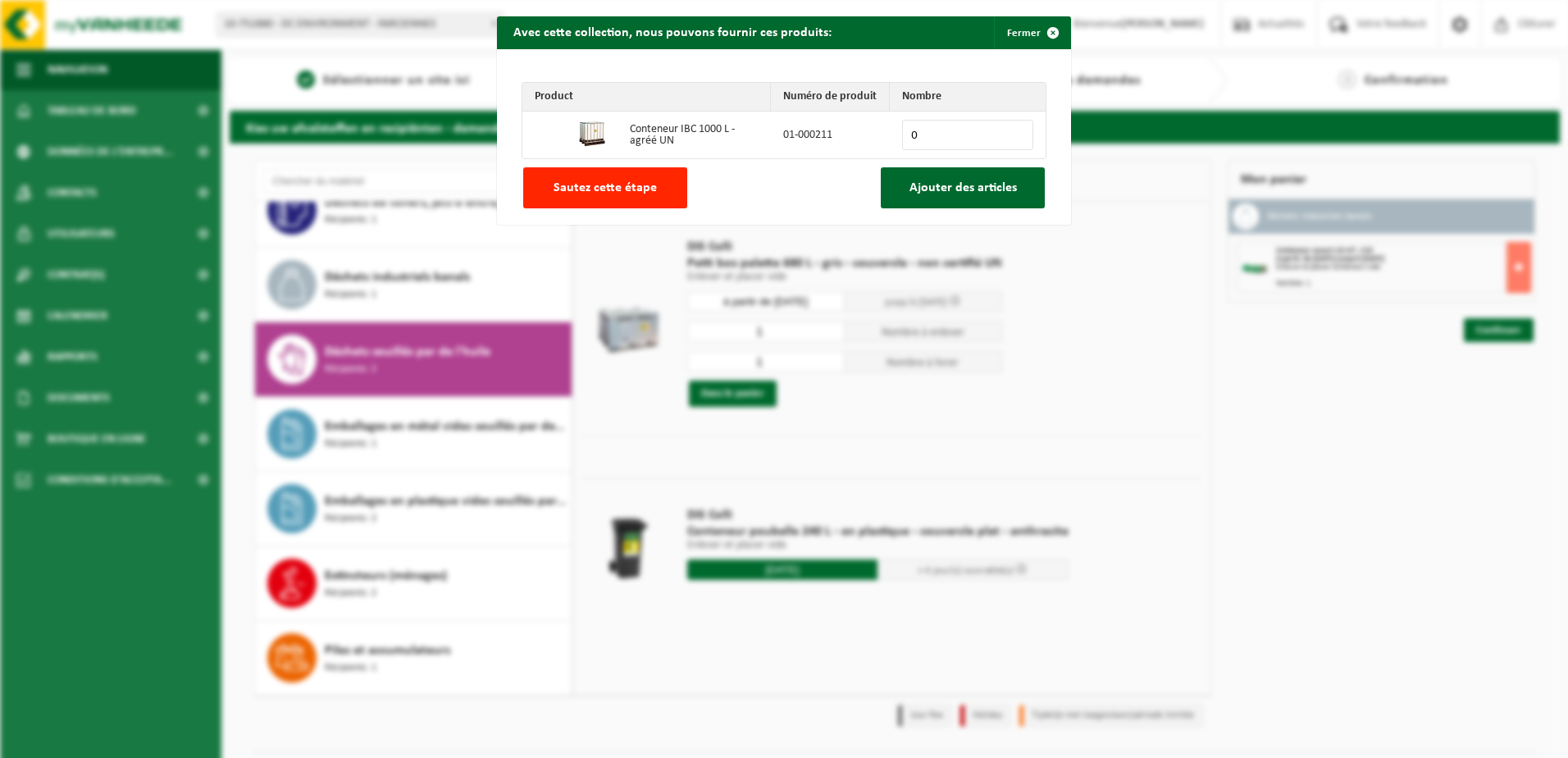
click at [926, 137] on input "0" at bounding box center [968, 135] width 131 height 30
type input "2"
click at [967, 189] on span "Ajouter des articles" at bounding box center [963, 187] width 107 height 13
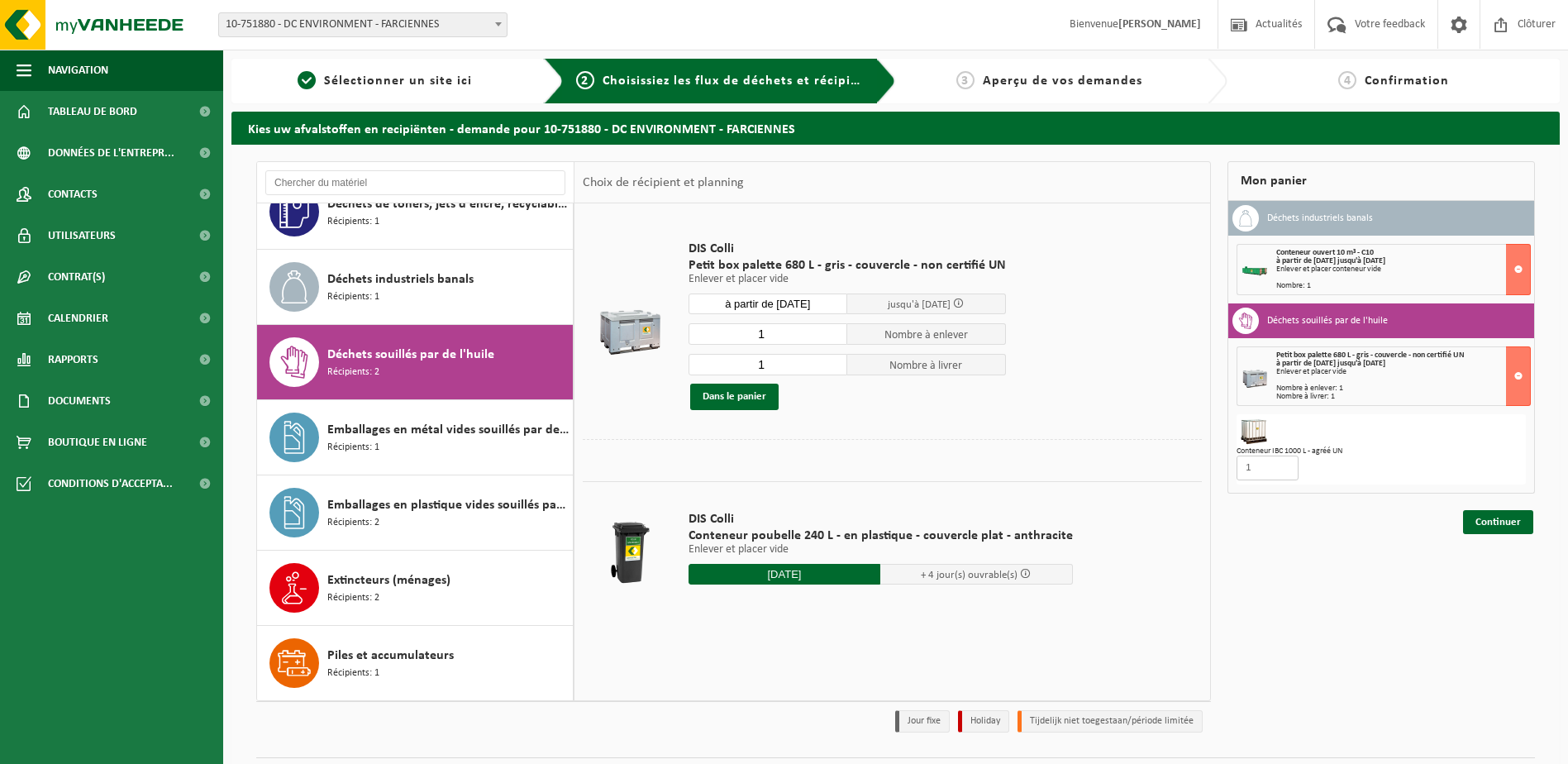
type input "1"
click at [1283, 470] on input "1" at bounding box center [1267, 467] width 62 height 25
click at [899, 414] on div "DIS Colli Petit box palette 680 L - gris - couvercle - non certifié UN Enlever …" at bounding box center [847, 326] width 334 height 203
click at [368, 447] on span "Récipients: 1" at bounding box center [354, 448] width 52 height 16
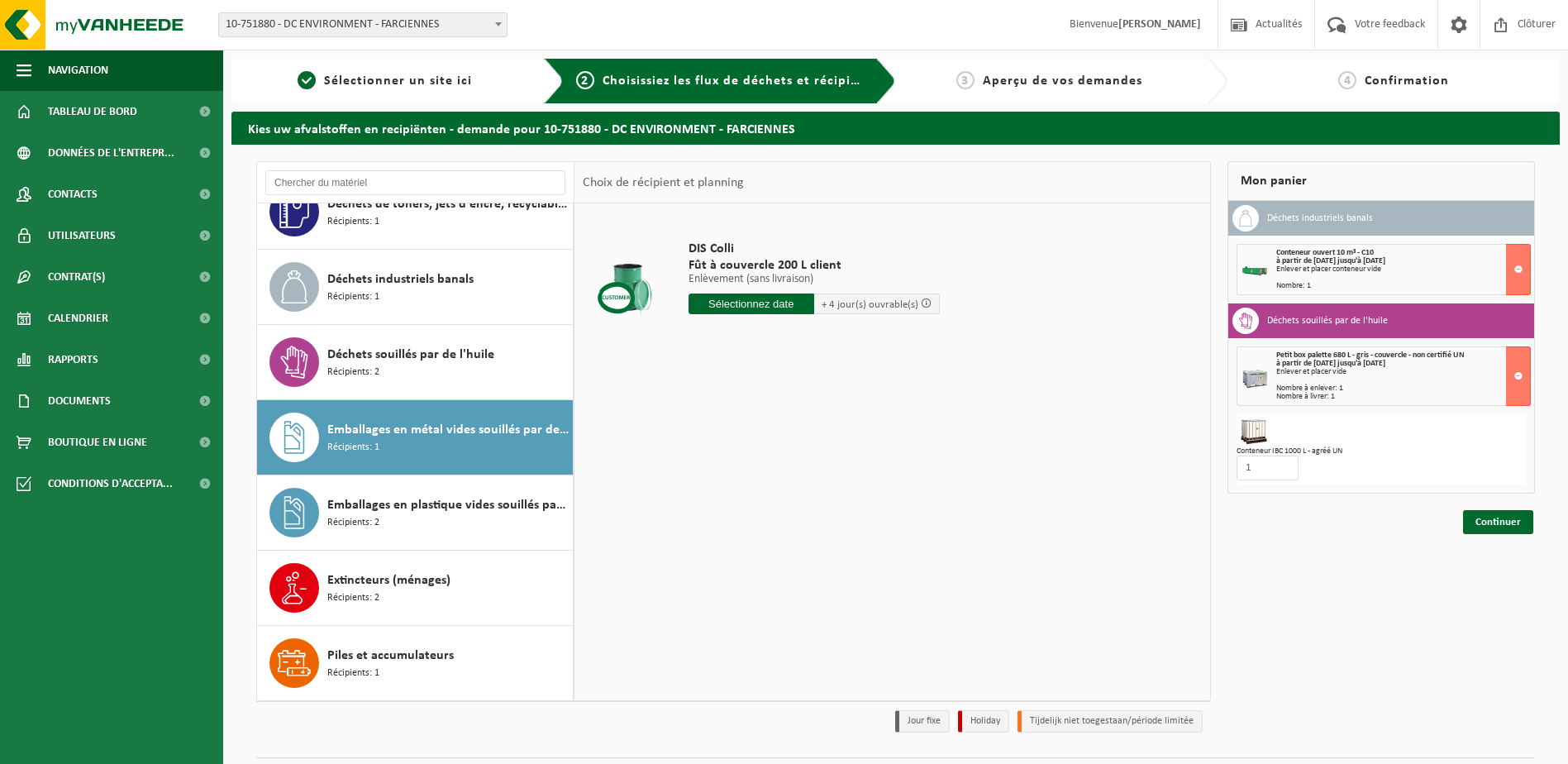
click at [851, 310] on span "+ 4 jour(s) ouvrable(s)" at bounding box center [870, 305] width 97 height 11
click at [757, 300] on input "text" at bounding box center [751, 303] width 126 height 20
click at [878, 342] on icon at bounding box center [877, 342] width 4 height 8
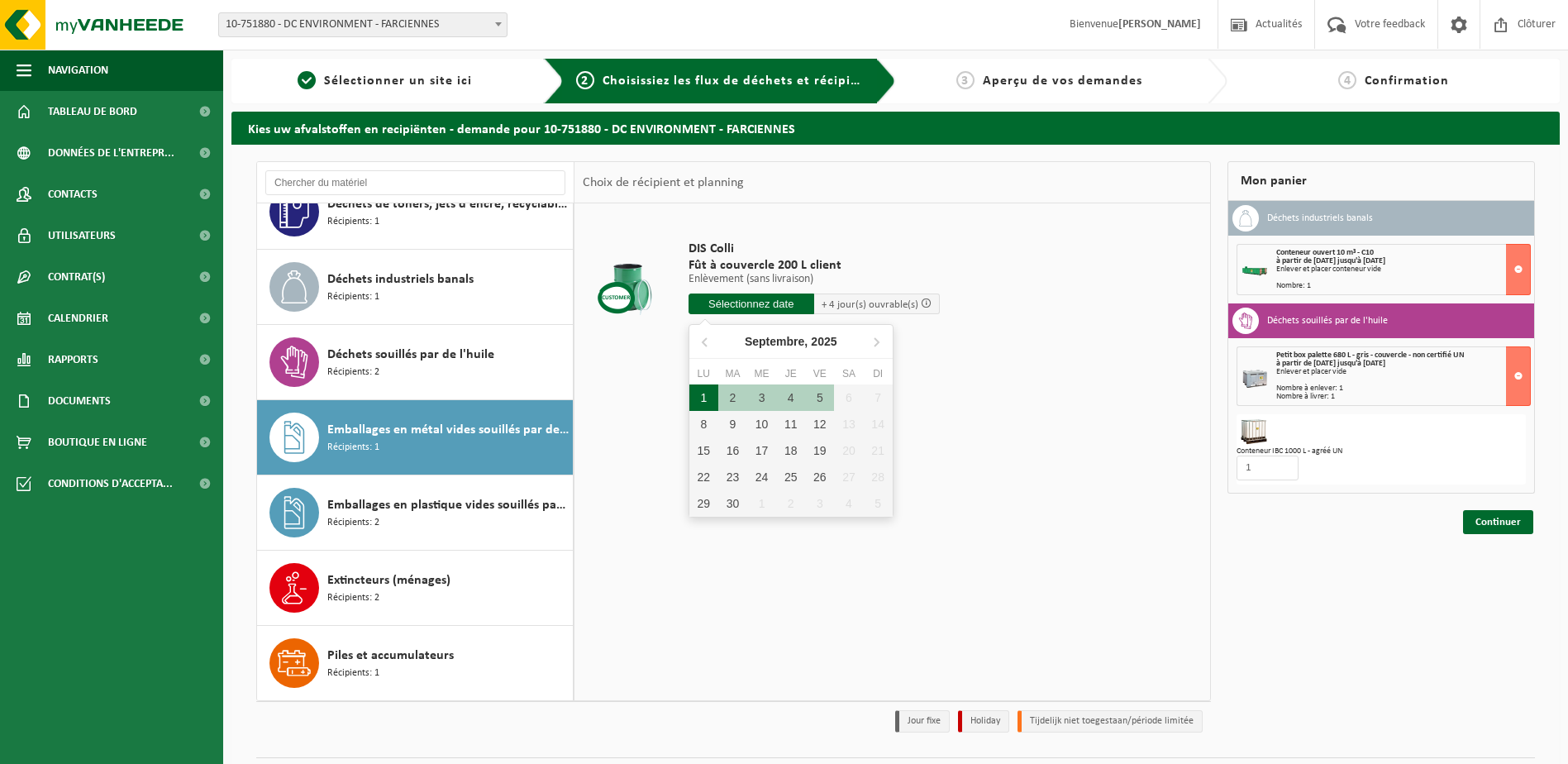
click at [708, 395] on div "1" at bounding box center [704, 397] width 29 height 26
type input "à partir de 2025-09-01"
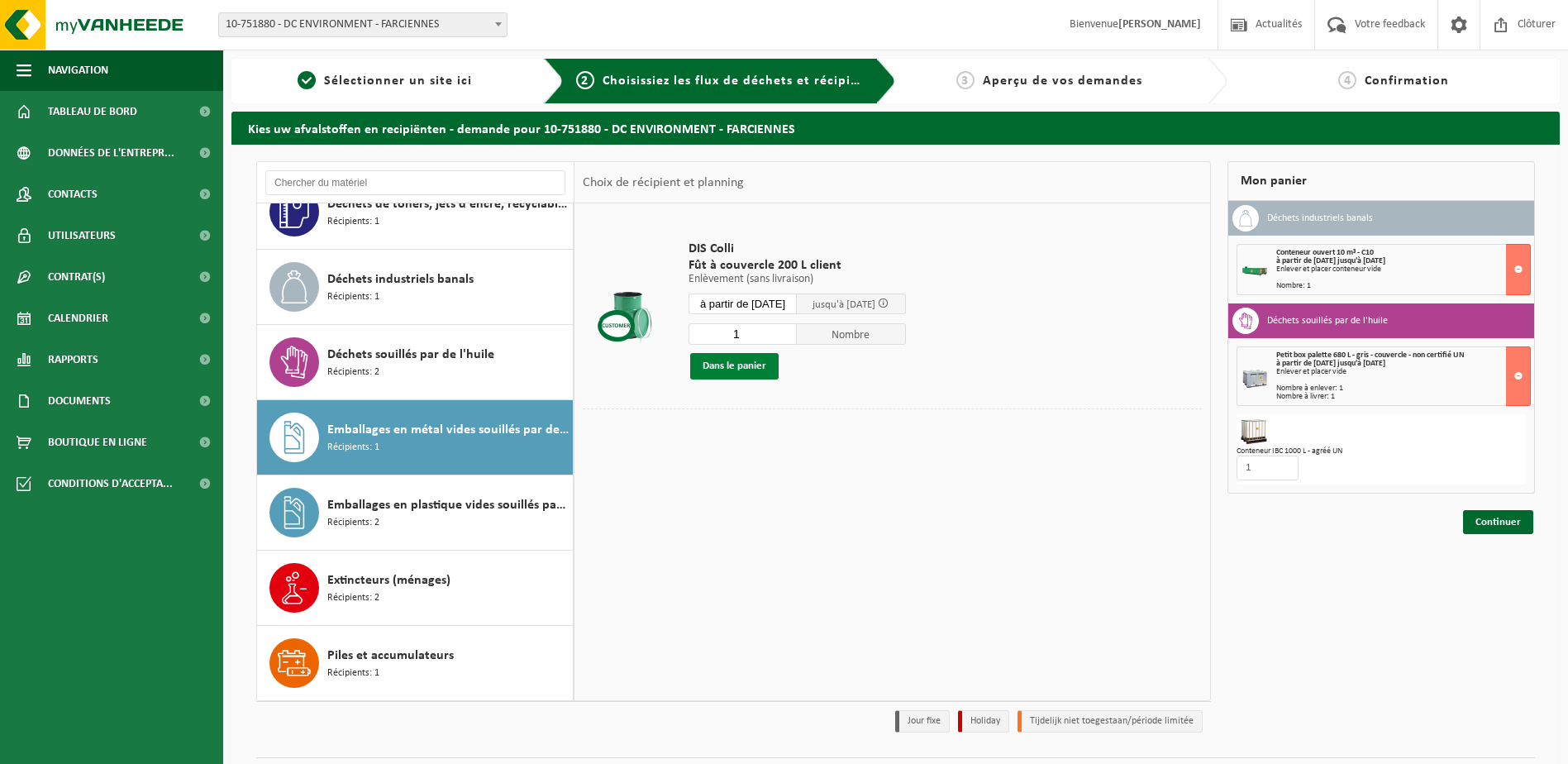
click at [734, 372] on button "Dans le panier" at bounding box center [734, 366] width 88 height 26
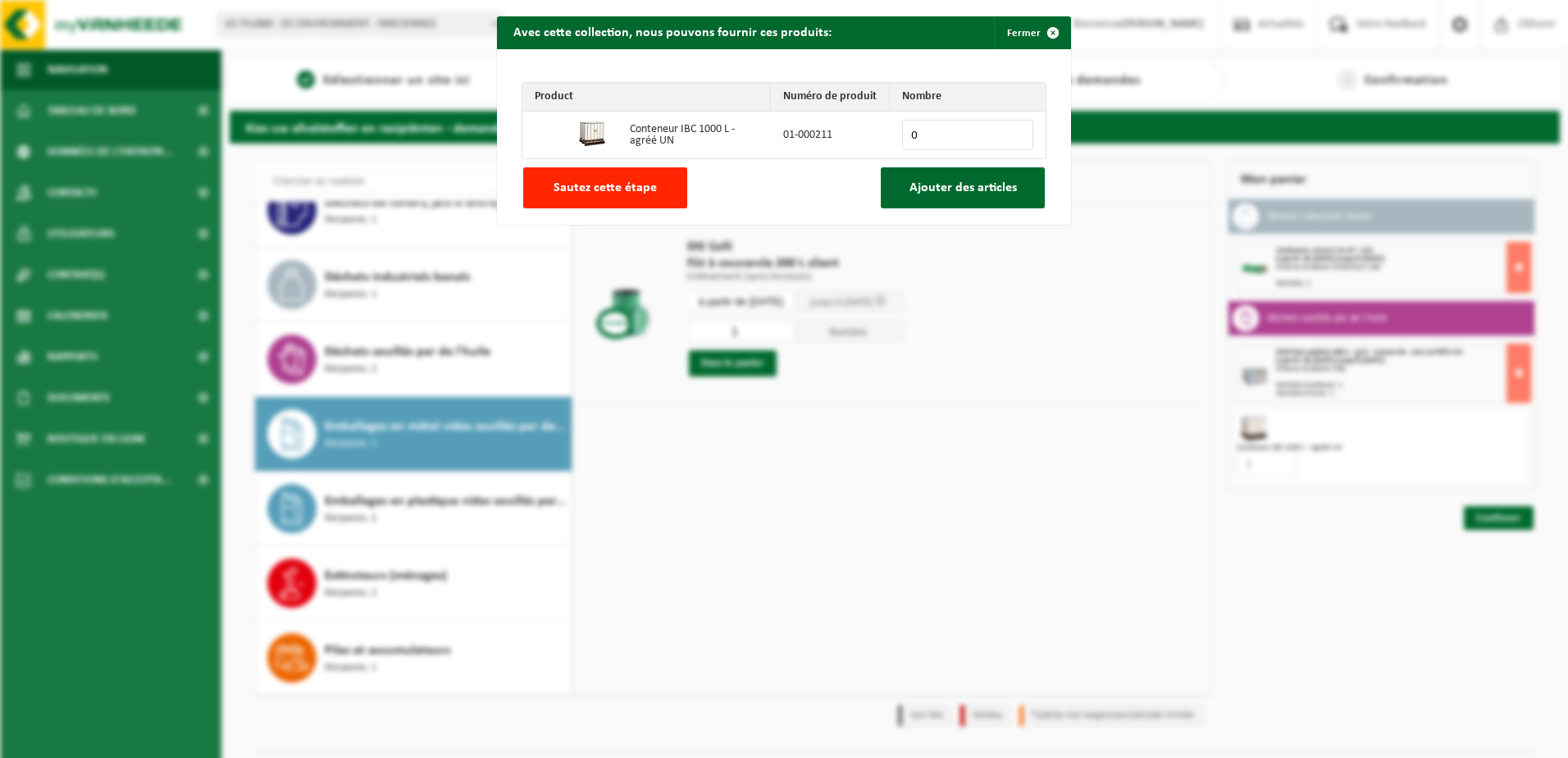
click at [918, 140] on input "0" at bounding box center [968, 135] width 131 height 30
click at [1019, 130] on input "0" at bounding box center [968, 135] width 131 height 30
type input "1"
click at [1006, 129] on input "1" at bounding box center [968, 135] width 131 height 30
click at [938, 181] on span "Ajouter des articles" at bounding box center [963, 187] width 107 height 13
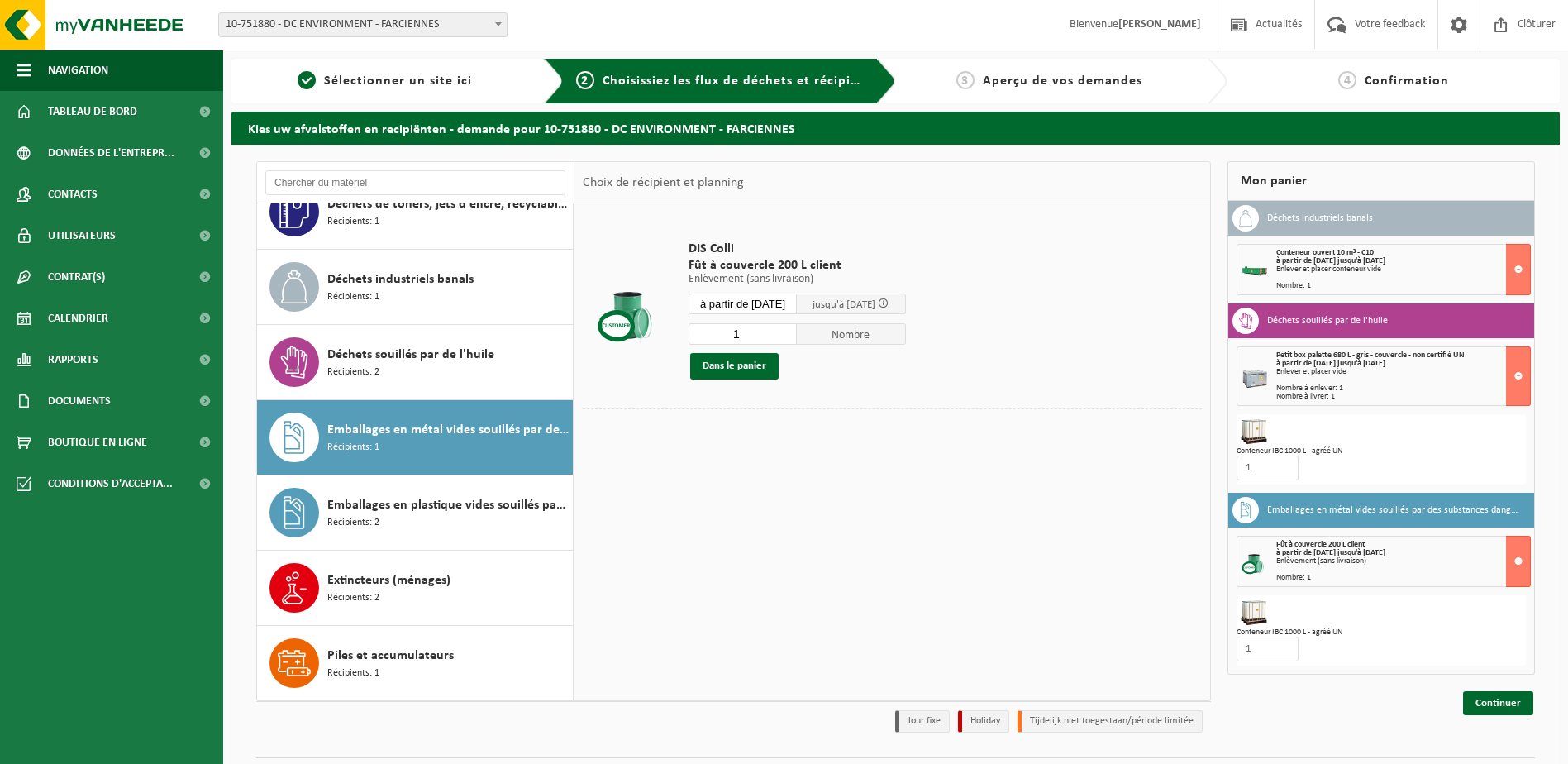
scroll to position [44, 0]
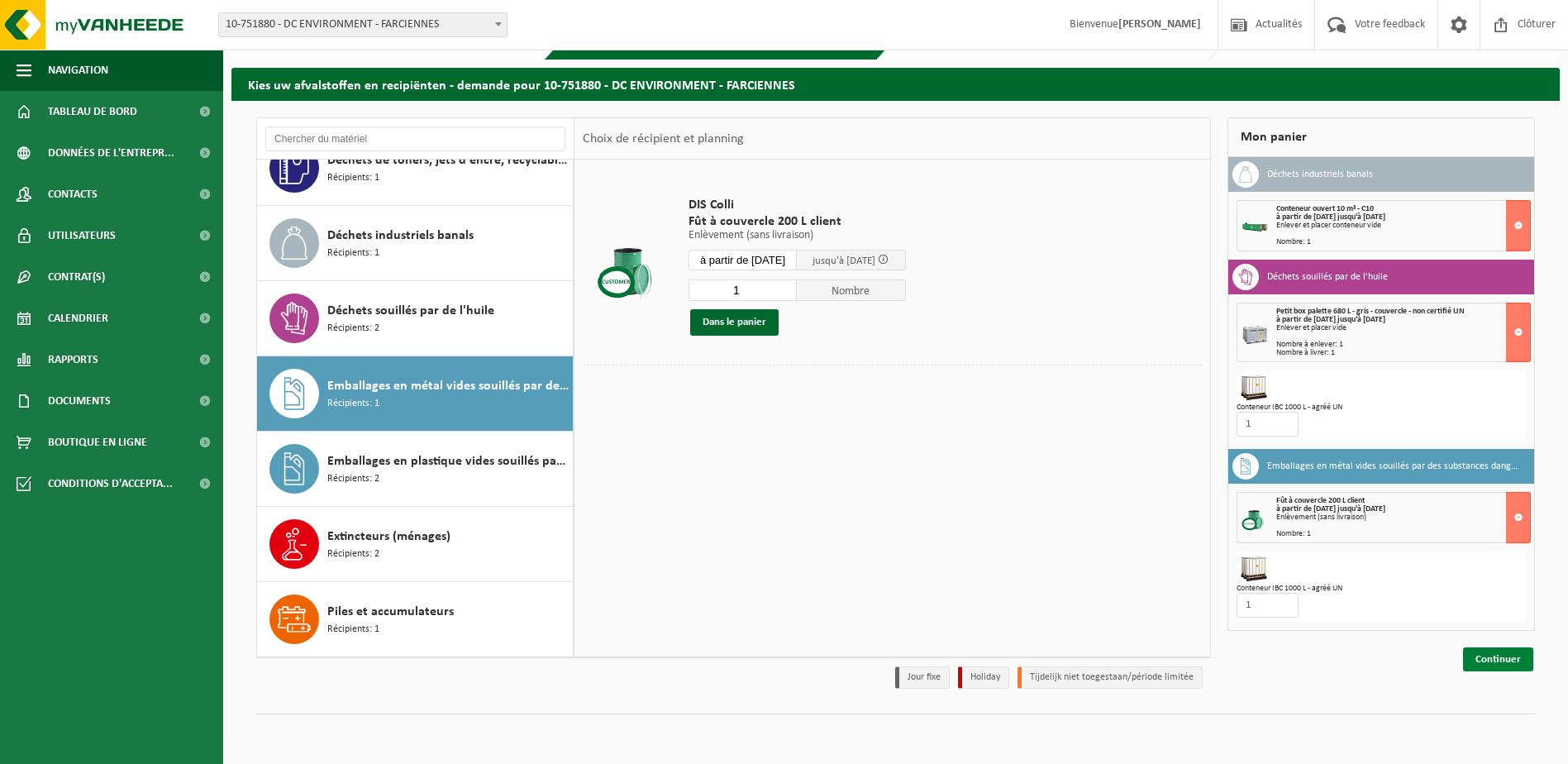
click at [1509, 661] on link "Continuer" at bounding box center [1498, 659] width 71 height 24
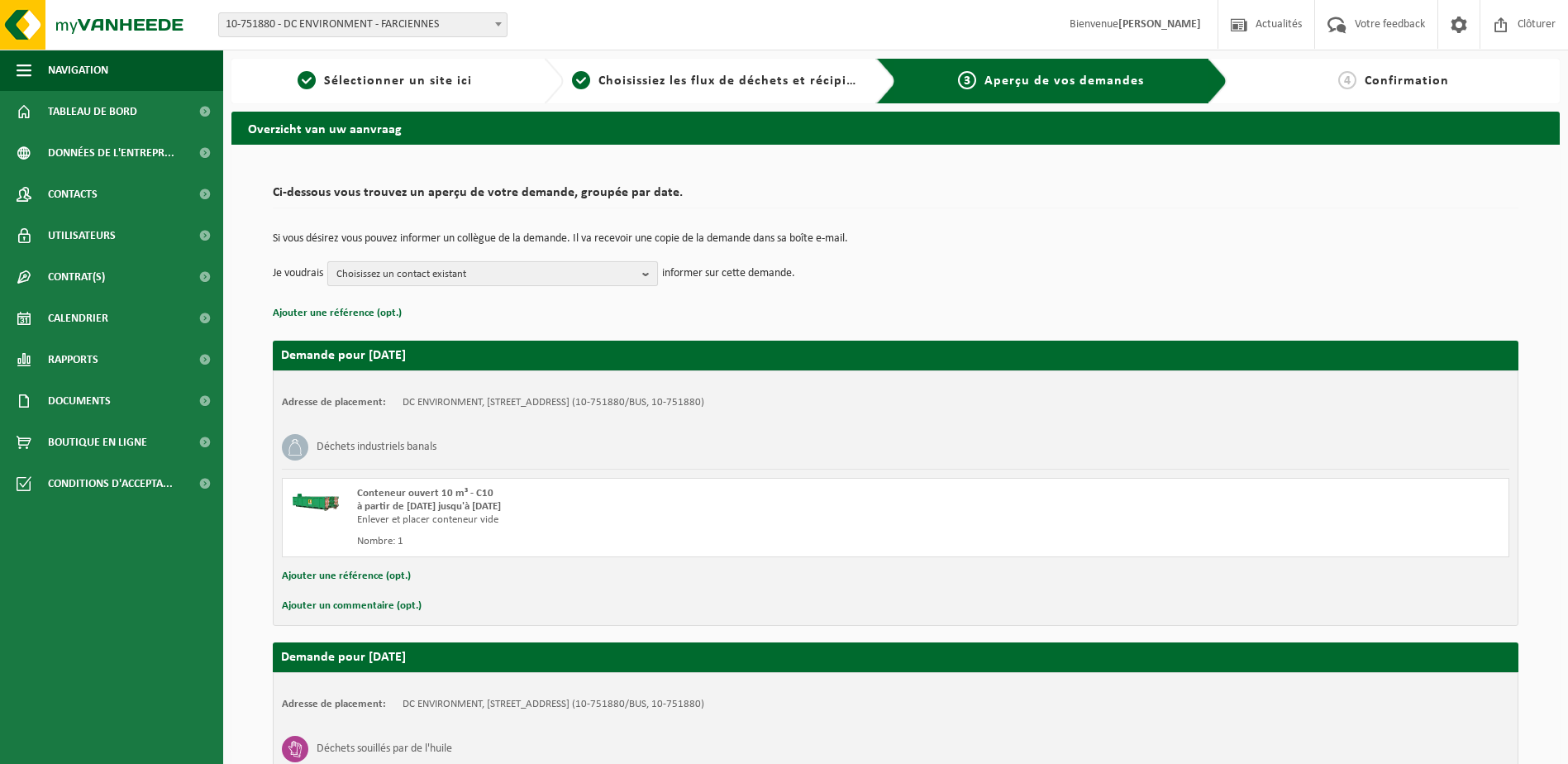
click at [453, 270] on span "Choisissez un contact existant" at bounding box center [487, 275] width 300 height 25
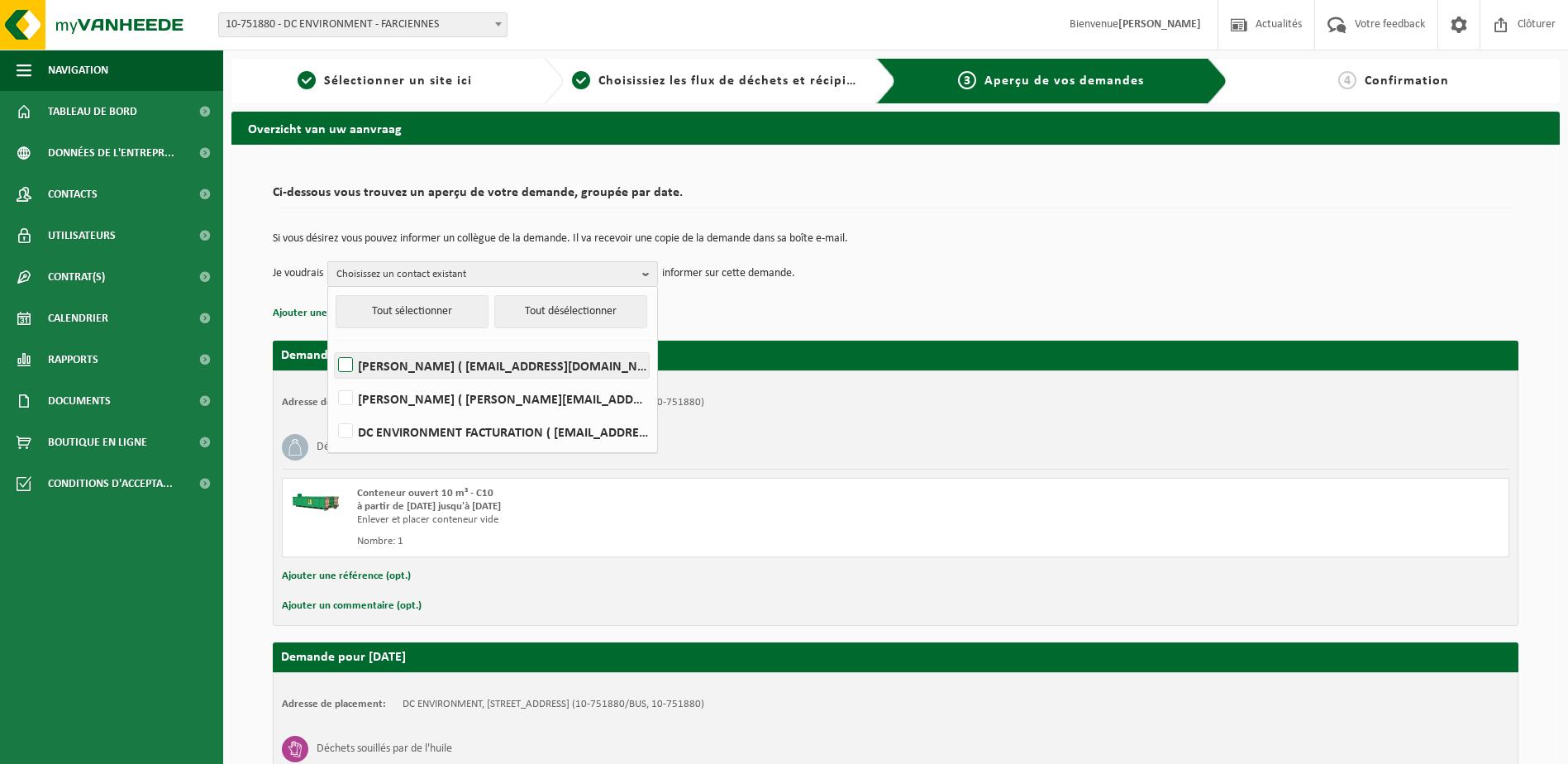
click at [344, 368] on label "[PERSON_NAME] ( [EMAIL_ADDRESS][DOMAIN_NAME] )" at bounding box center [492, 365] width 315 height 25
click at [332, 344] on input "[PERSON_NAME] ( [EMAIL_ADDRESS][DOMAIN_NAME] )" at bounding box center [331, 344] width 1 height 1
checkbox input "true"
click at [734, 300] on div "Si vous désirez vous pouvez informer un collègue de la demande. Il va recevoir …" at bounding box center [895, 260] width 1246 height 86
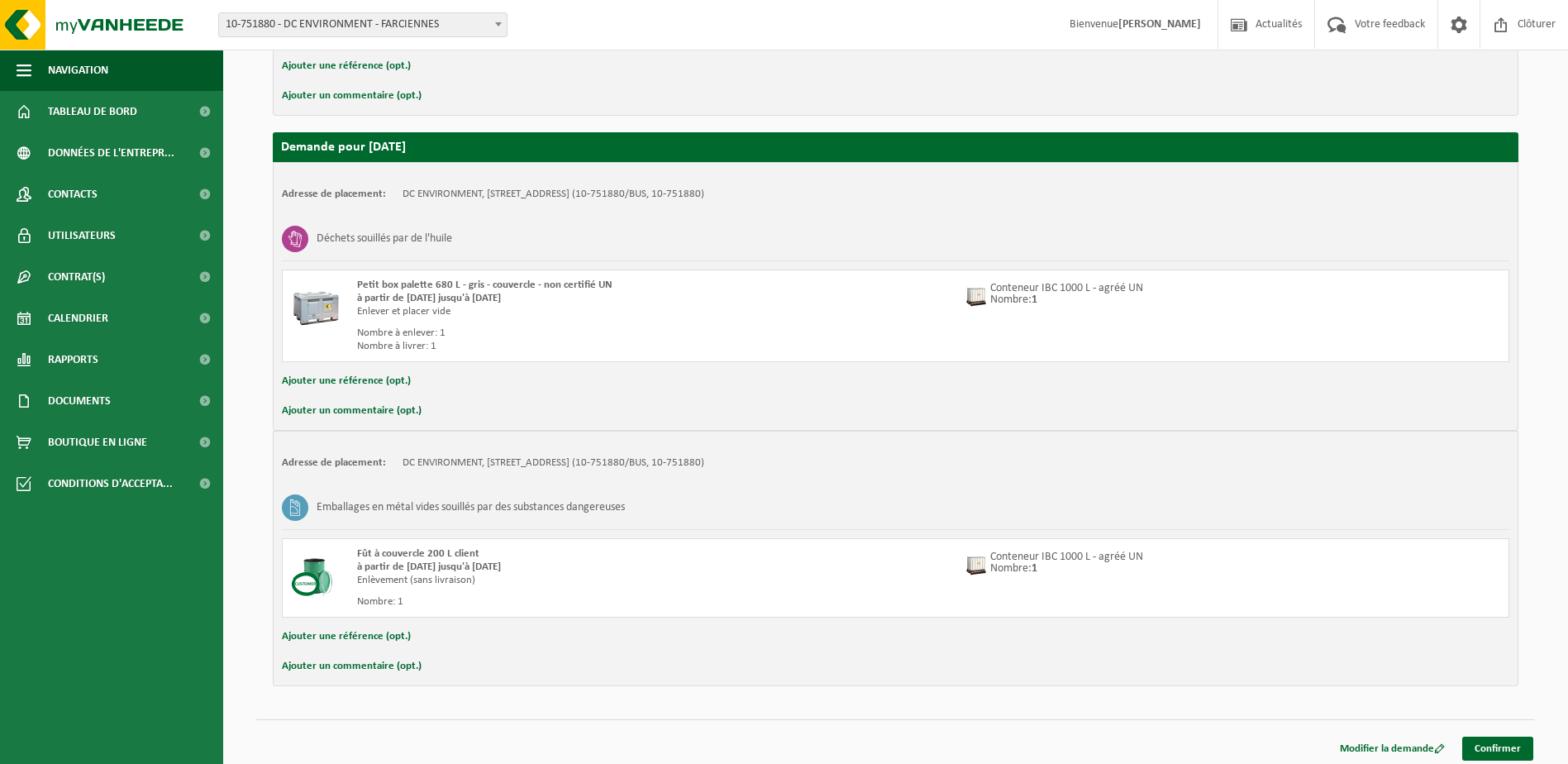
scroll to position [516, 0]
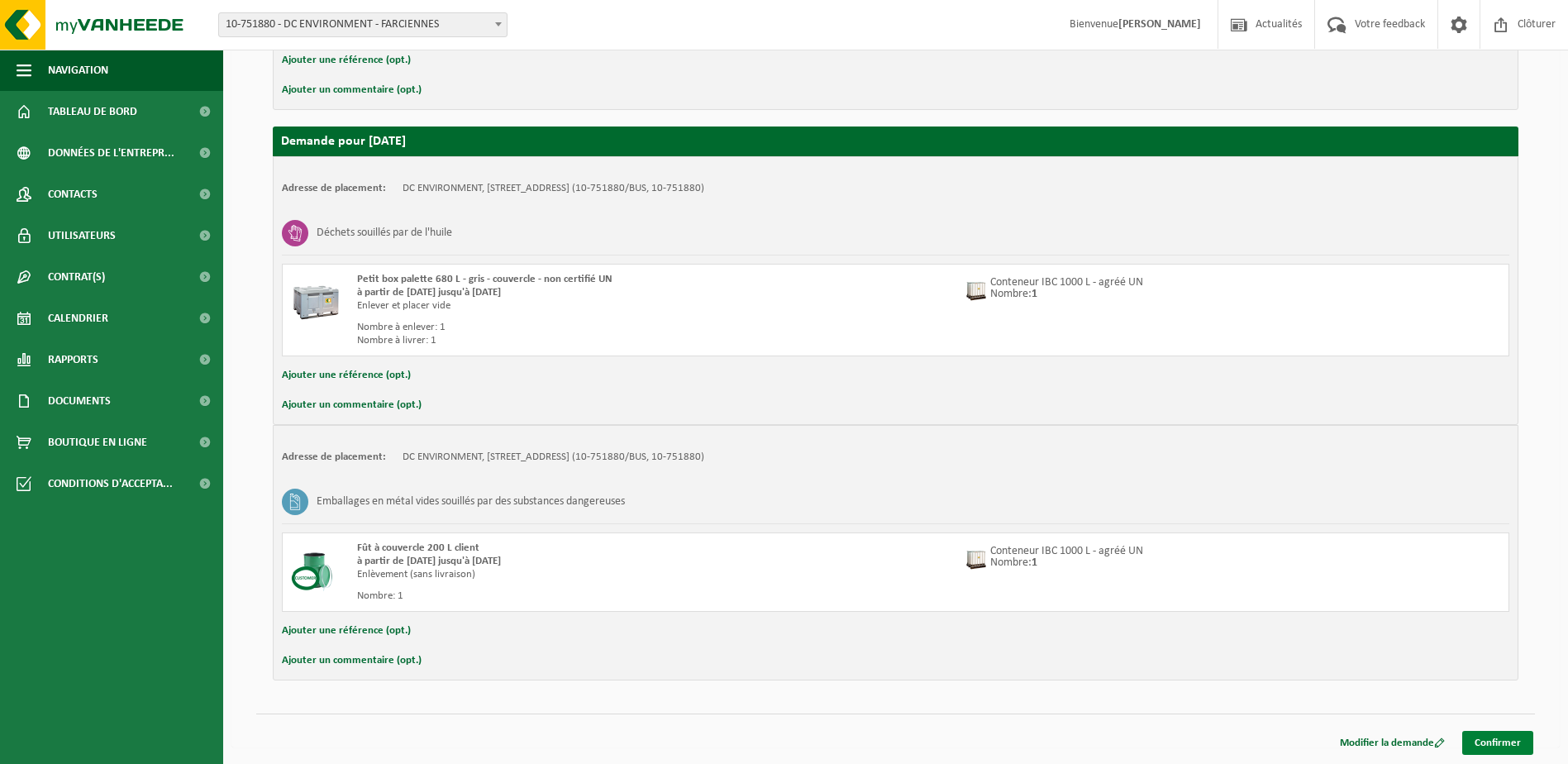
click at [1501, 738] on link "Confirmer" at bounding box center [1497, 743] width 71 height 24
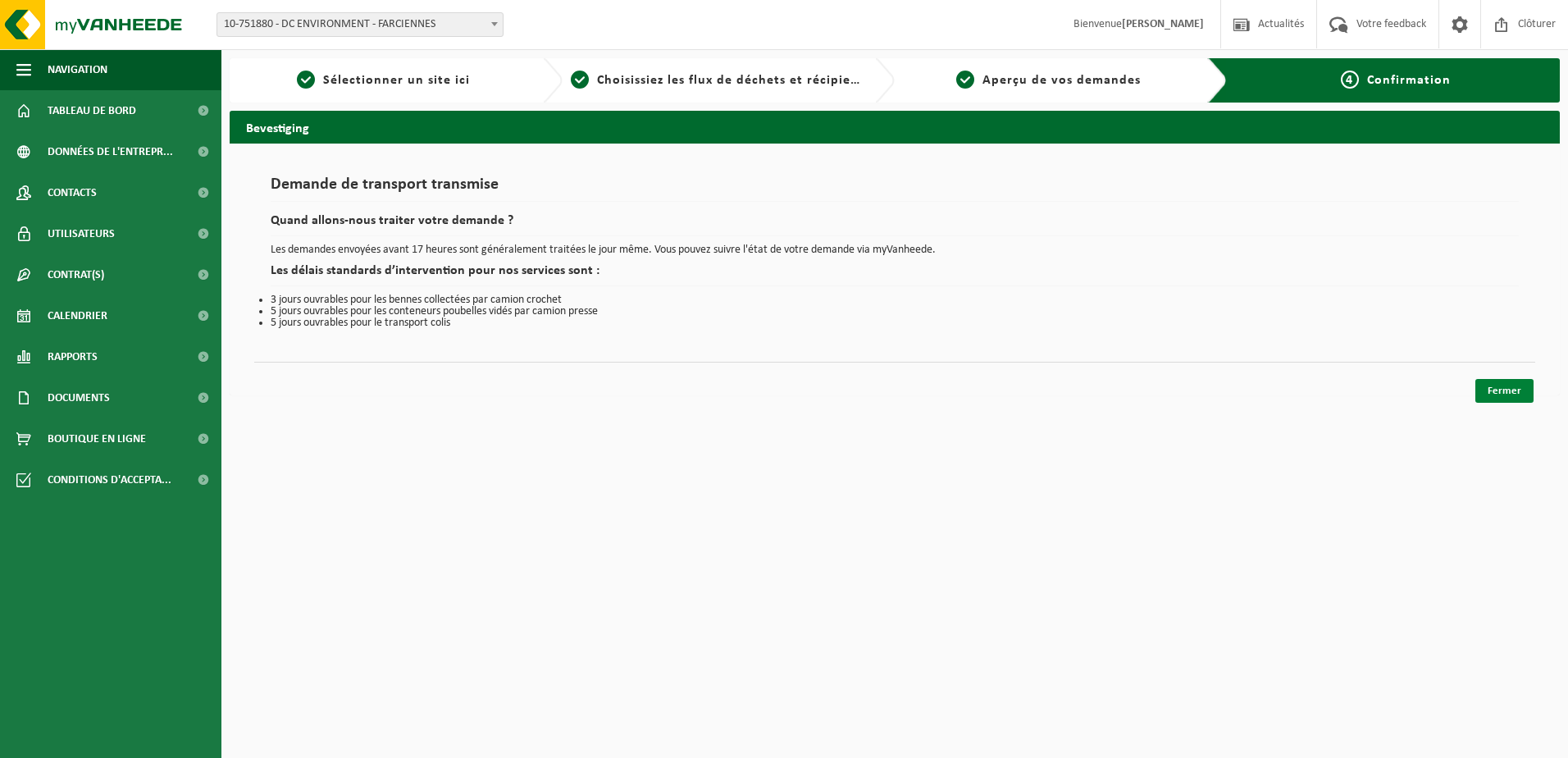
click at [1488, 397] on link "Fermer" at bounding box center [1504, 391] width 58 height 24
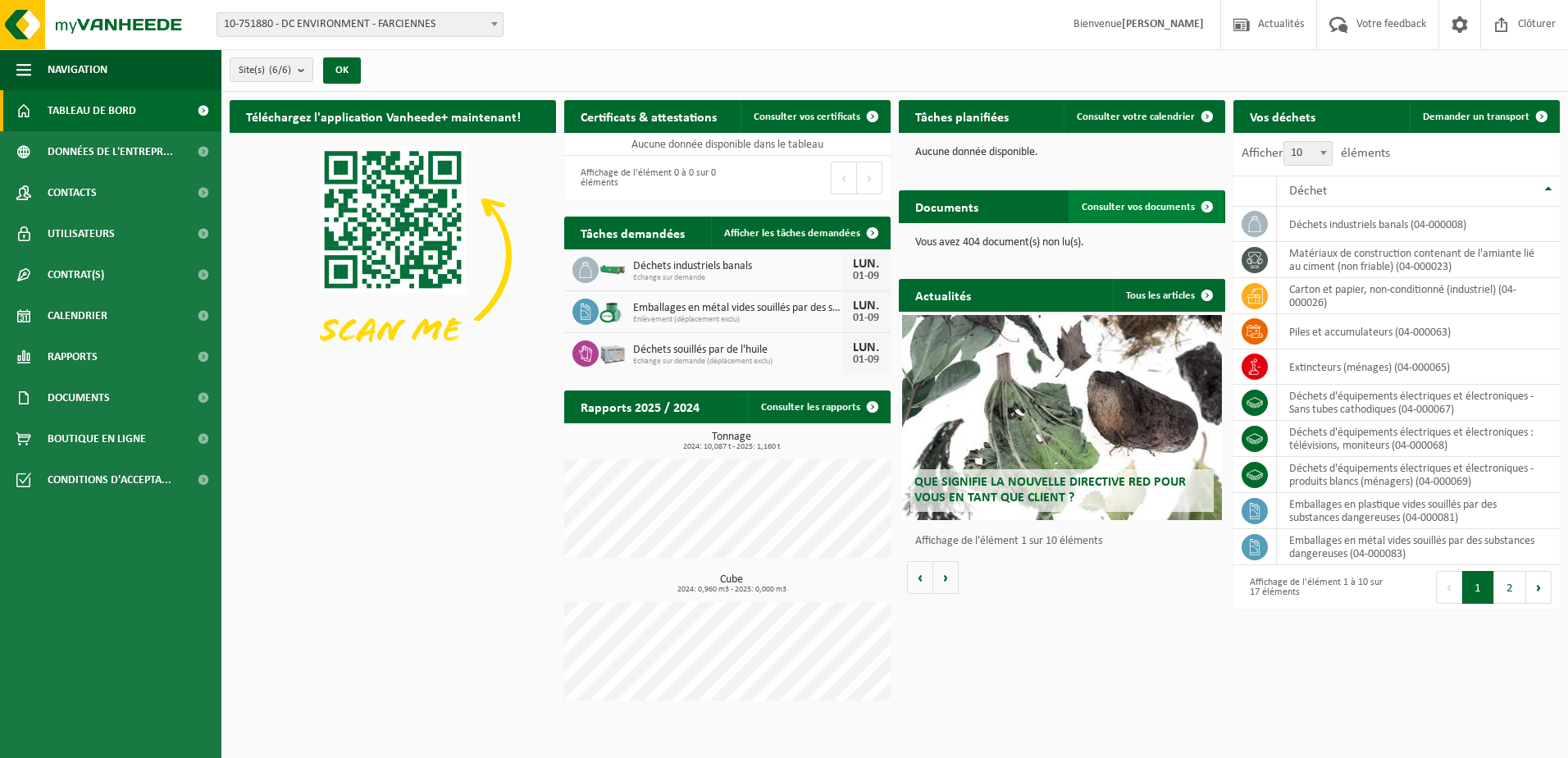
click at [1104, 202] on span "Consulter vos documents" at bounding box center [1139, 208] width 114 height 11
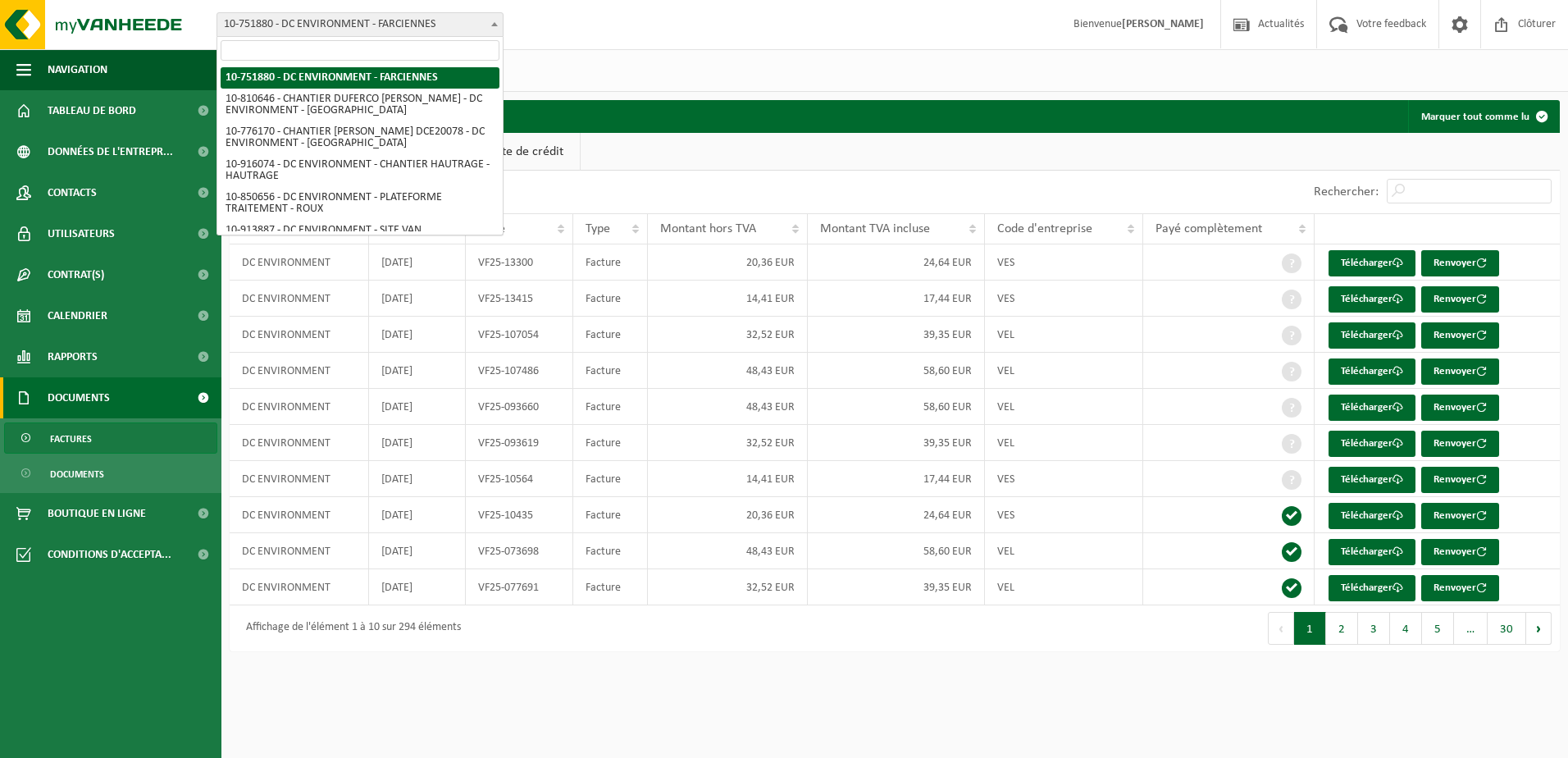
click at [415, 23] on span "10-751880 - DC ENVIRONMENT - FARCIENNES" at bounding box center [359, 24] width 285 height 23
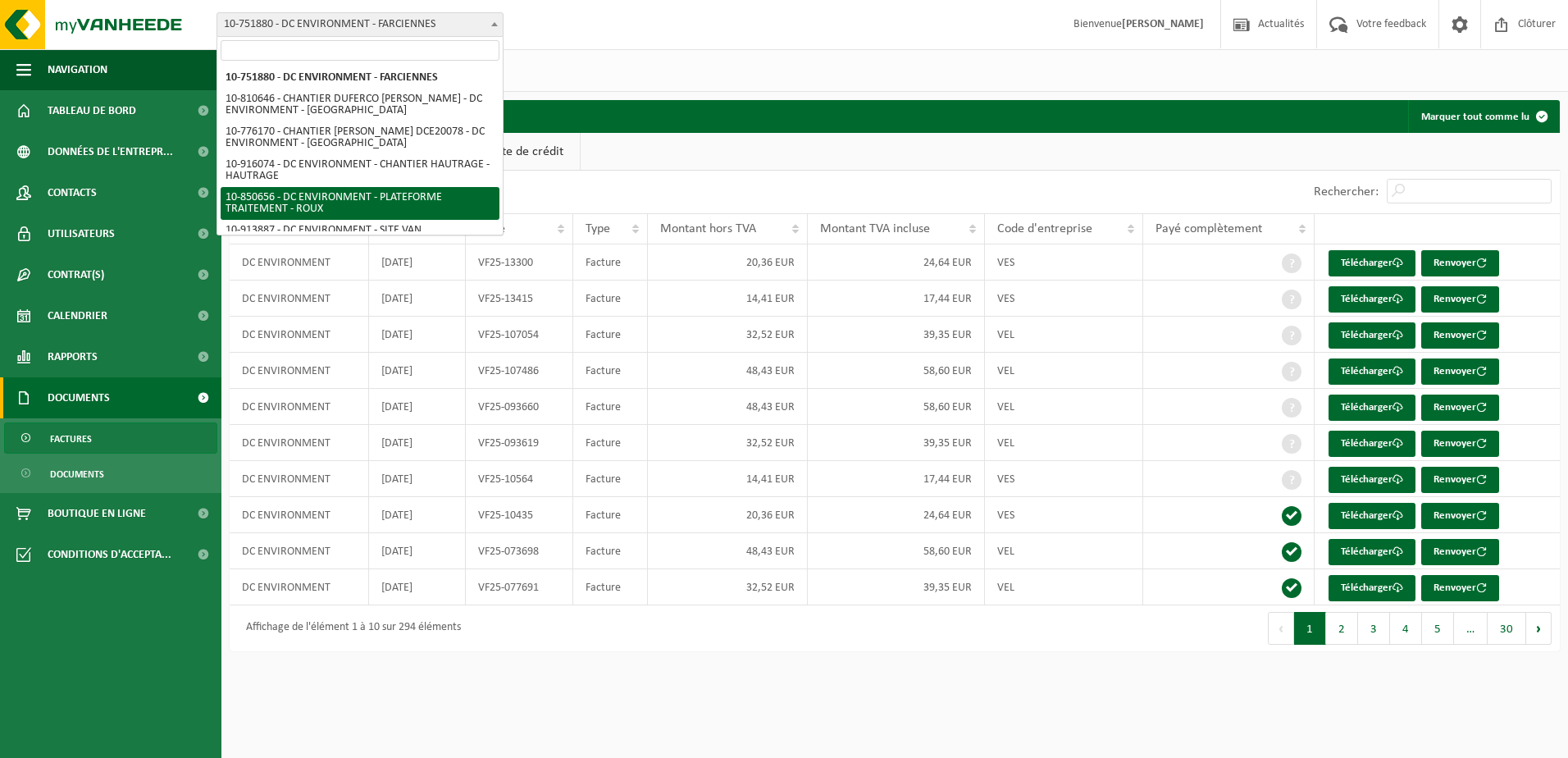
select select "96379"
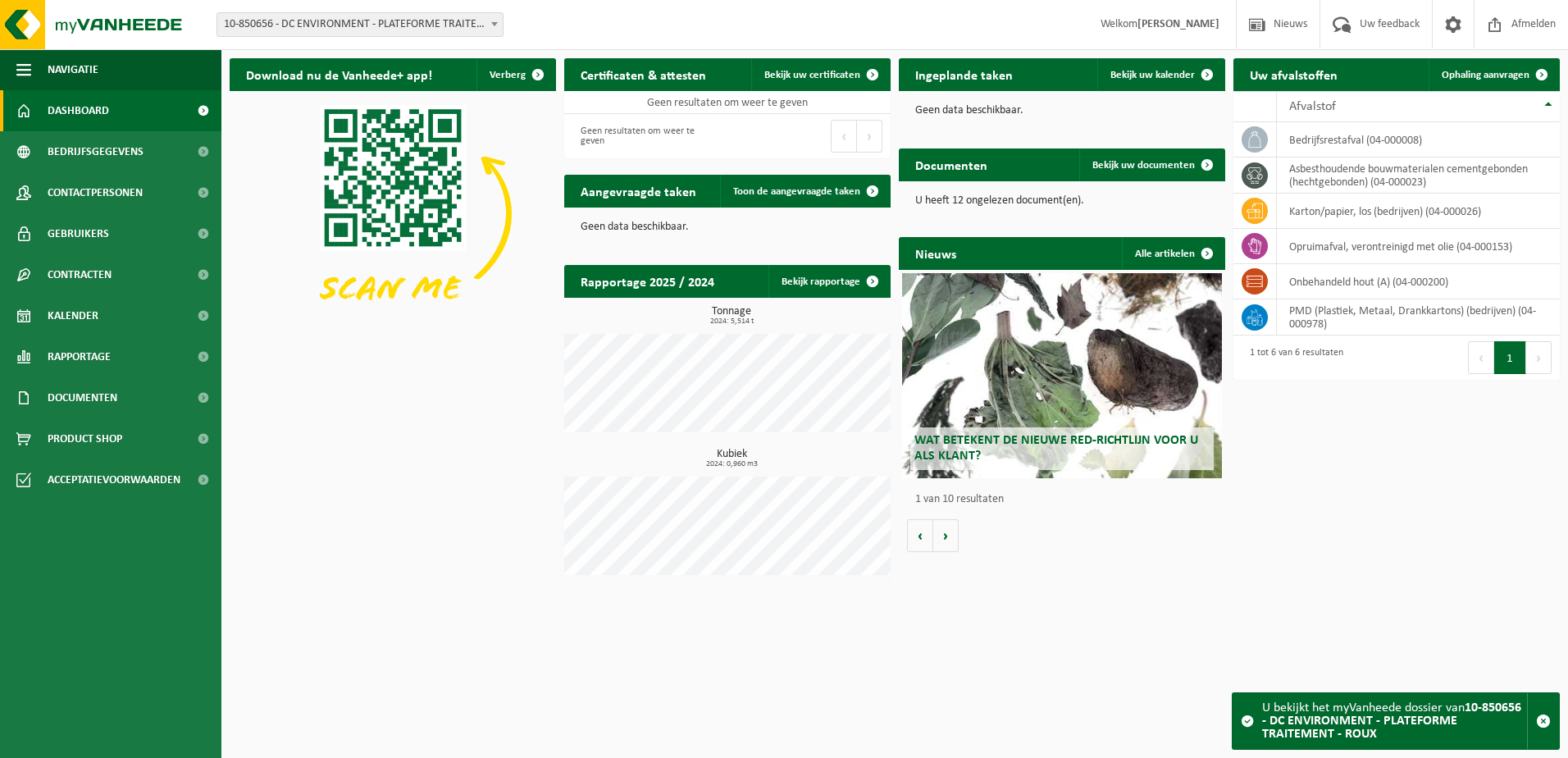
click at [1171, 26] on strong "[PERSON_NAME]" at bounding box center [1178, 24] width 82 height 12
click at [1465, 19] on link at bounding box center [1453, 24] width 42 height 48
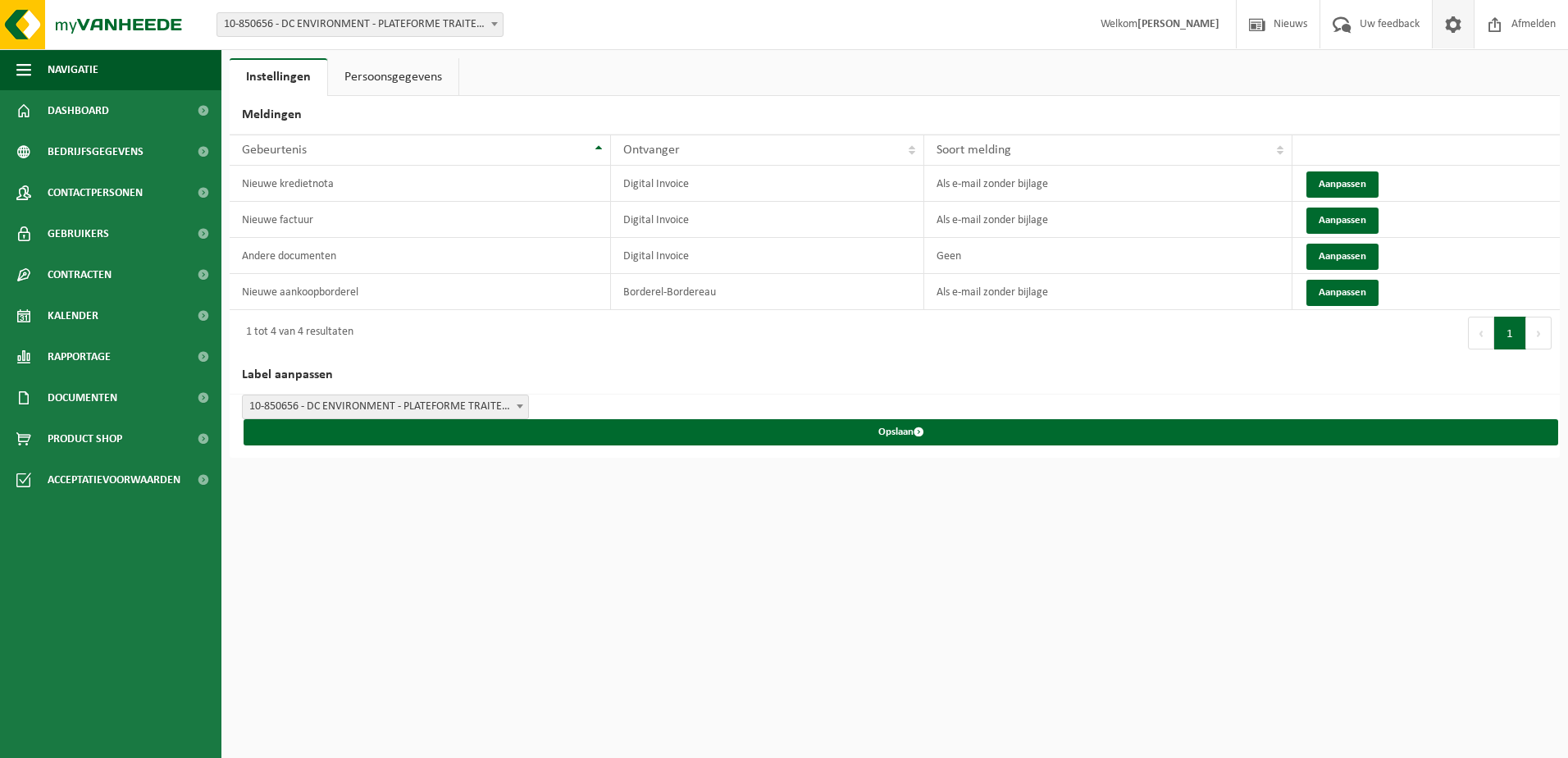
click at [392, 71] on link "Persoonsgegevens" at bounding box center [392, 77] width 130 height 38
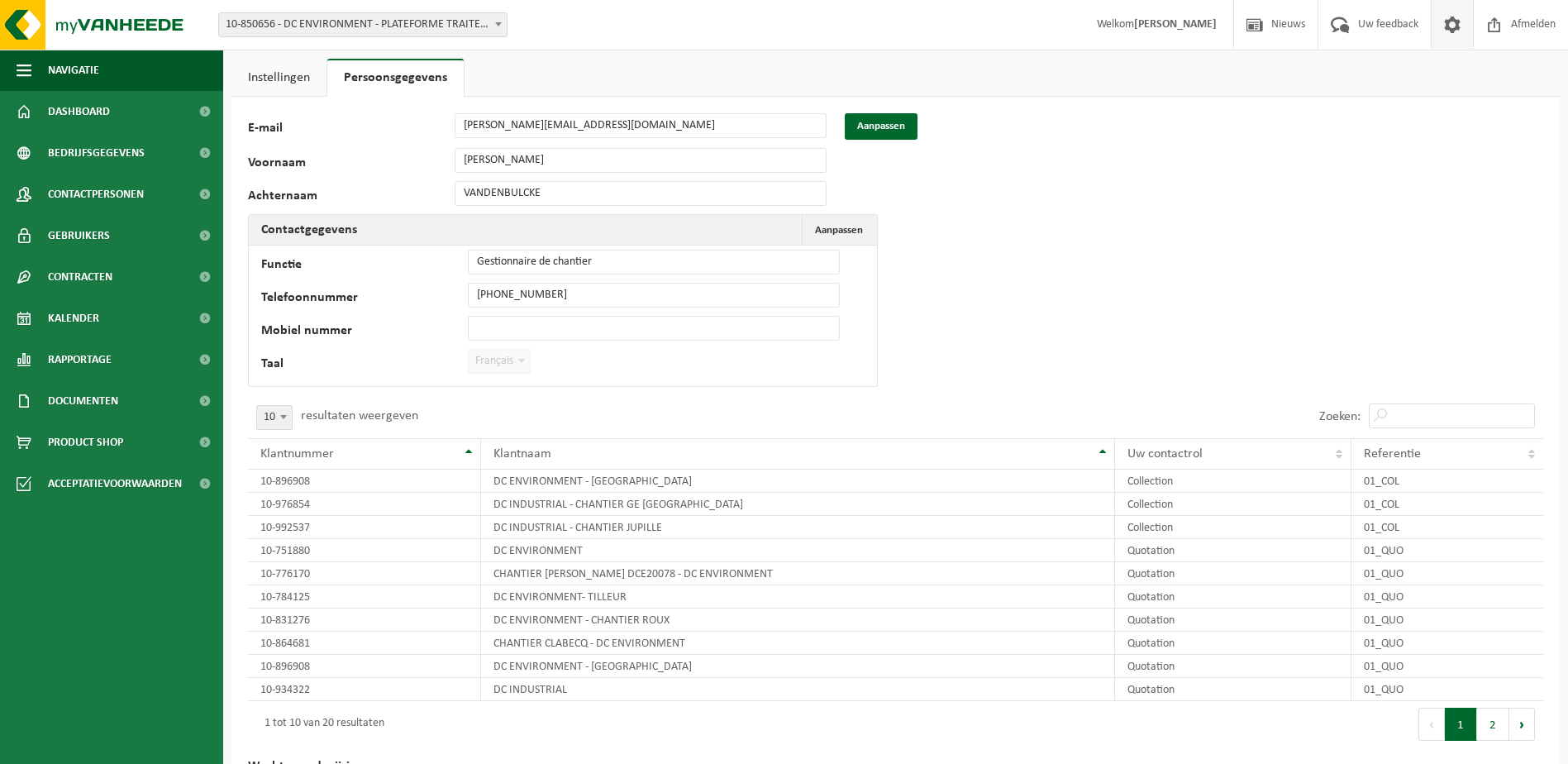
click at [524, 349] on span "Français" at bounding box center [500, 361] width 63 height 25
click at [520, 359] on b at bounding box center [521, 360] width 7 height 4
click at [270, 76] on link "Instellingen" at bounding box center [279, 77] width 95 height 38
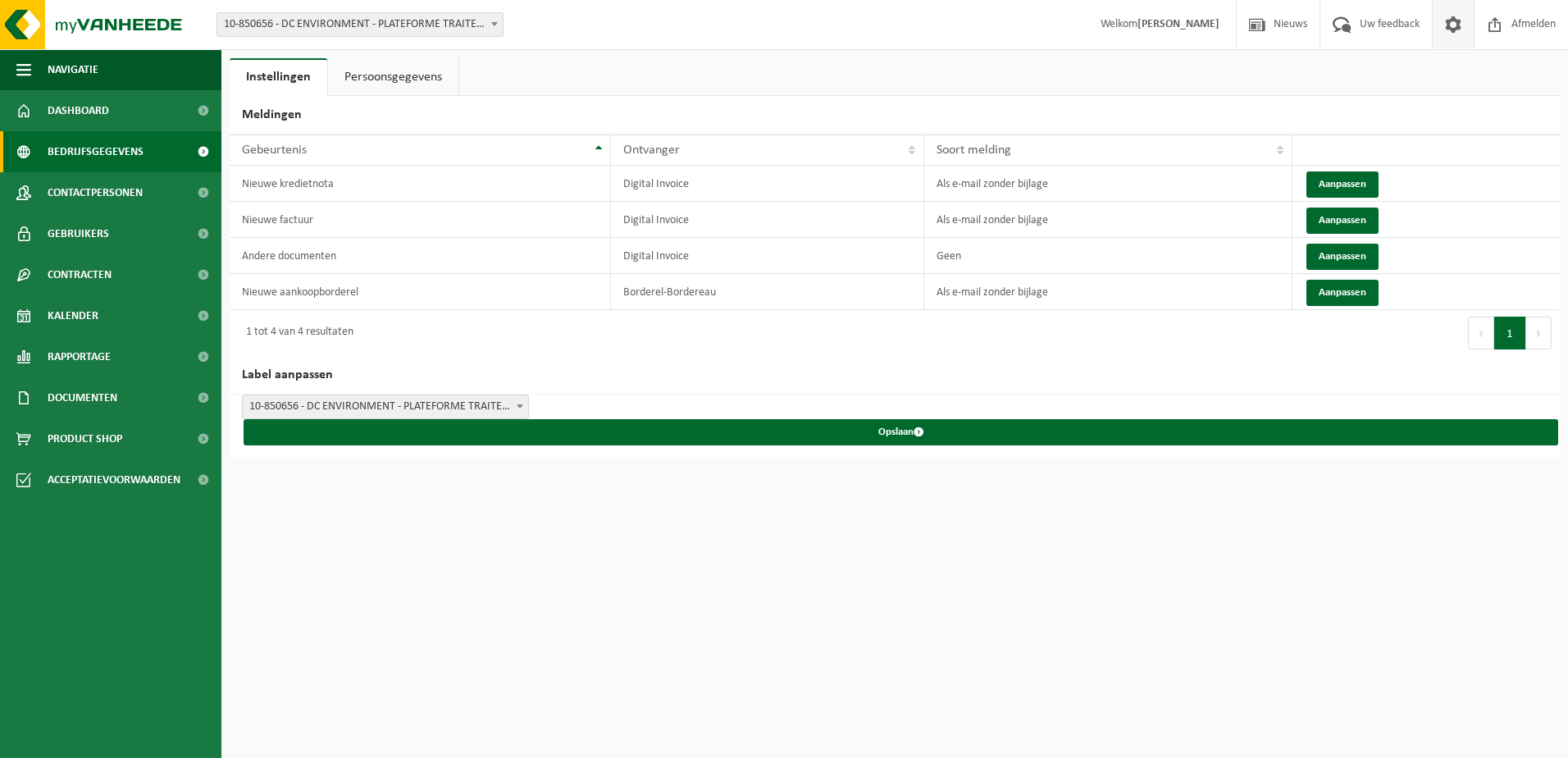
click at [76, 146] on span "Bedrijfsgegevens" at bounding box center [96, 151] width 96 height 41
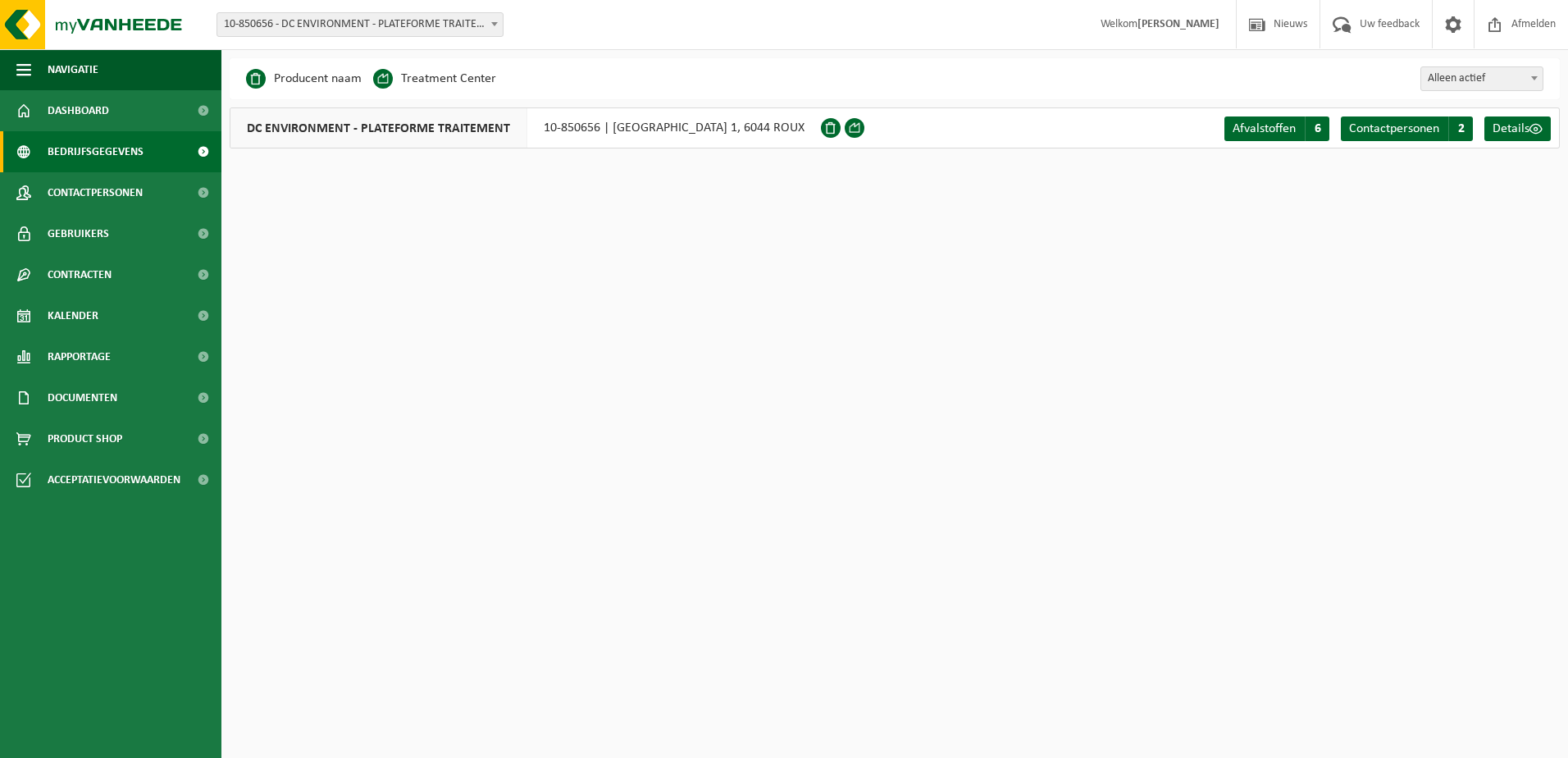
click at [438, 126] on span "DC ENVIRONMENT - PLATEFORME TRAITEMENT" at bounding box center [380, 127] width 297 height 40
click at [708, 129] on div "DC ENVIRONMENT - PLATEFORME TRAITEMENT 10-850656 | SENTIER DE LA STATION 1, 604…" at bounding box center [525, 127] width 591 height 41
click at [88, 190] on span "Contactpersonen" at bounding box center [95, 193] width 95 height 41
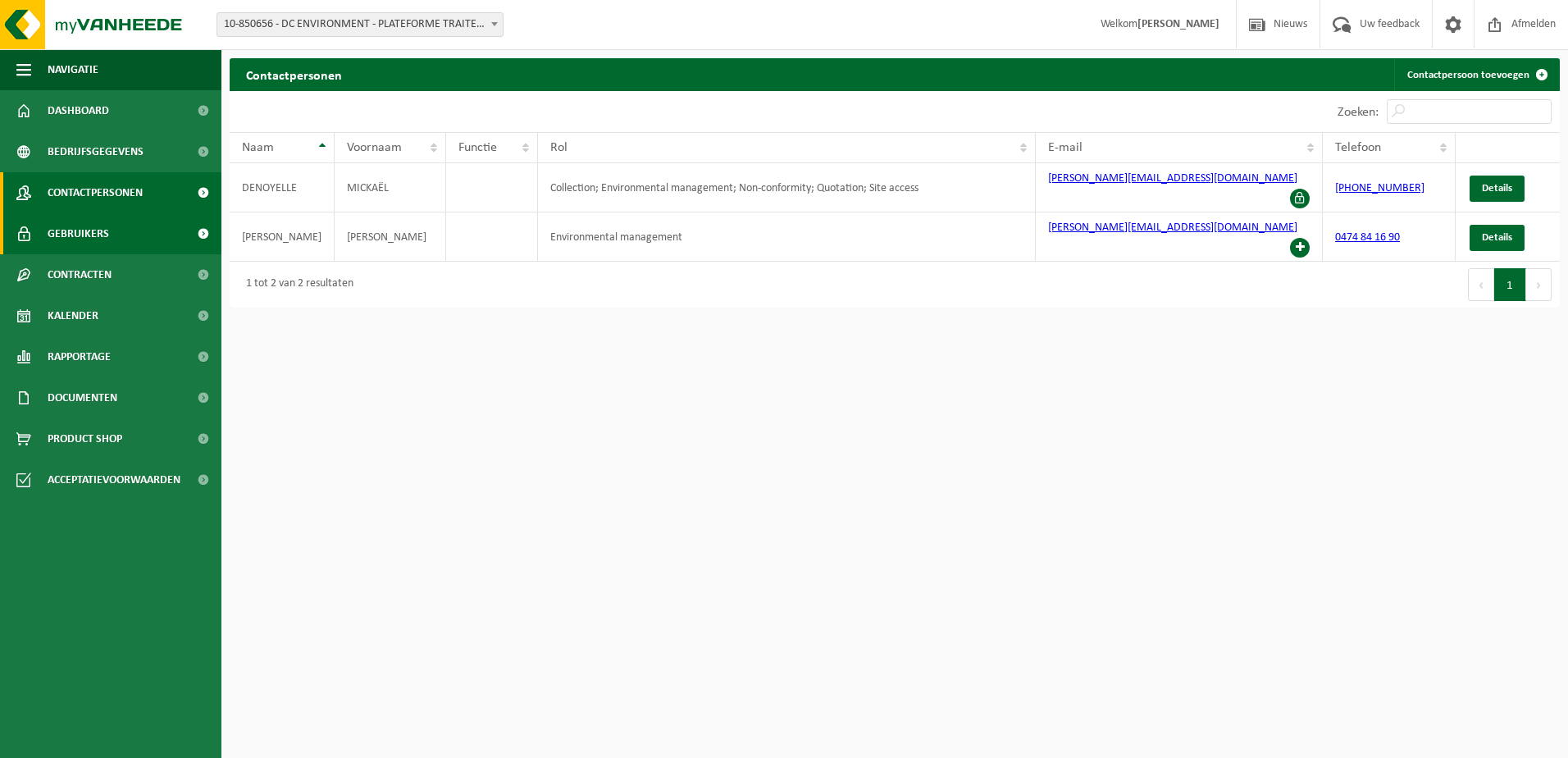
click at [63, 237] on span "Gebruikers" at bounding box center [78, 234] width 62 height 41
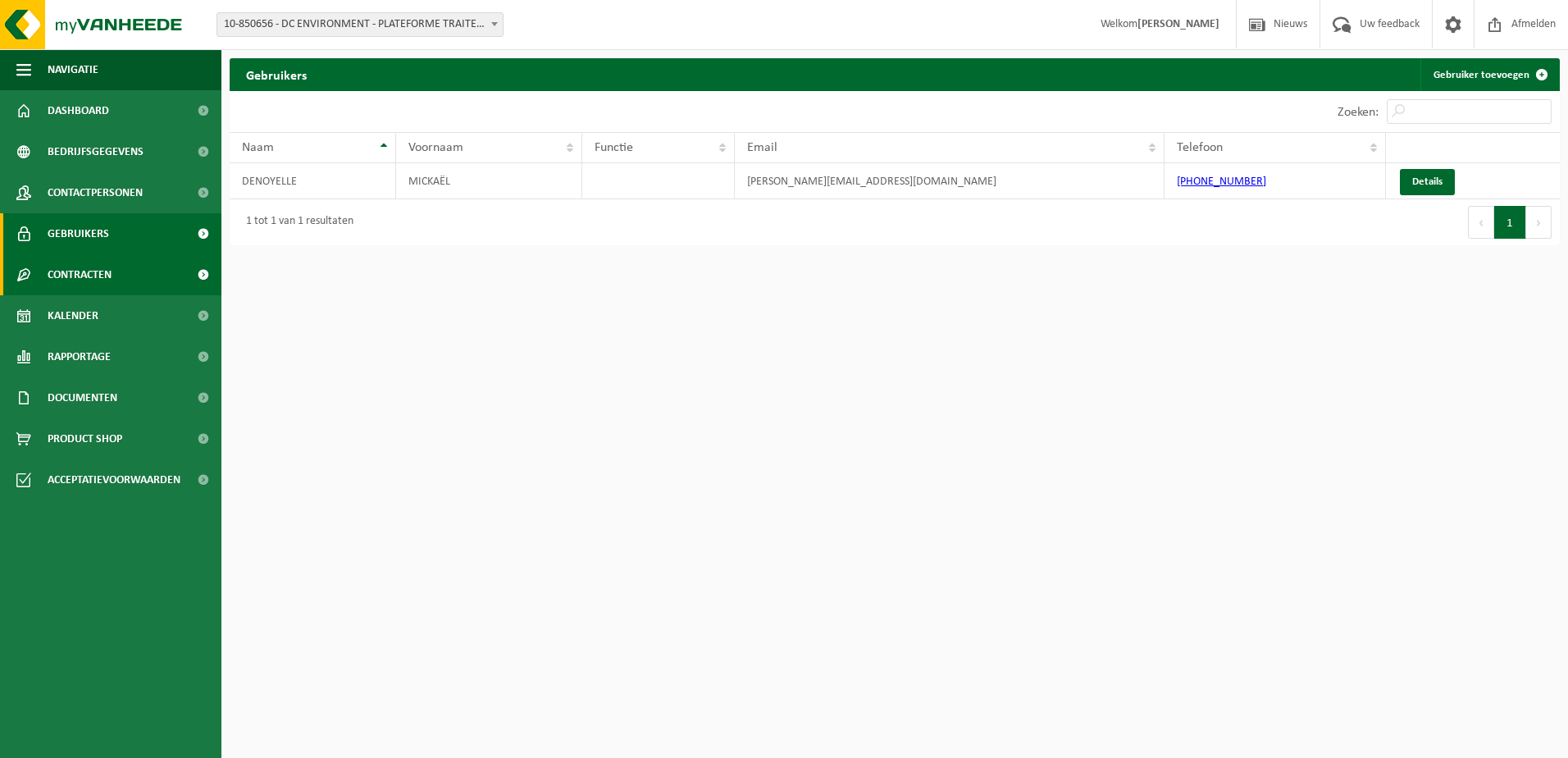
click at [127, 262] on link "Contracten" at bounding box center [111, 274] width 222 height 41
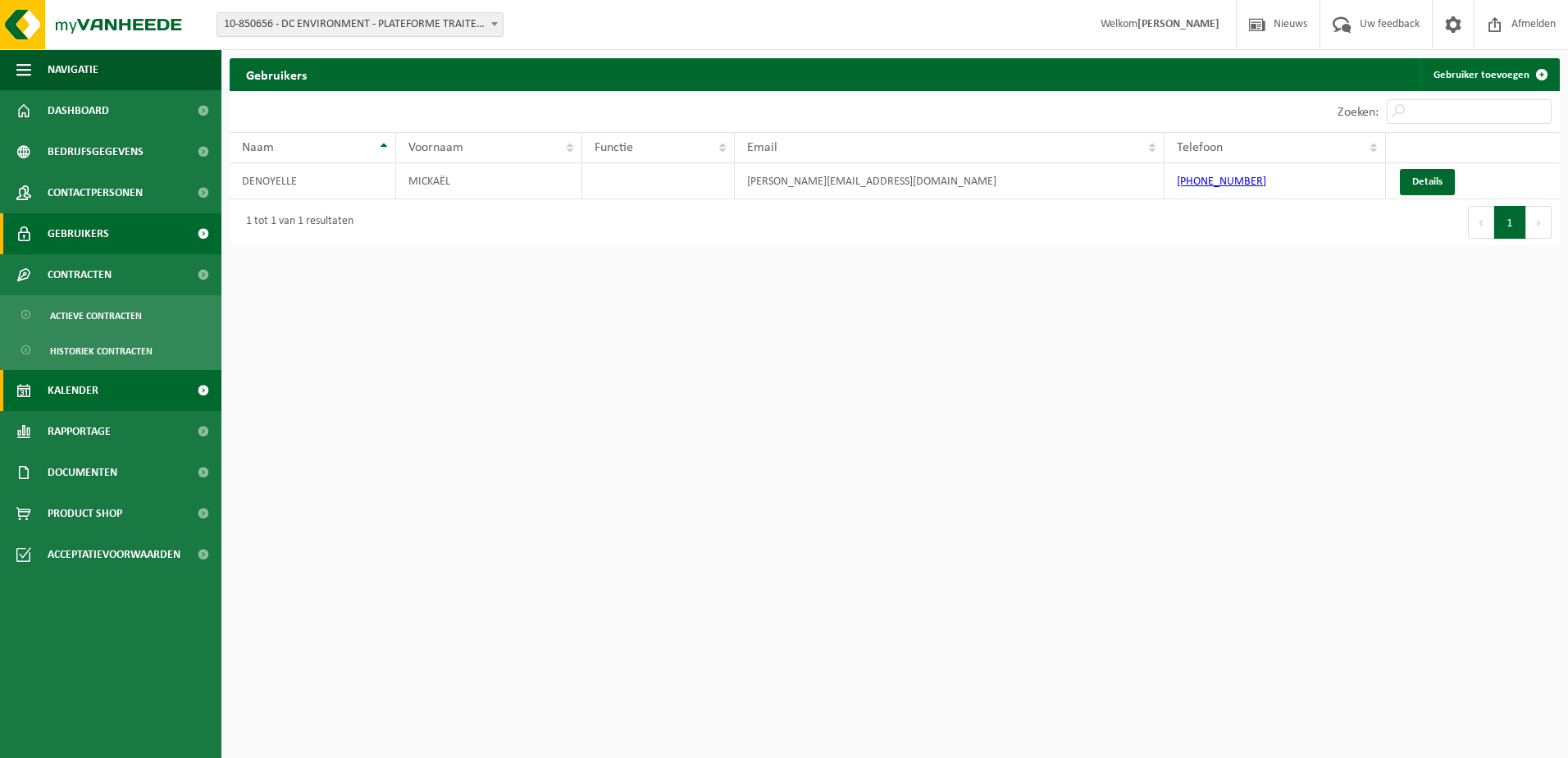
click at [99, 383] on link "Kalender" at bounding box center [111, 391] width 222 height 41
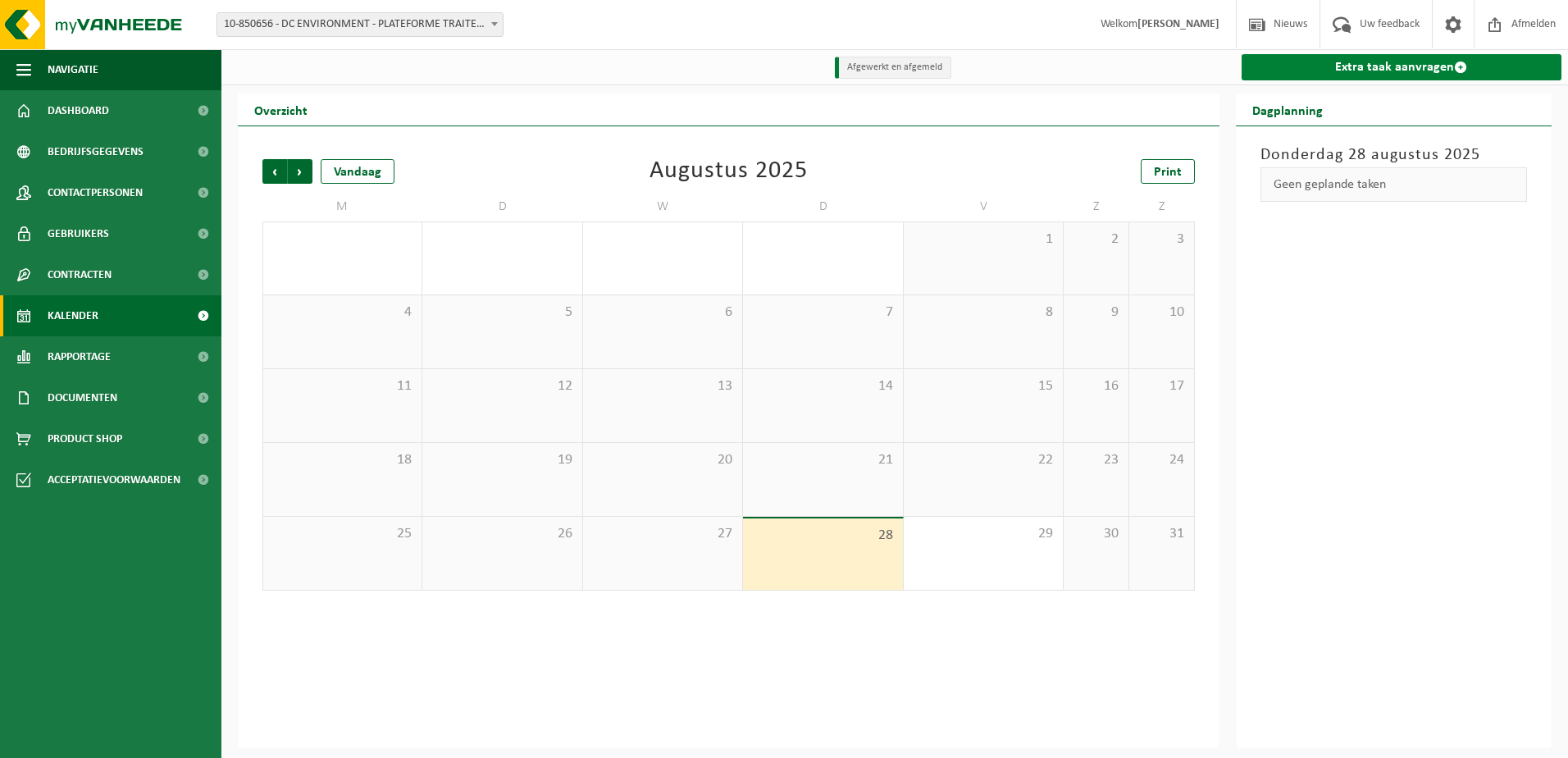
click at [1380, 65] on link "Extra taak aanvragen" at bounding box center [1402, 67] width 320 height 26
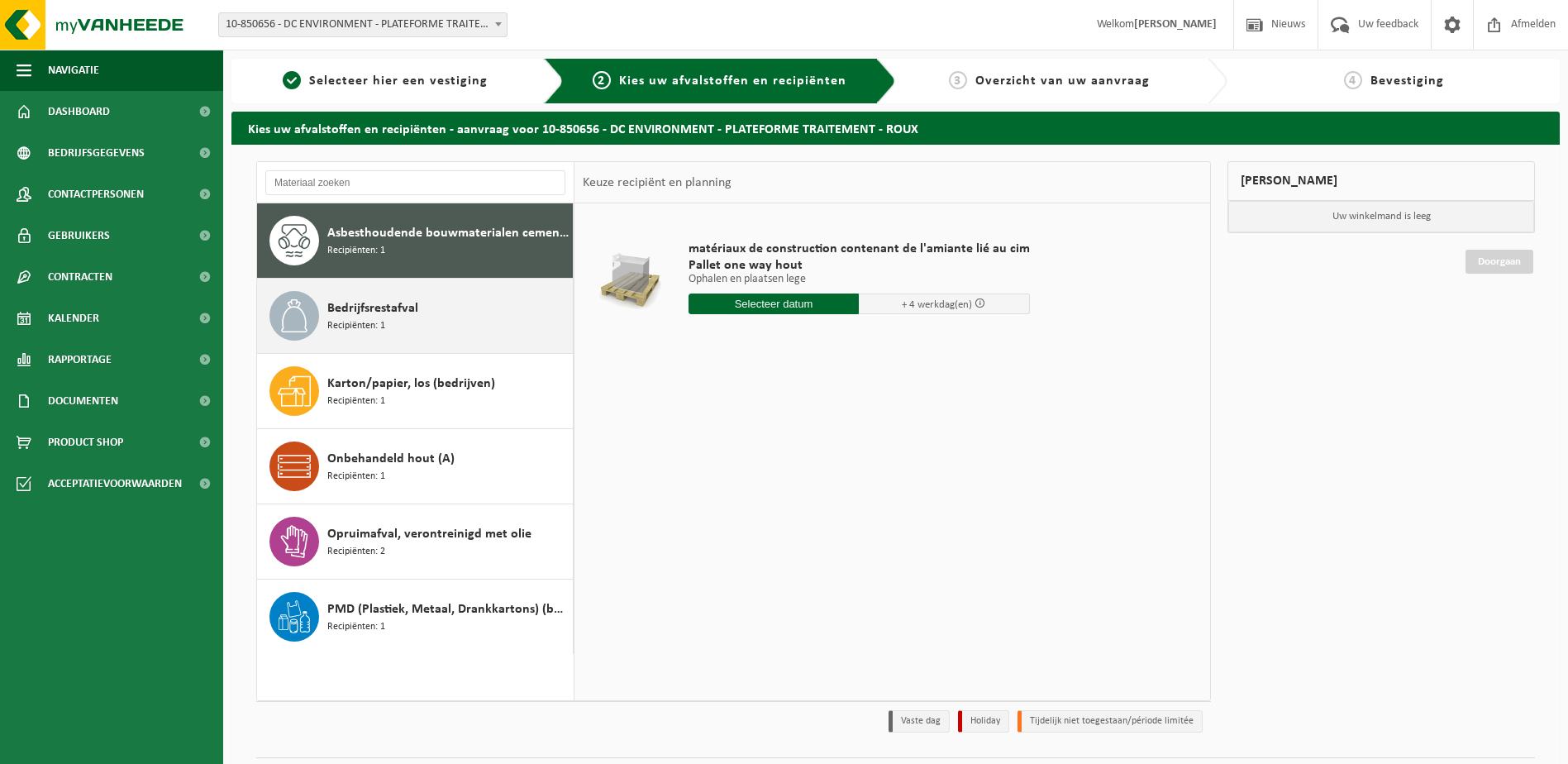
click at [385, 317] on span "Bedrijfsrestafval" at bounding box center [373, 308] width 91 height 20
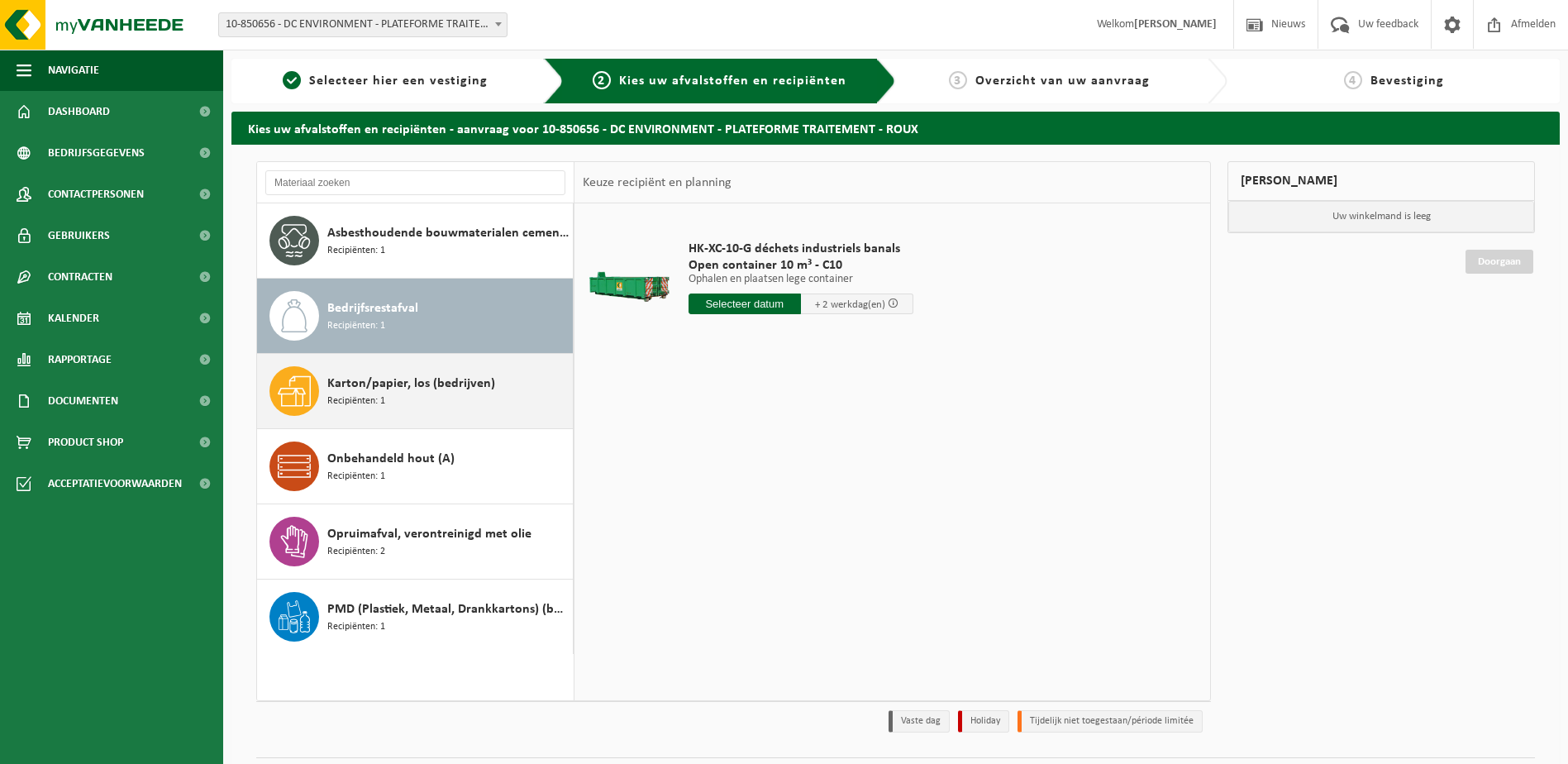
click at [352, 391] on span "Karton/papier, los (bedrijven)" at bounding box center [411, 382] width 168 height 20
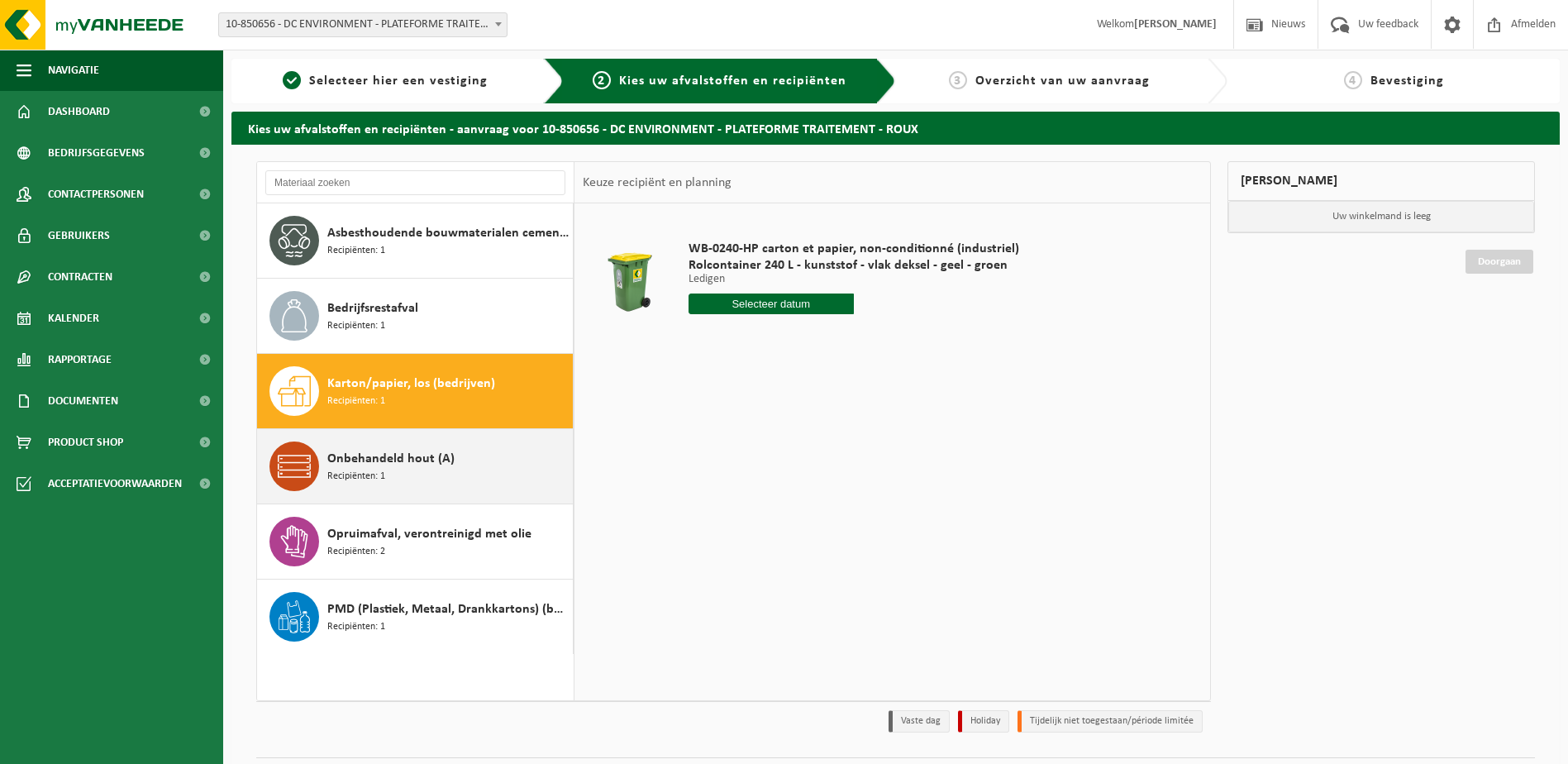
click at [379, 477] on span "Recipiënten: 1" at bounding box center [356, 476] width 58 height 16
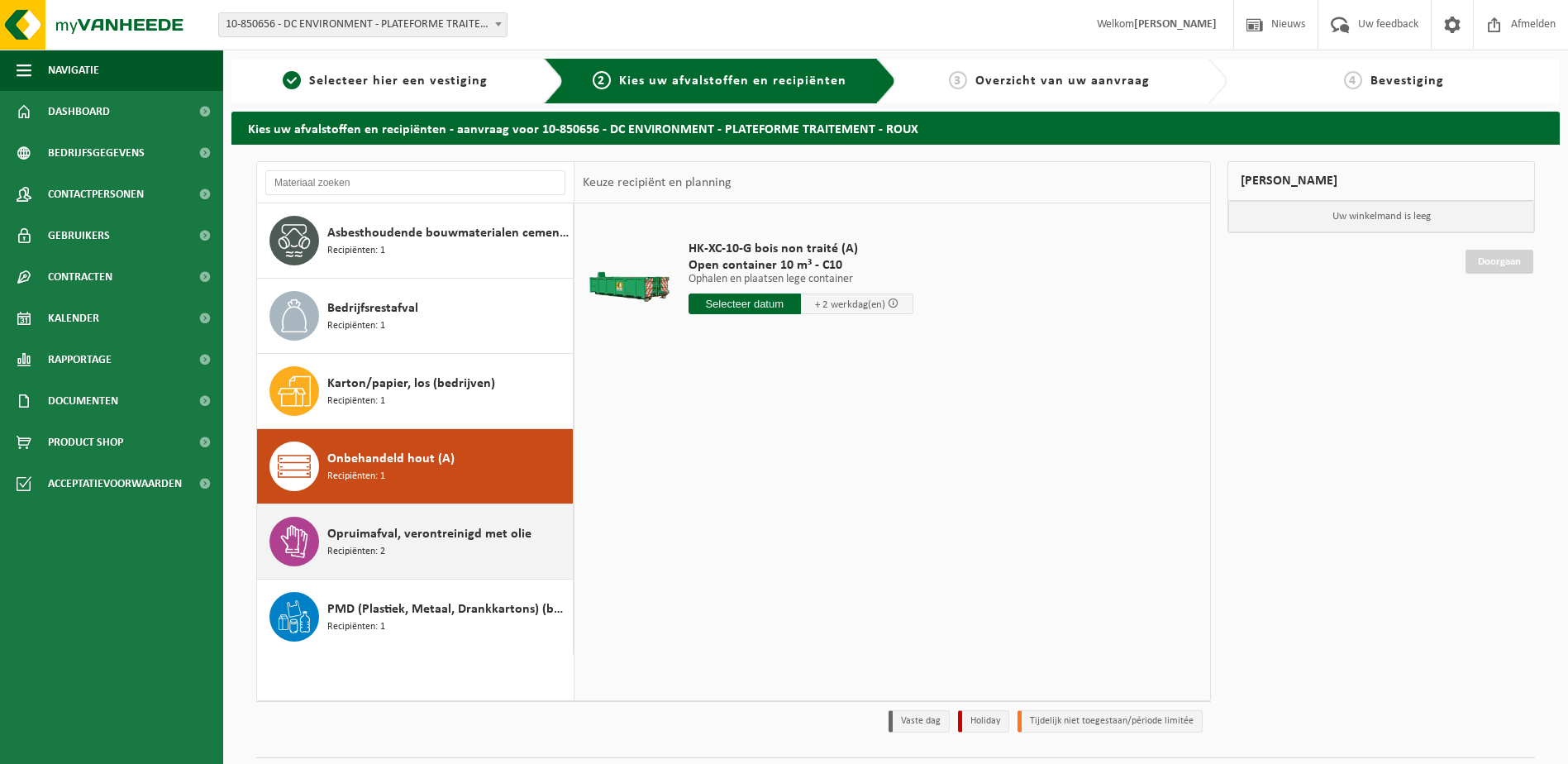
click at [403, 542] on span "Opruimafval, verontreinigd met olie" at bounding box center [429, 533] width 204 height 20
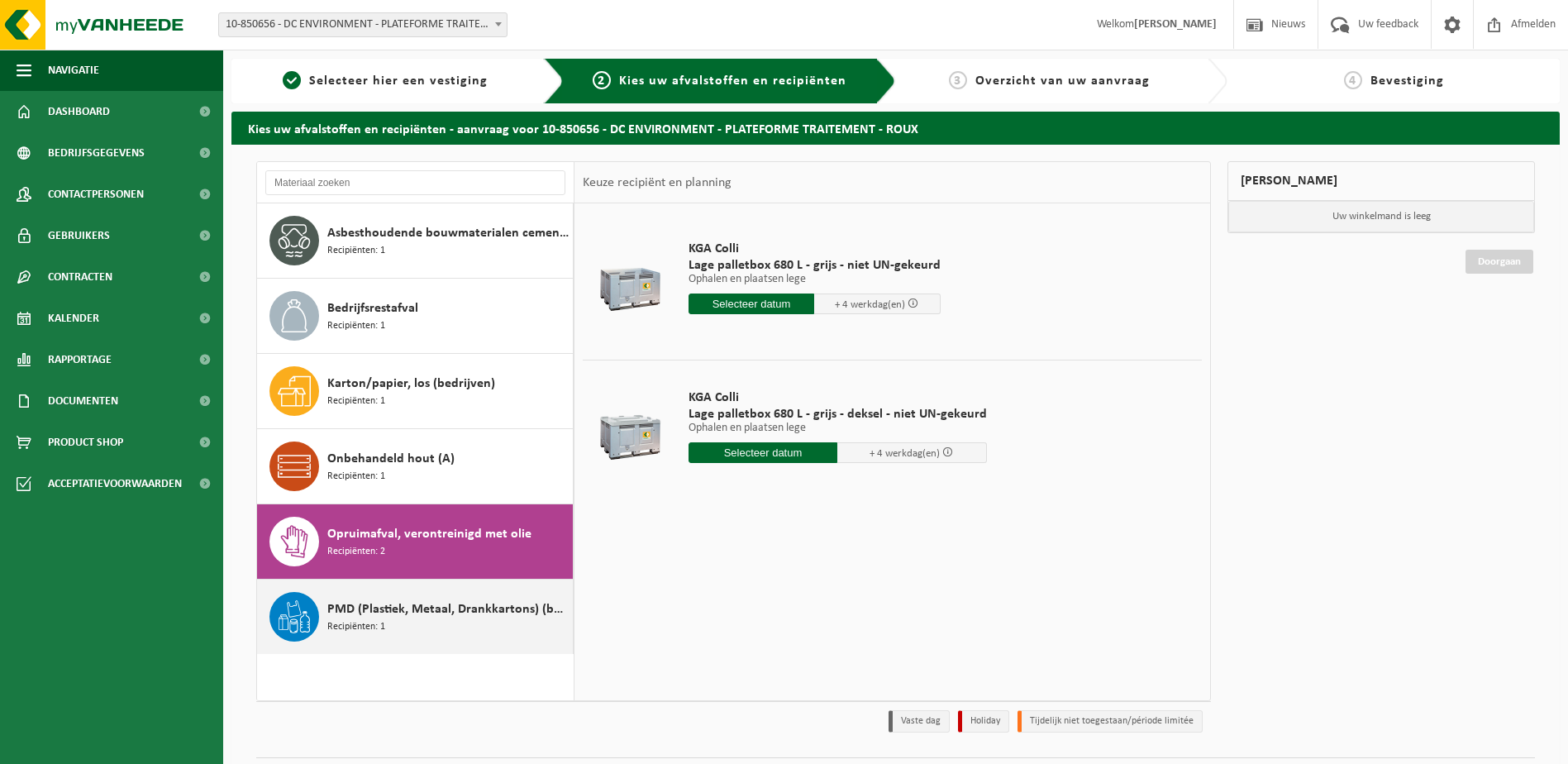
click at [371, 618] on span "PMD (Plastiek, Metaal, Drankkartons) (bedrijven)" at bounding box center [448, 609] width 241 height 20
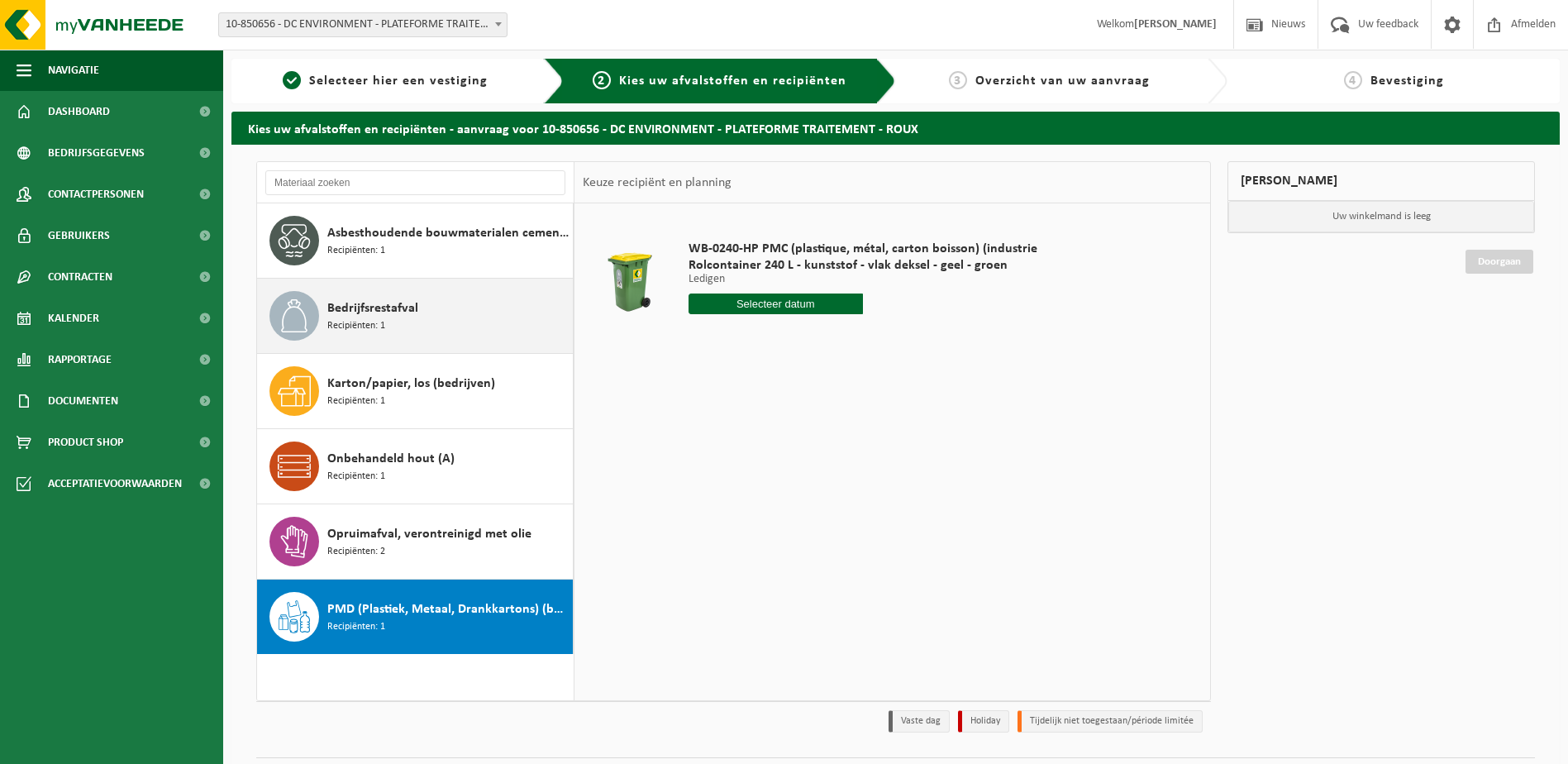
click at [355, 328] on span "Recipiënten: 1" at bounding box center [356, 326] width 58 height 16
